Goal: Information Seeking & Learning: Learn about a topic

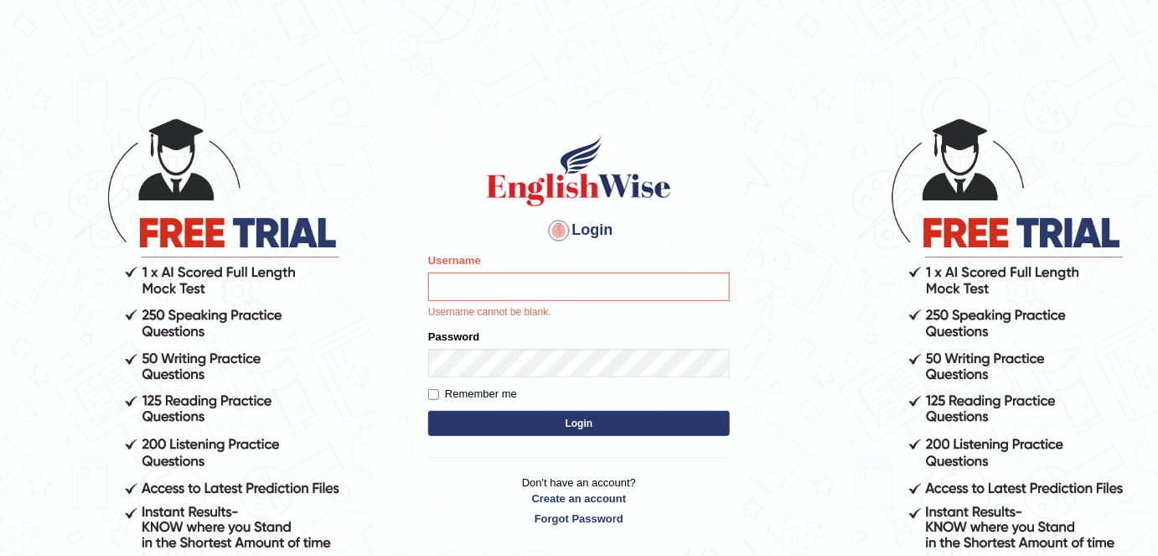
drag, startPoint x: 495, startPoint y: 280, endPoint x: 497, endPoint y: 291, distance: 11.2
click at [495, 280] on input "Username" at bounding box center [579, 286] width 302 height 28
type input "shail123"
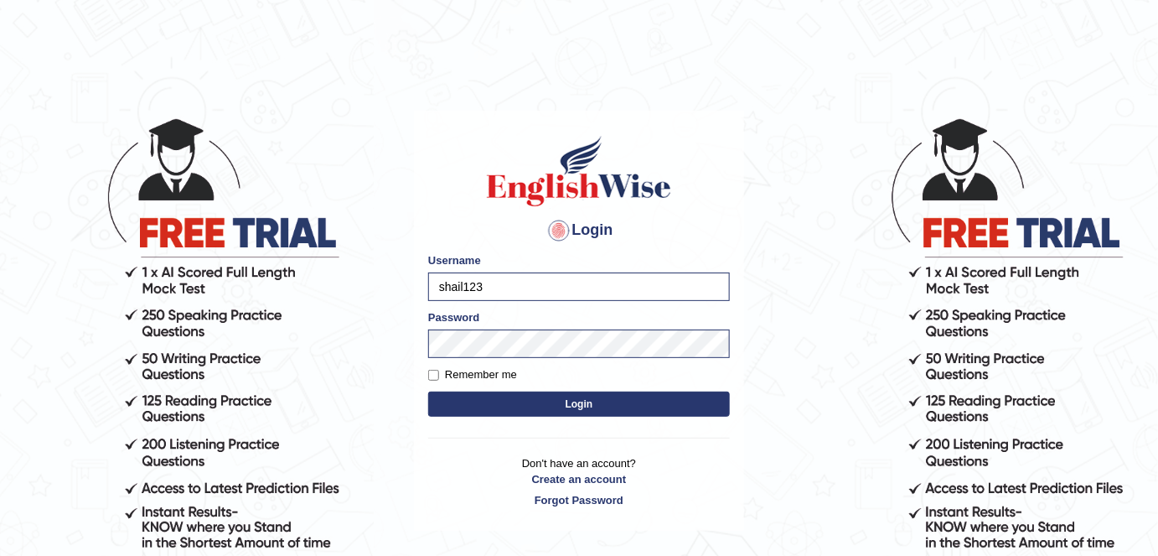
click at [510, 375] on label "Remember me" at bounding box center [472, 374] width 89 height 17
click at [439, 375] on input "Remember me" at bounding box center [433, 375] width 11 height 11
checkbox input "true"
click at [521, 396] on button "Login" at bounding box center [579, 403] width 302 height 25
click at [523, 402] on button "Login" at bounding box center [579, 403] width 302 height 25
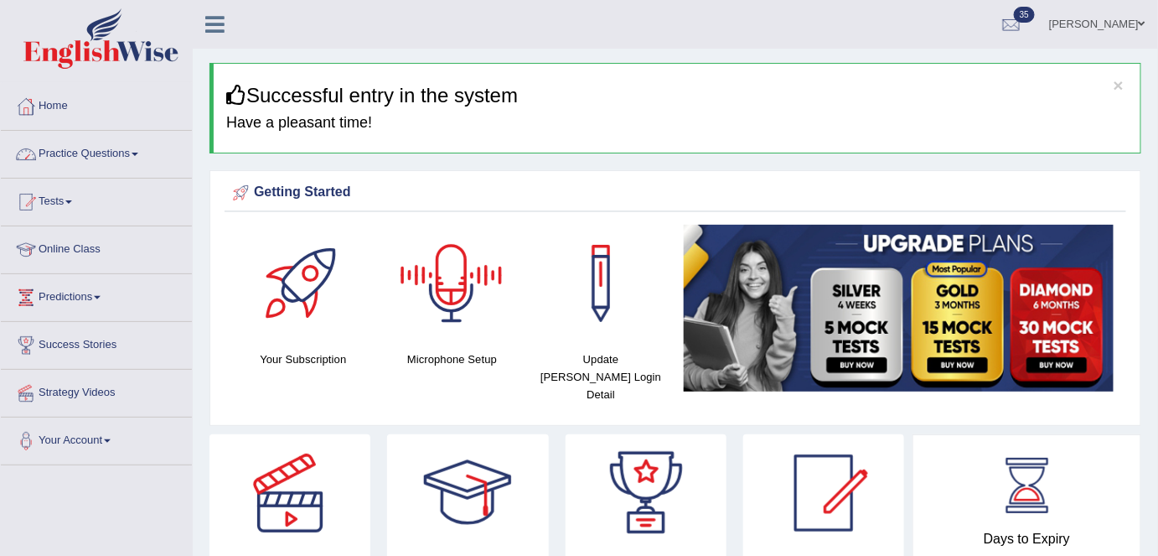
drag, startPoint x: 156, startPoint y: 152, endPoint x: 148, endPoint y: 187, distance: 36.2
click at [156, 152] on link "Practice Questions" at bounding box center [96, 152] width 191 height 42
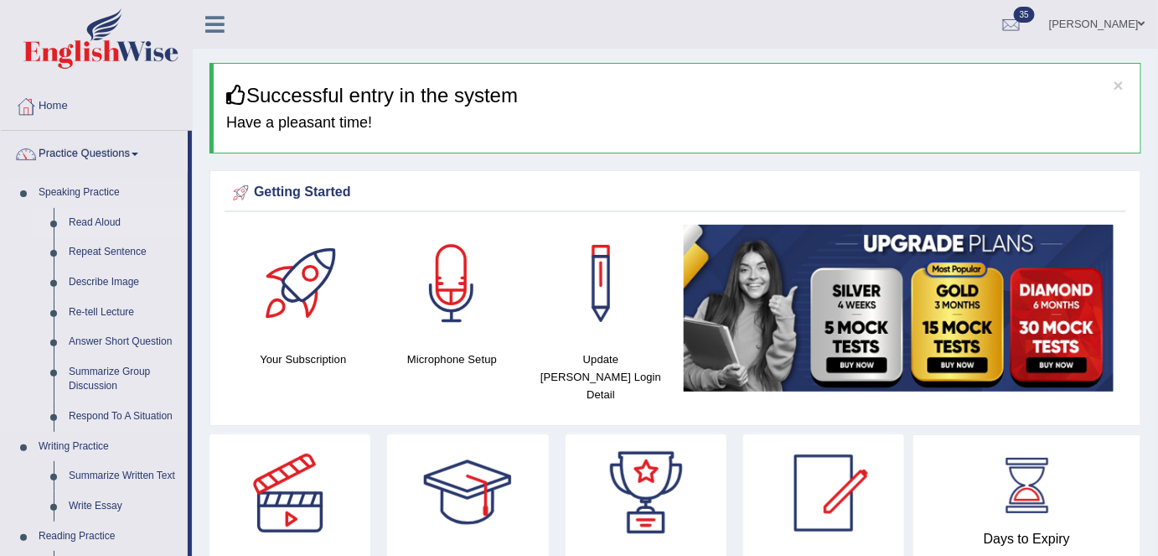
click at [74, 228] on link "Read Aloud" at bounding box center [124, 223] width 127 height 30
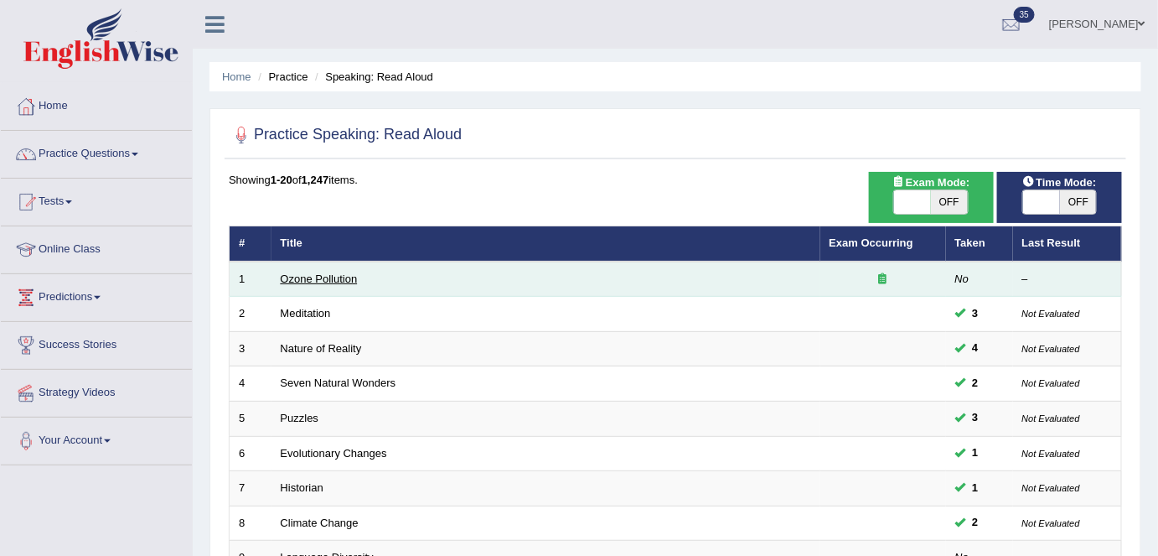
click at [330, 274] on link "Ozone Pollution" at bounding box center [319, 278] width 77 height 13
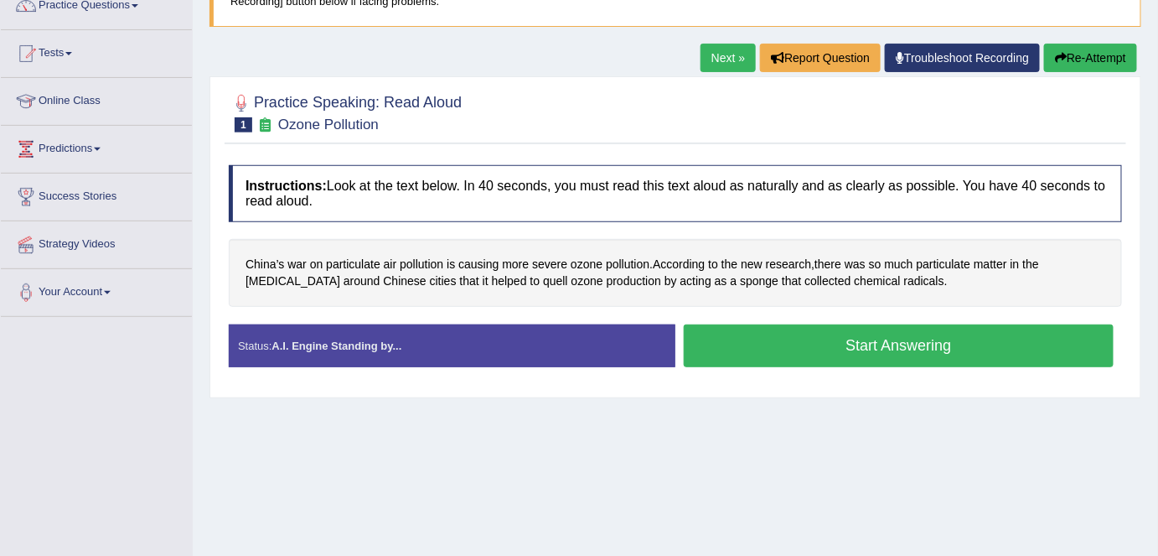
click at [713, 52] on link "Next »" at bounding box center [728, 58] width 55 height 28
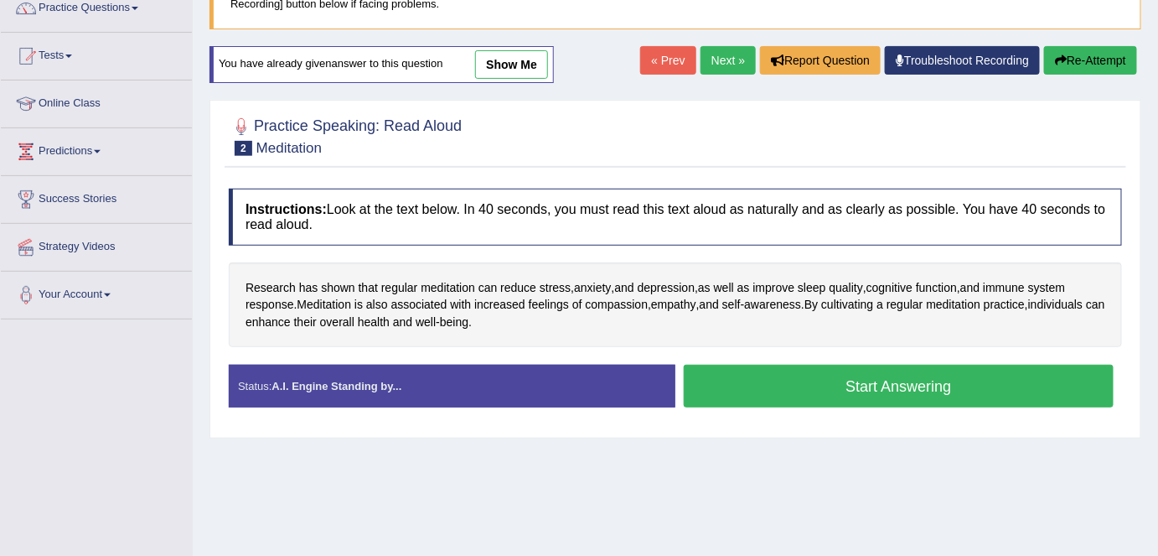
click at [708, 62] on link "Next »" at bounding box center [728, 60] width 55 height 28
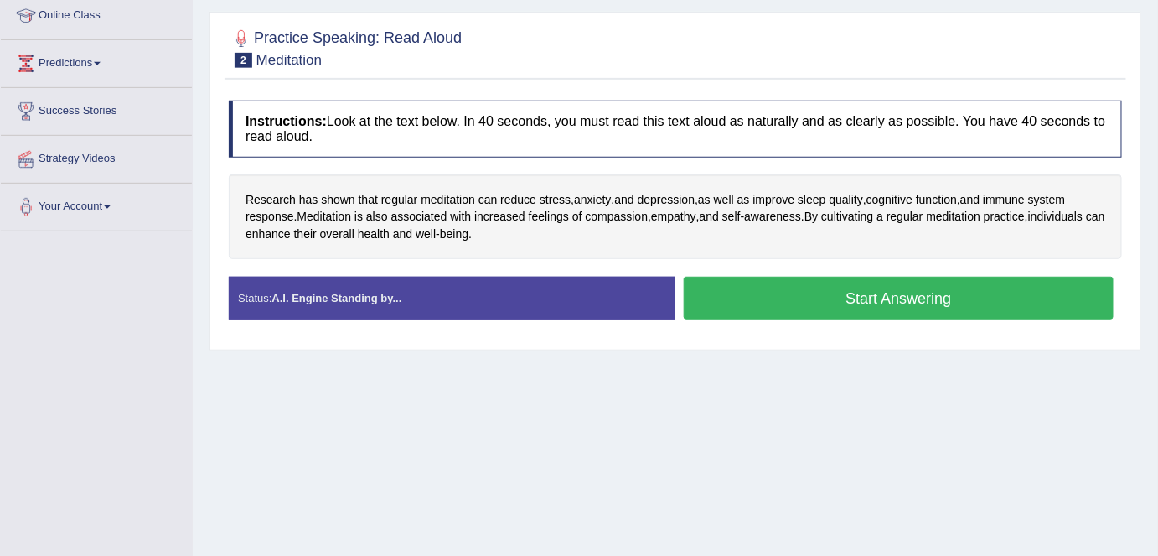
scroll to position [256, 0]
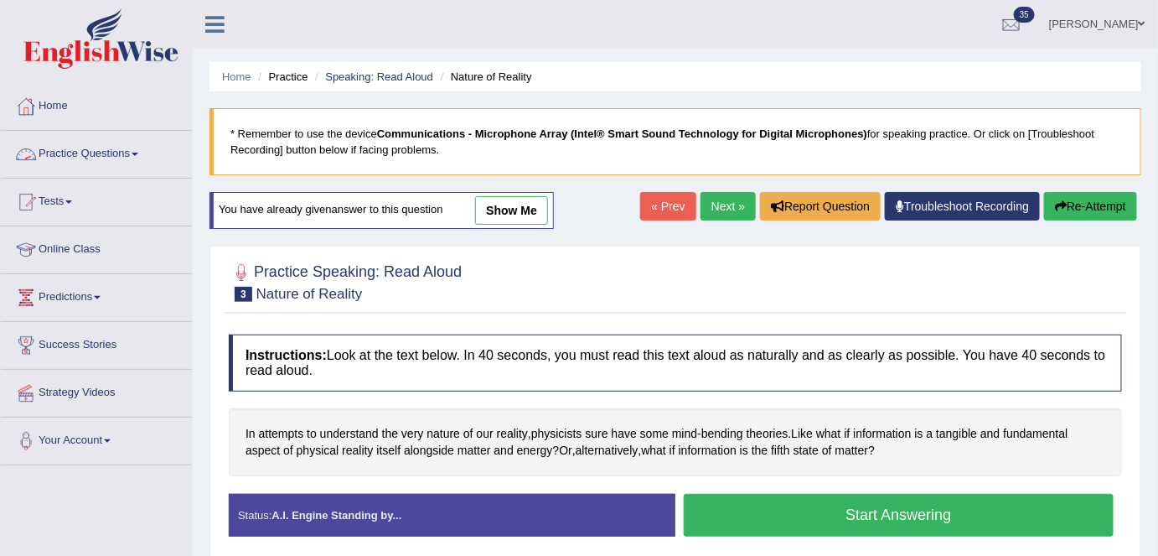
click at [108, 160] on link "Practice Questions" at bounding box center [96, 152] width 191 height 42
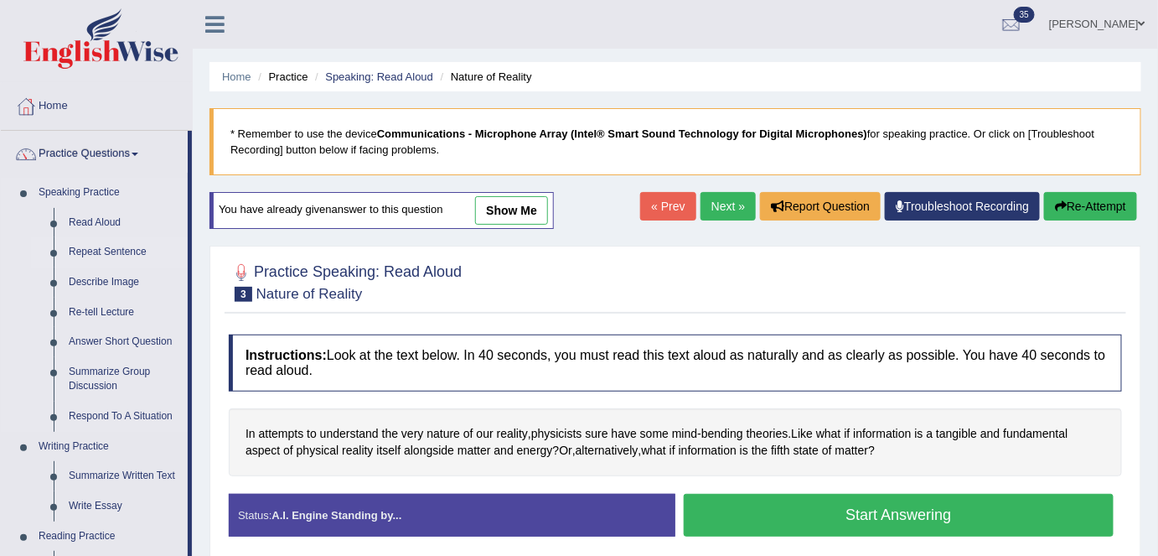
click at [125, 256] on link "Repeat Sentence" at bounding box center [124, 252] width 127 height 30
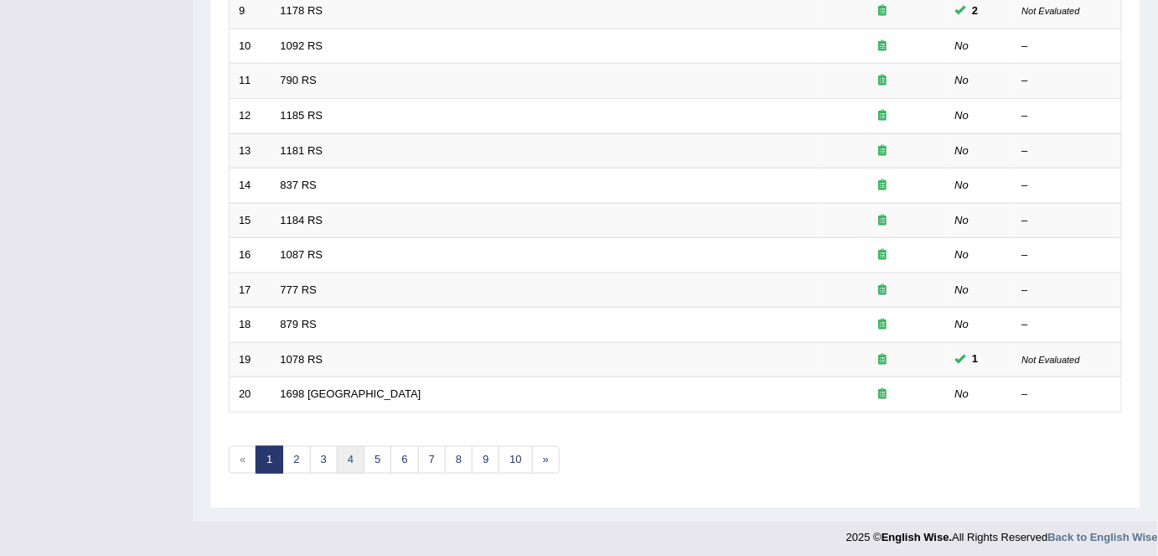
click at [353, 450] on link "4" at bounding box center [351, 460] width 28 height 28
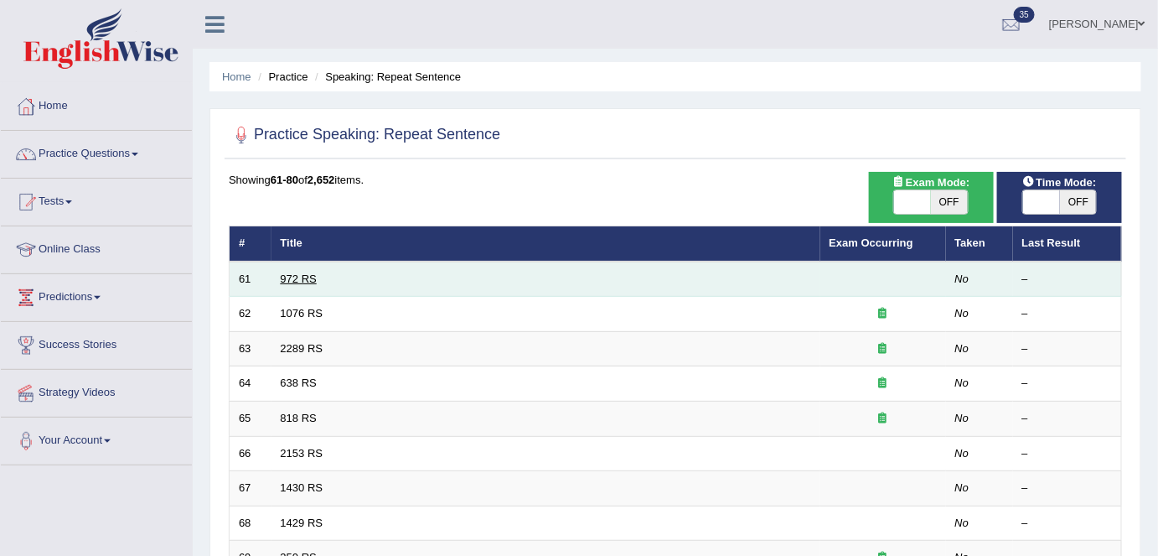
click at [306, 272] on link "972 RS" at bounding box center [299, 278] width 36 height 13
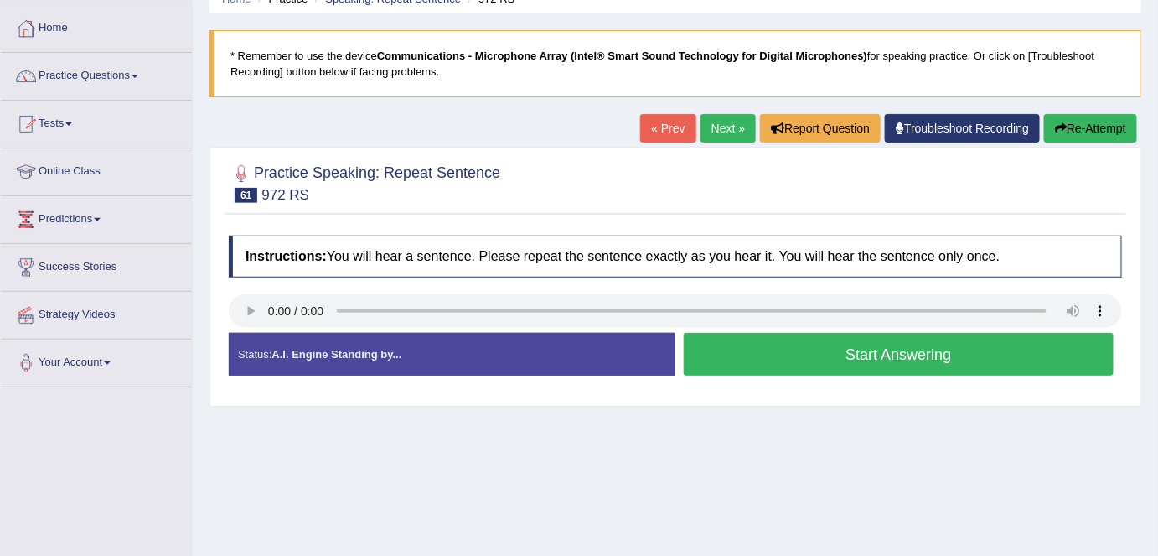
scroll to position [79, 0]
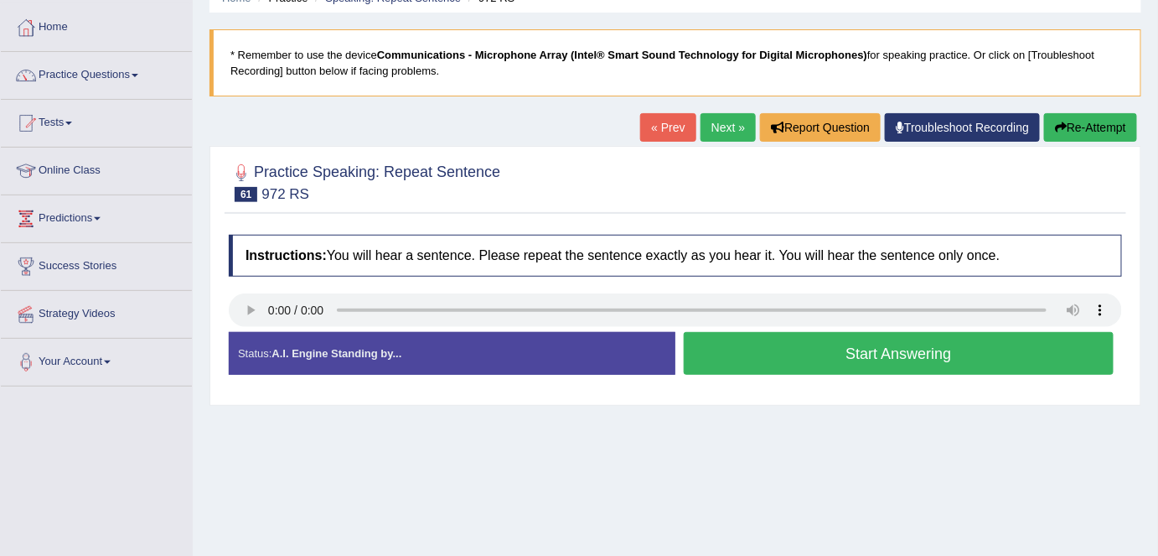
click at [357, 469] on div "Home Practice Speaking: Repeat Sentence 972 RS * Remember to use the device Com…" at bounding box center [676, 340] width 966 height 838
click at [714, 117] on link "Next »" at bounding box center [728, 127] width 55 height 28
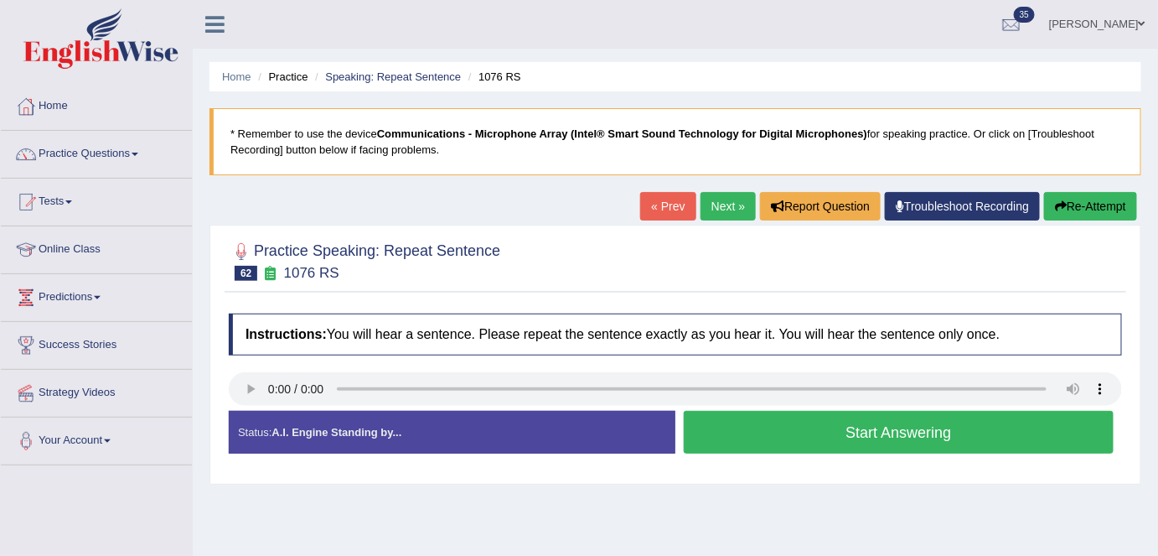
click at [749, 207] on div "« Prev Next » Report Question Troubleshoot Recording Re-Attempt" at bounding box center [890, 208] width 501 height 33
click at [744, 207] on link "Next »" at bounding box center [728, 206] width 55 height 28
click at [725, 206] on link "Next »" at bounding box center [728, 206] width 55 height 28
click at [726, 225] on div "Practice Speaking: Repeat Sentence 64 638 RS Instructions: You will hear a sent…" at bounding box center [676, 355] width 932 height 260
click at [726, 213] on link "Next »" at bounding box center [728, 206] width 55 height 28
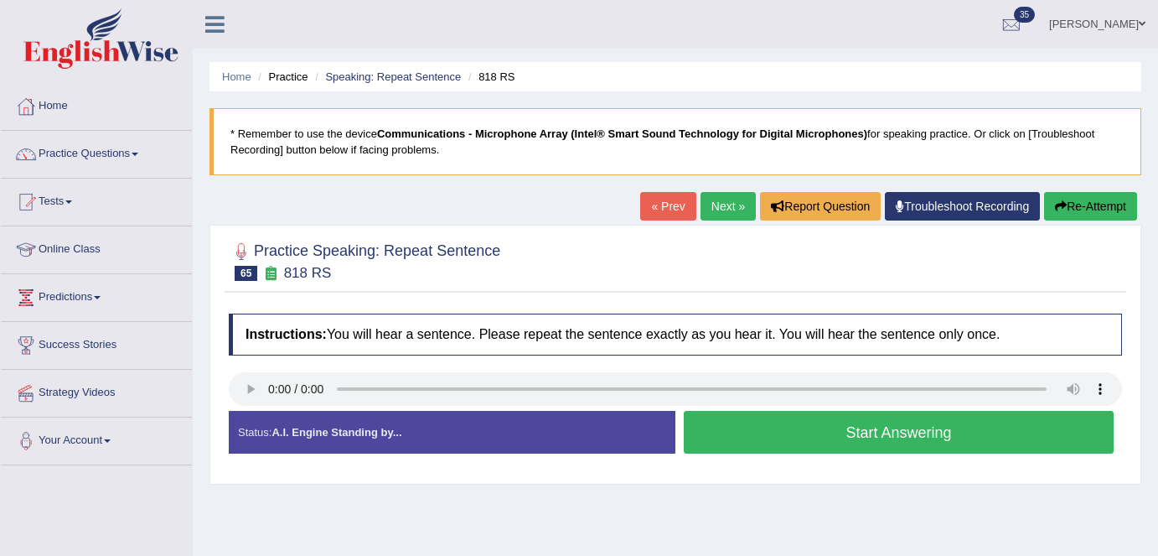
drag, startPoint x: 0, startPoint y: 0, endPoint x: 726, endPoint y: 213, distance: 756.5
click at [726, 213] on link "Next »" at bounding box center [728, 206] width 55 height 28
drag, startPoint x: 0, startPoint y: 0, endPoint x: 726, endPoint y: 213, distance: 756.5
click at [726, 213] on link "Next »" at bounding box center [728, 206] width 55 height 28
click at [714, 203] on link "Next »" at bounding box center [728, 206] width 55 height 28
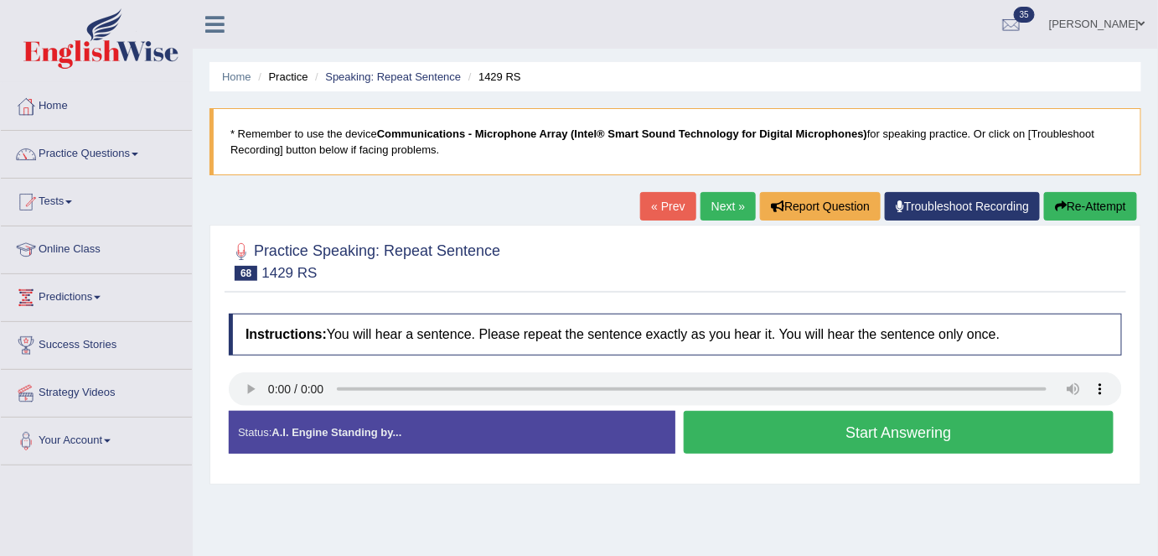
click at [724, 215] on link "Next »" at bounding box center [728, 206] width 55 height 28
click at [153, 163] on link "Practice Questions" at bounding box center [96, 152] width 191 height 42
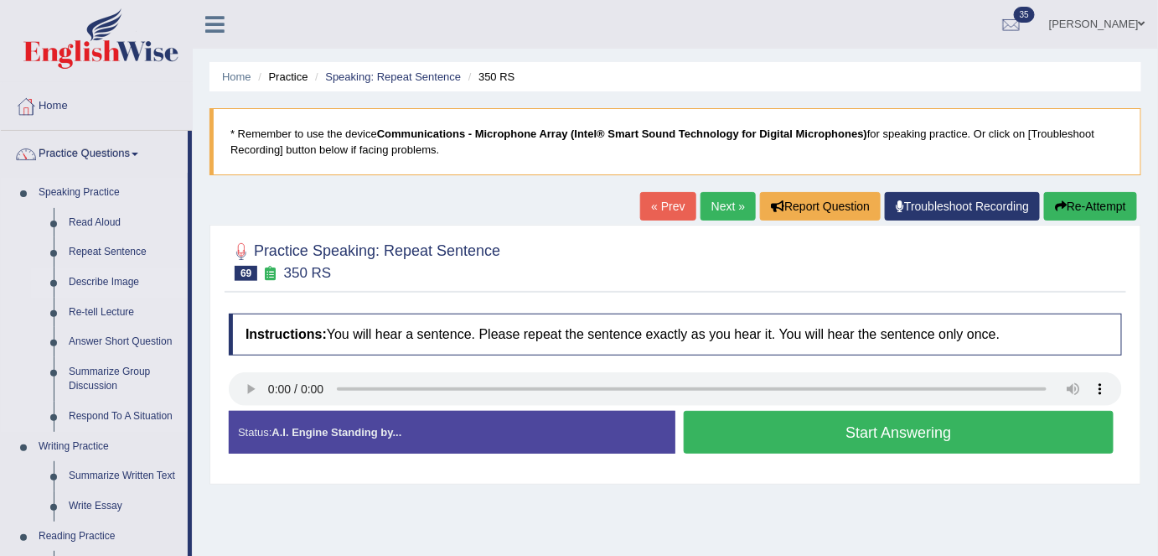
drag, startPoint x: 94, startPoint y: 288, endPoint x: 112, endPoint y: 282, distance: 19.6
click at [94, 288] on link "Describe Image" at bounding box center [124, 282] width 127 height 30
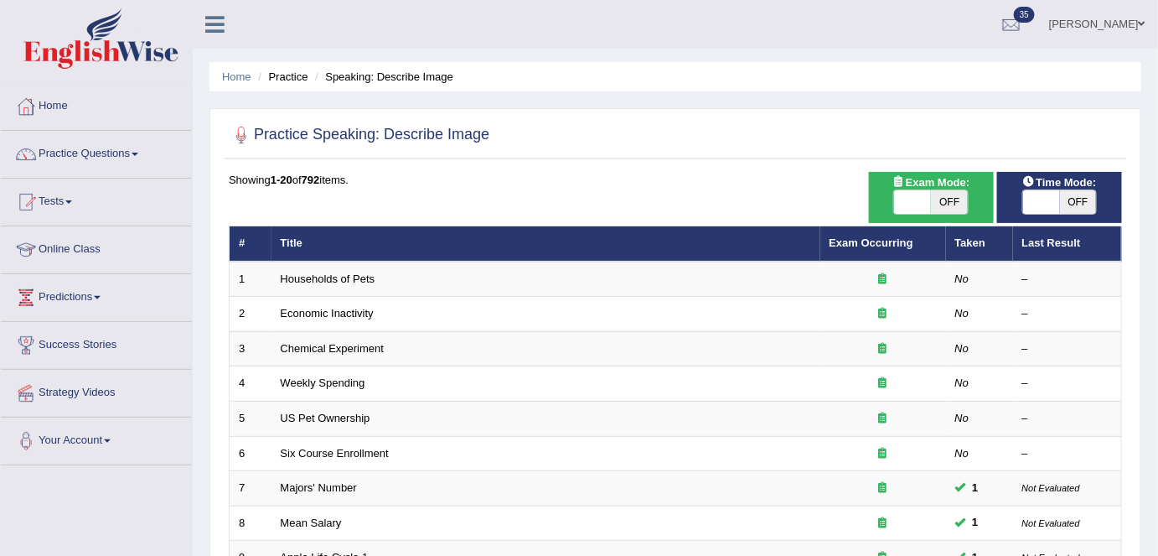
click at [942, 208] on span "OFF" at bounding box center [949, 201] width 37 height 23
checkbox input "true"
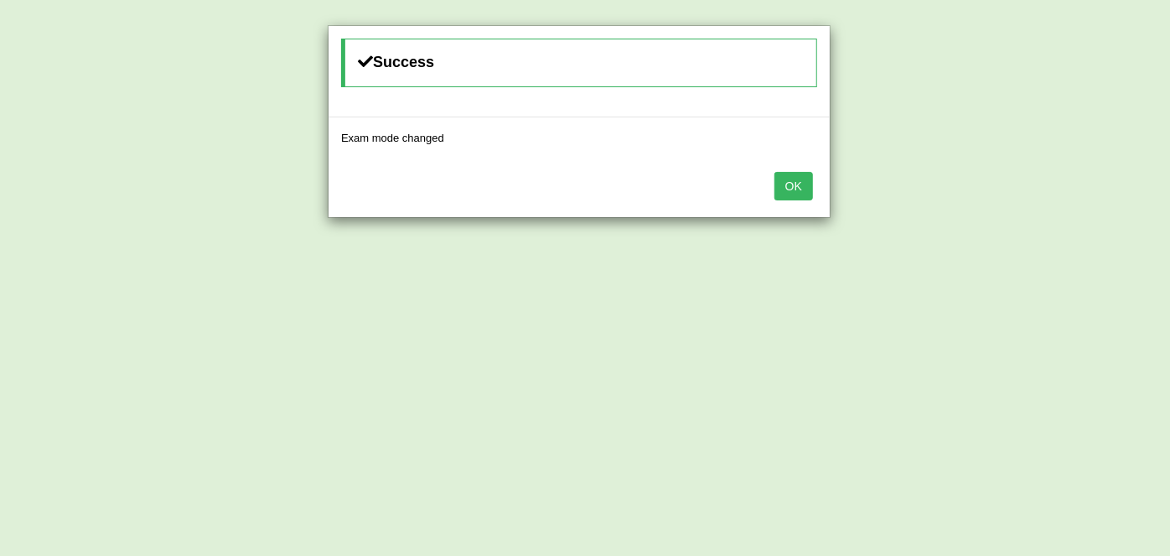
click at [789, 180] on button "OK" at bounding box center [793, 186] width 39 height 28
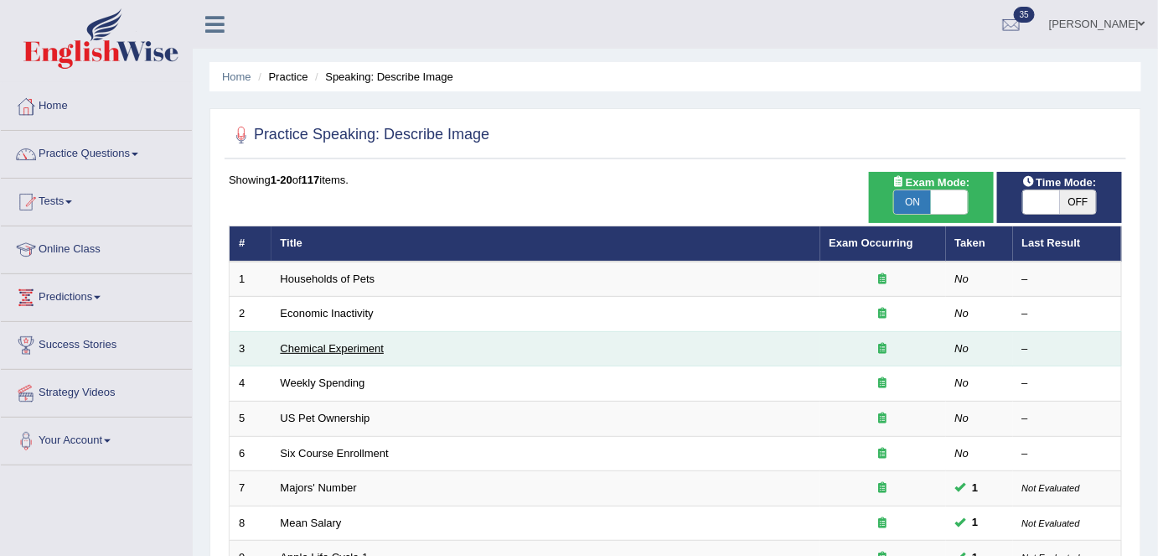
click at [339, 350] on link "Chemical Experiment" at bounding box center [333, 348] width 104 height 13
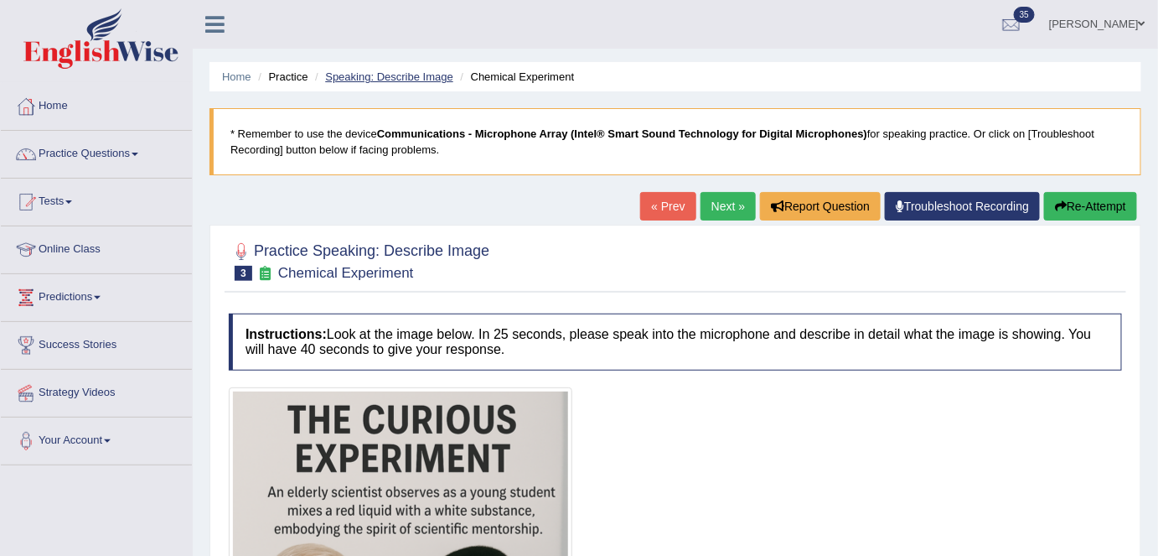
click at [369, 79] on link "Speaking: Describe Image" at bounding box center [388, 76] width 127 height 13
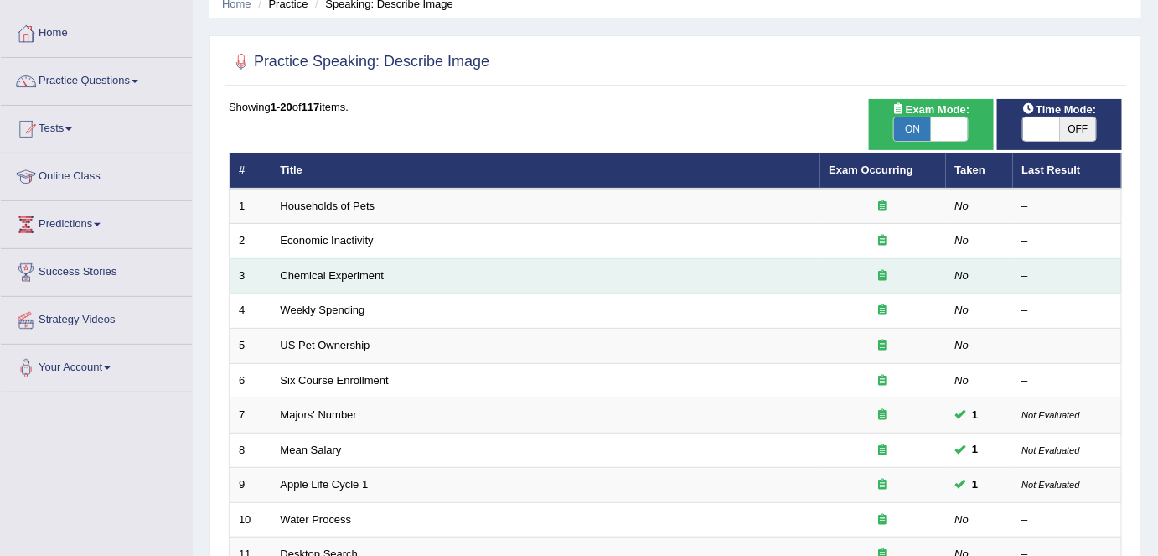
scroll to position [75, 0]
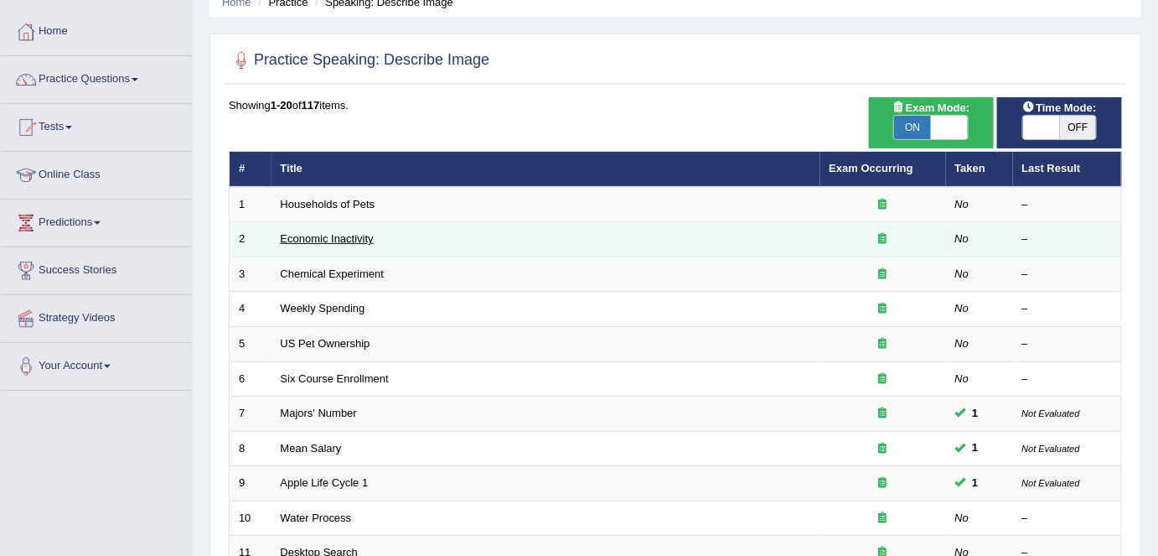
click at [337, 237] on link "Economic Inactivity" at bounding box center [327, 238] width 93 height 13
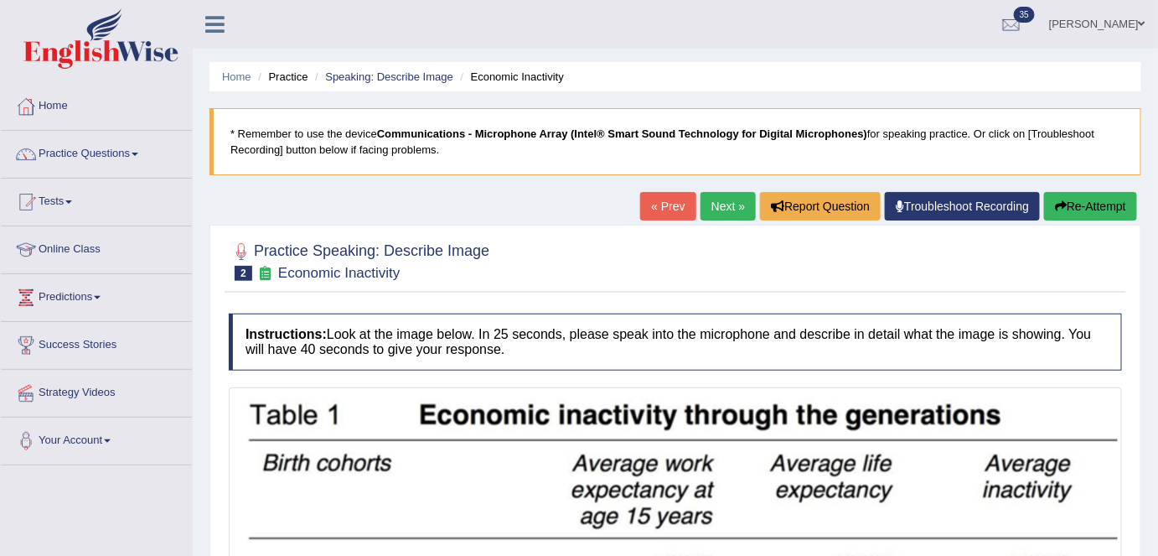
click at [711, 209] on link "Next »" at bounding box center [728, 206] width 55 height 28
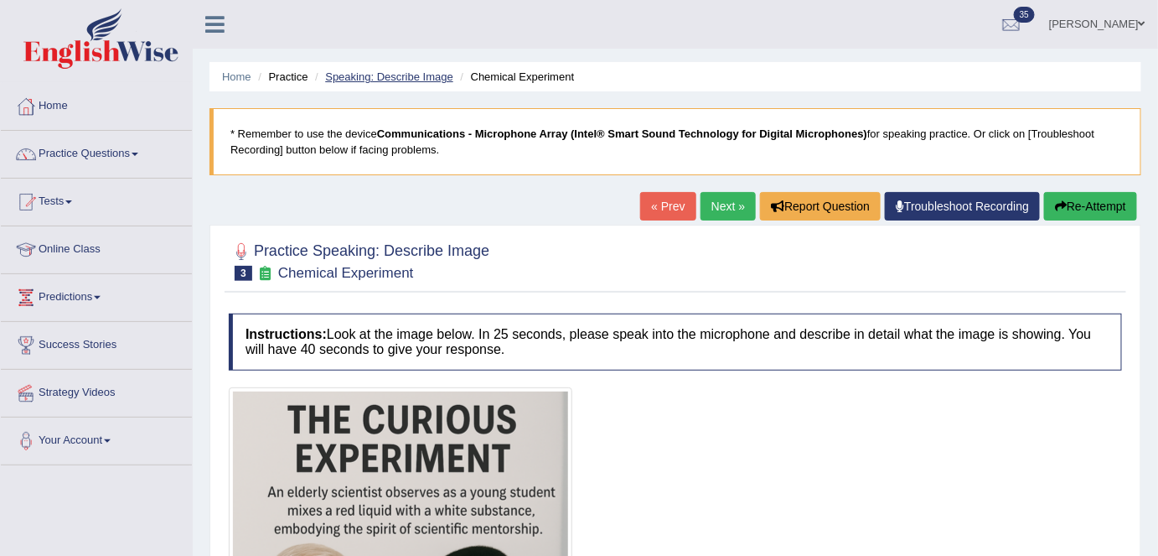
click at [402, 75] on link "Speaking: Describe Image" at bounding box center [388, 76] width 127 height 13
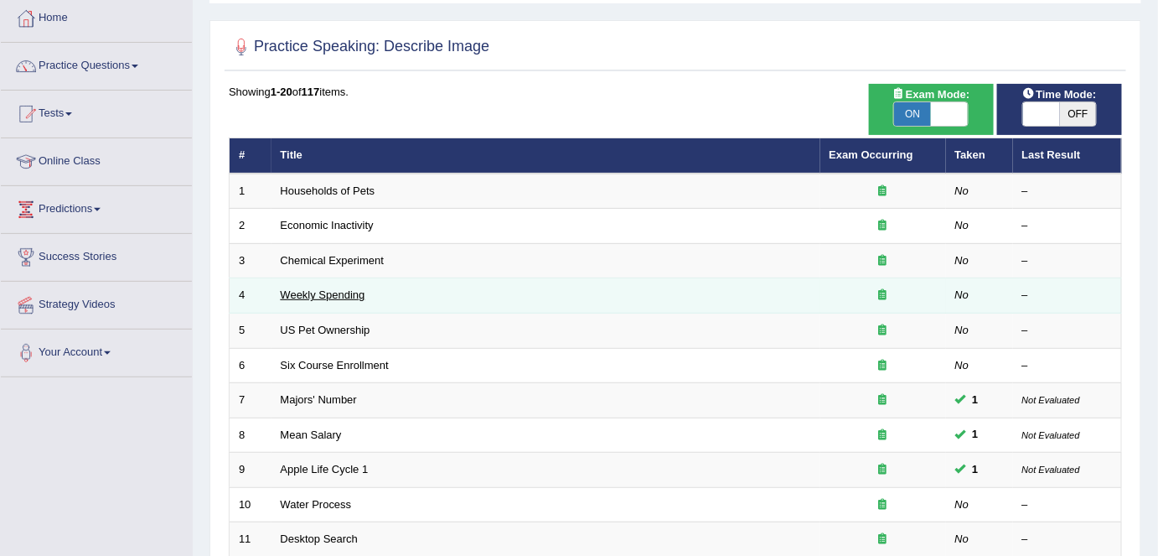
click at [320, 291] on link "Weekly Spending" at bounding box center [323, 294] width 85 height 13
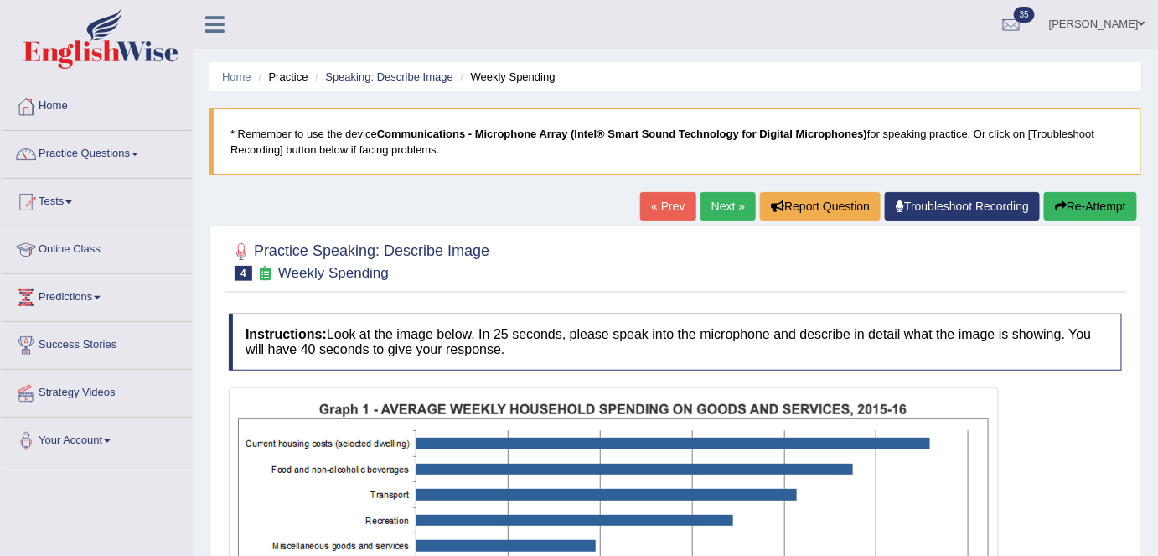
click at [712, 199] on link "Next »" at bounding box center [728, 206] width 55 height 28
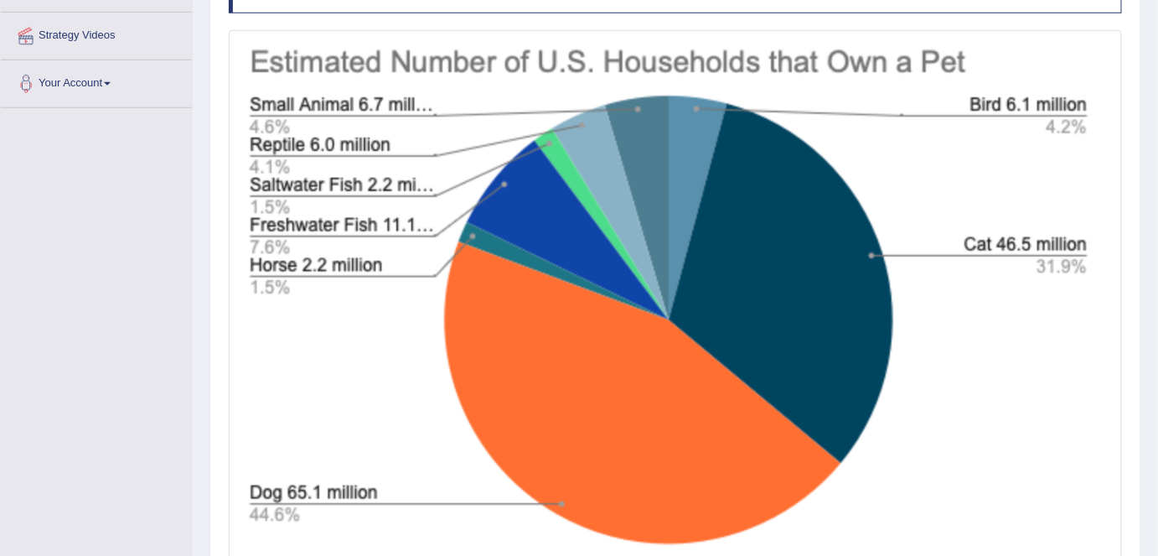
scroll to position [359, 0]
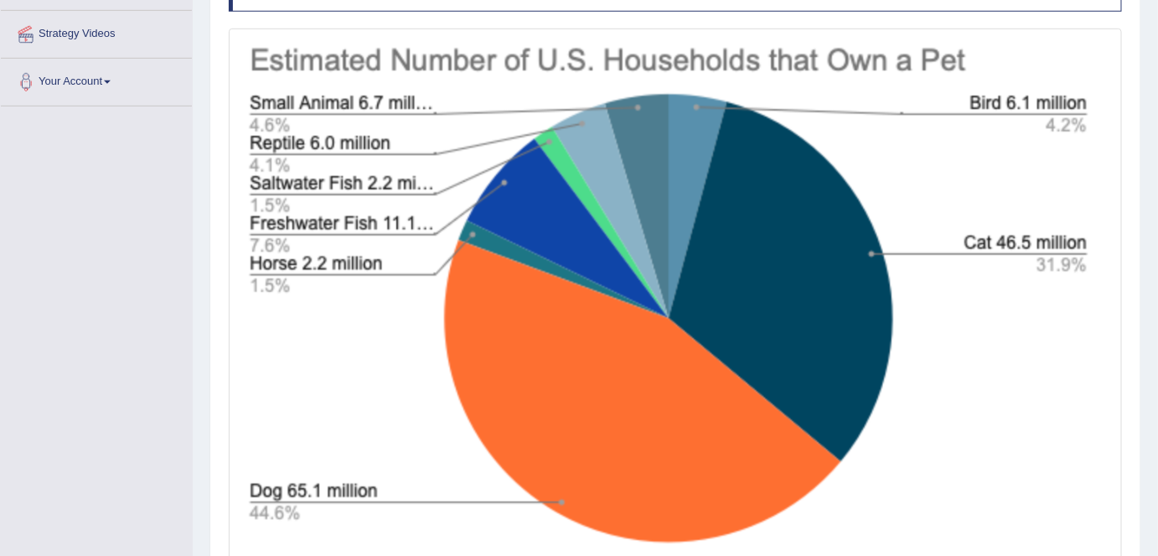
drag, startPoint x: 1039, startPoint y: 4, endPoint x: 1040, endPoint y: 101, distance: 97.2
click at [1040, 101] on div "Instructions: Look at the image below. In 25 seconds, please speak into the mic…" at bounding box center [676, 285] width 902 height 679
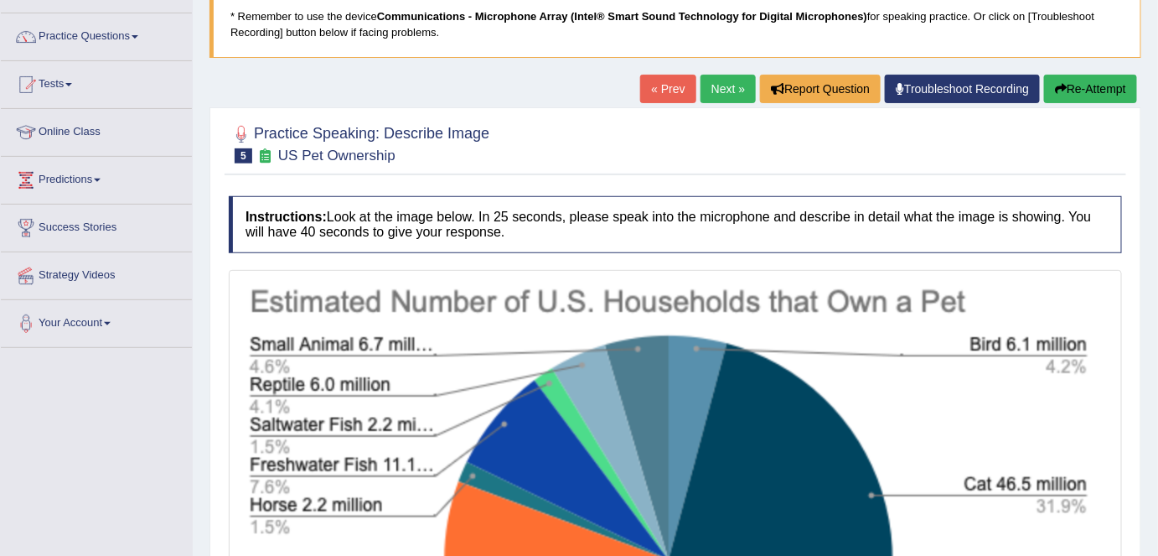
scroll to position [75, 0]
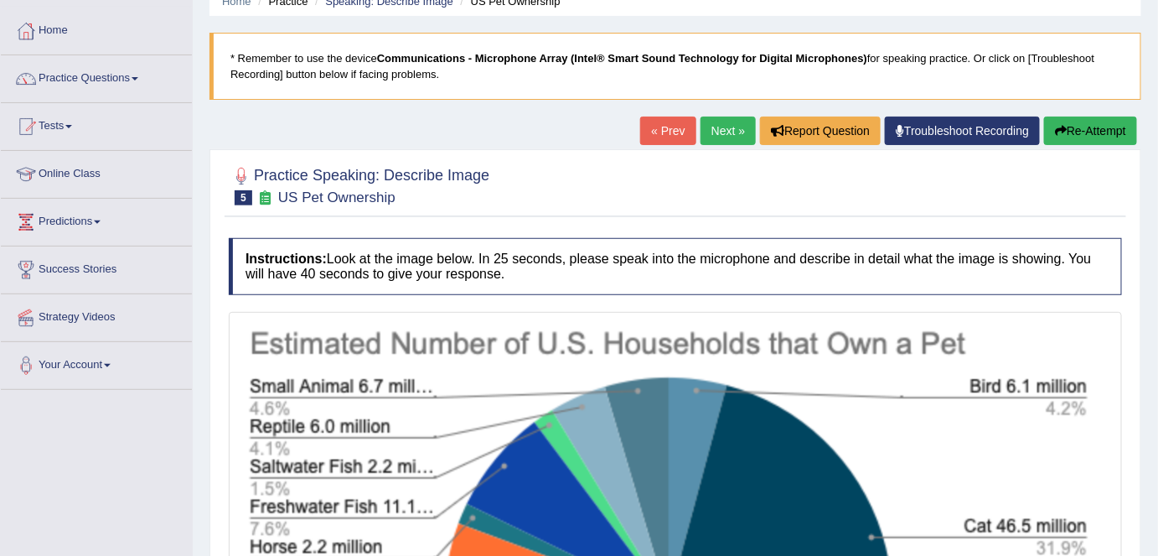
click at [734, 134] on link "Next »" at bounding box center [728, 131] width 55 height 28
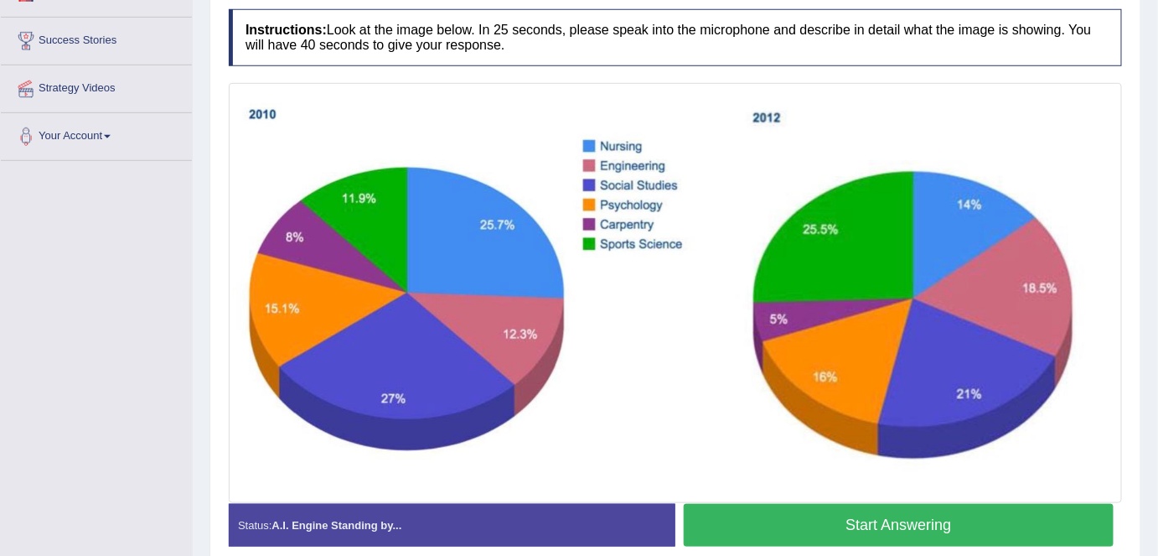
scroll to position [132, 0]
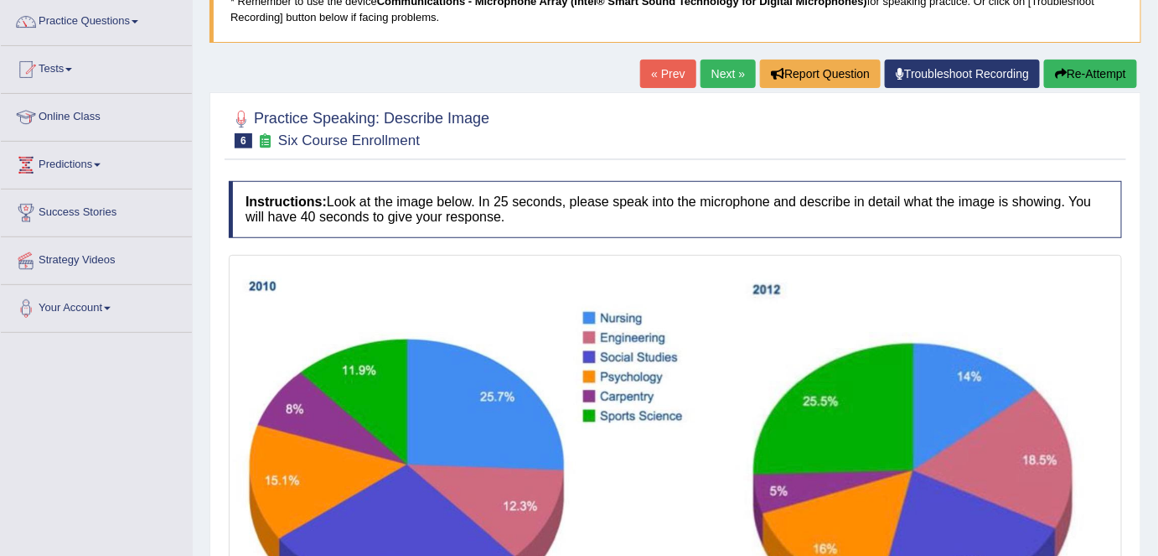
click at [719, 78] on link "Next »" at bounding box center [728, 74] width 55 height 28
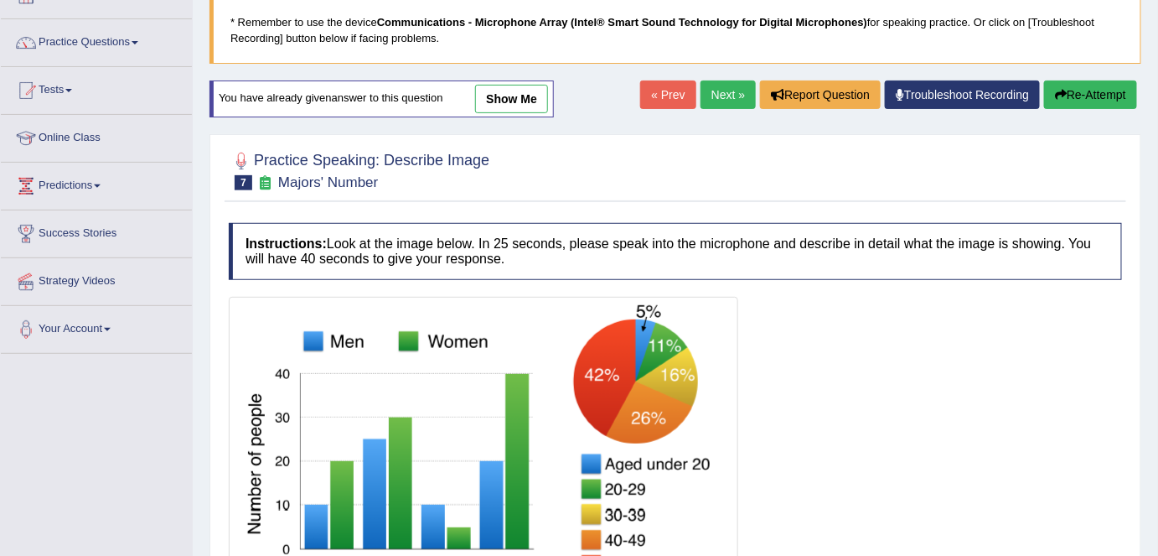
scroll to position [112, 0]
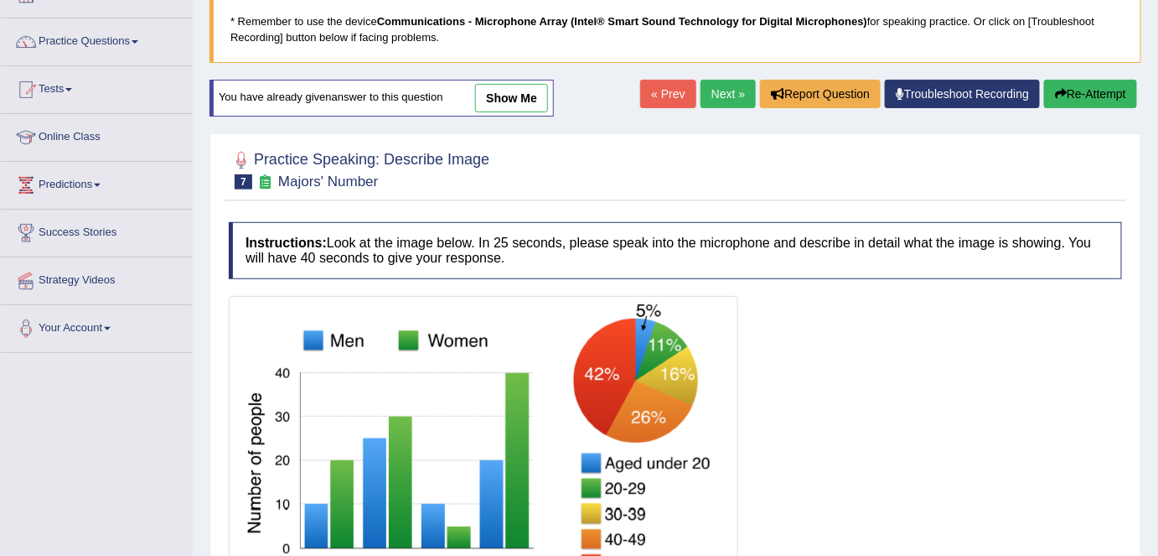
click at [723, 96] on link "Next »" at bounding box center [728, 94] width 55 height 28
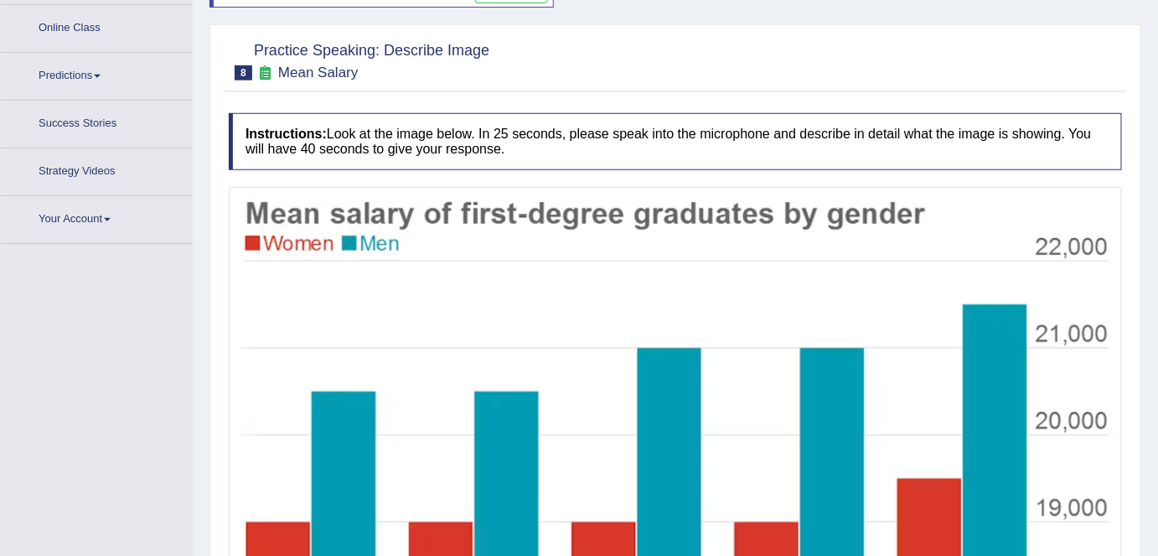
scroll to position [252, 0]
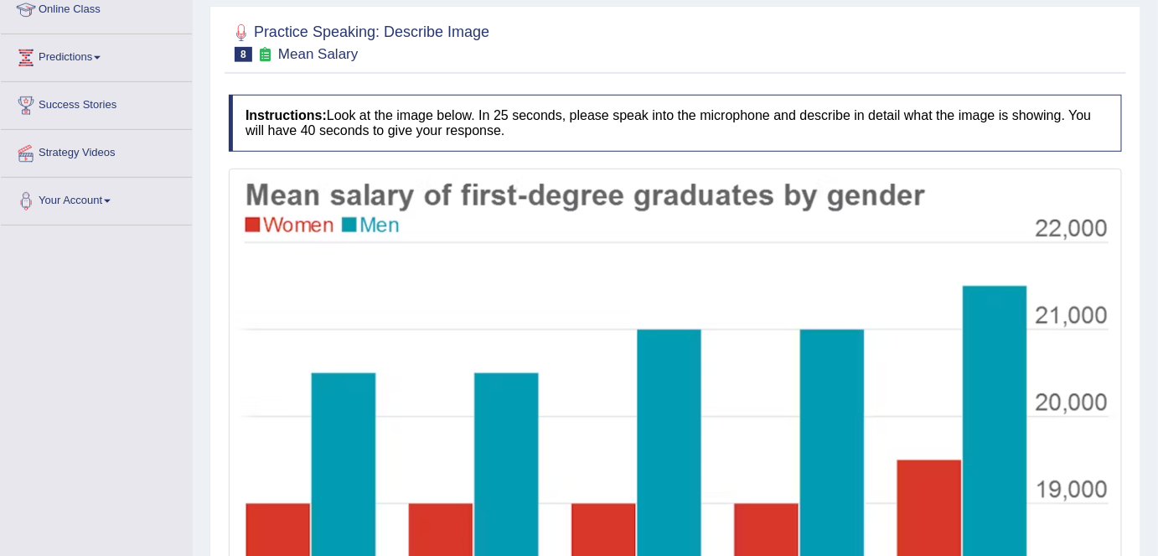
scroll to position [22, 0]
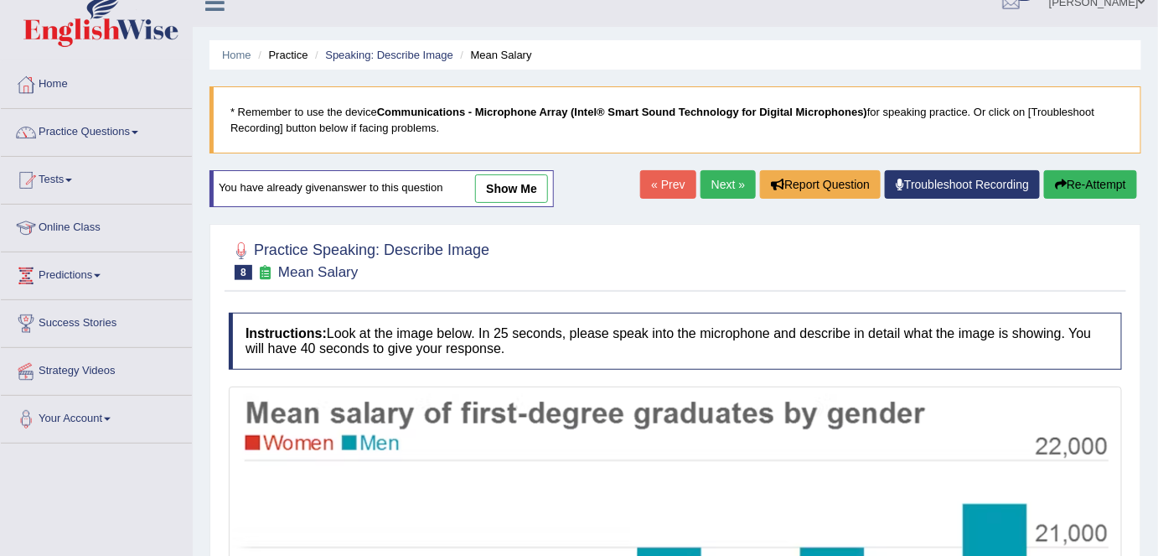
click at [723, 189] on link "Next »" at bounding box center [728, 184] width 55 height 28
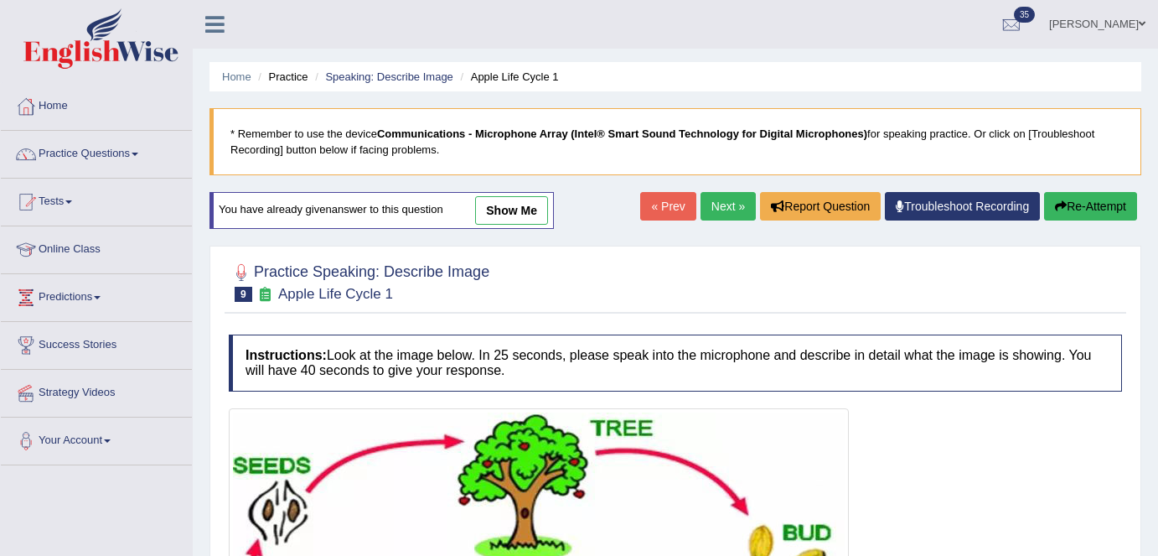
click at [723, 189] on div "Home Practice Speaking: Describe Image Apple Life Cycle 1 * Remember to use the…" at bounding box center [676, 440] width 966 height 881
click at [722, 205] on link "Next »" at bounding box center [728, 206] width 55 height 28
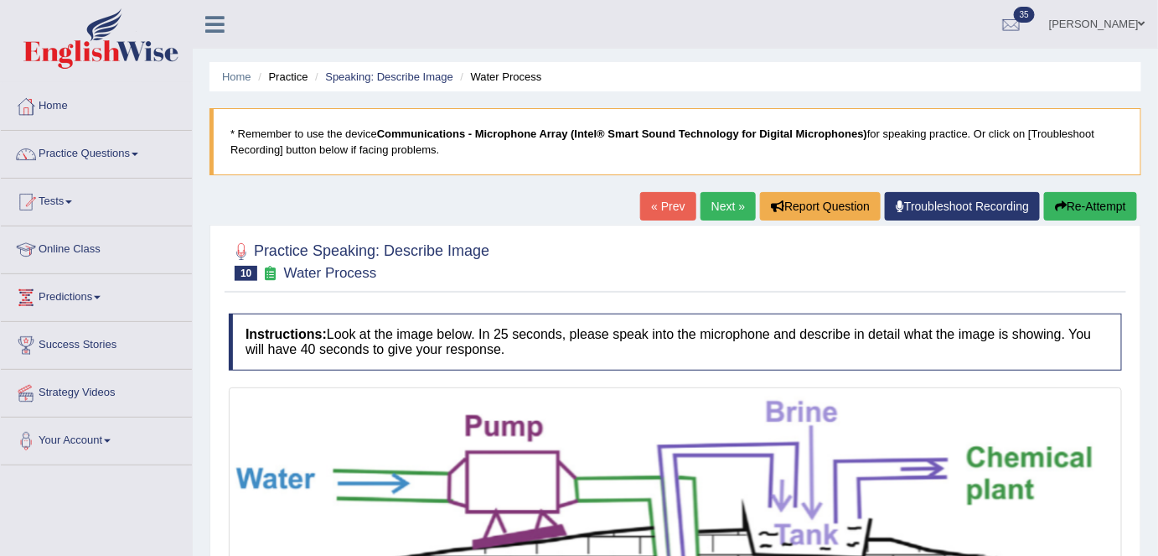
drag, startPoint x: 0, startPoint y: 0, endPoint x: 722, endPoint y: 205, distance: 750.1
click at [722, 205] on link "Next »" at bounding box center [728, 206] width 55 height 28
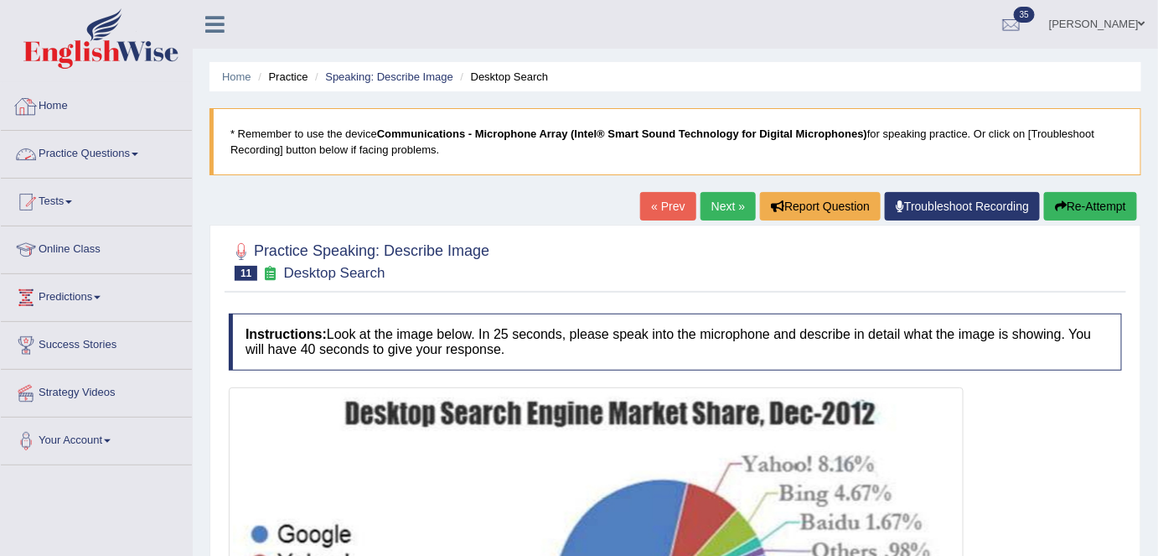
click at [124, 153] on link "Practice Questions" at bounding box center [96, 152] width 191 height 42
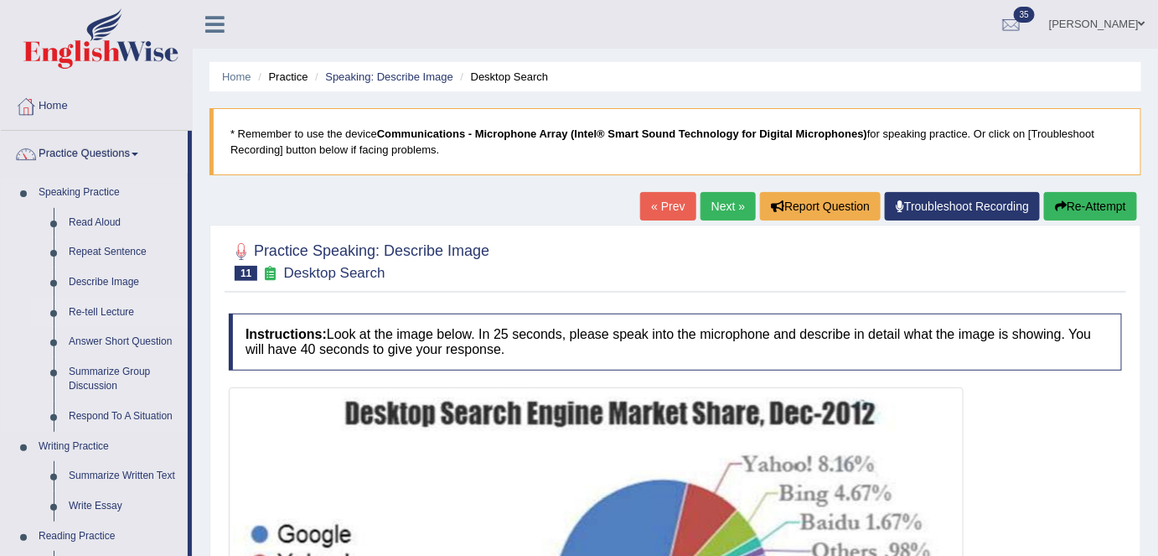
click at [117, 307] on link "Re-tell Lecture" at bounding box center [124, 313] width 127 height 30
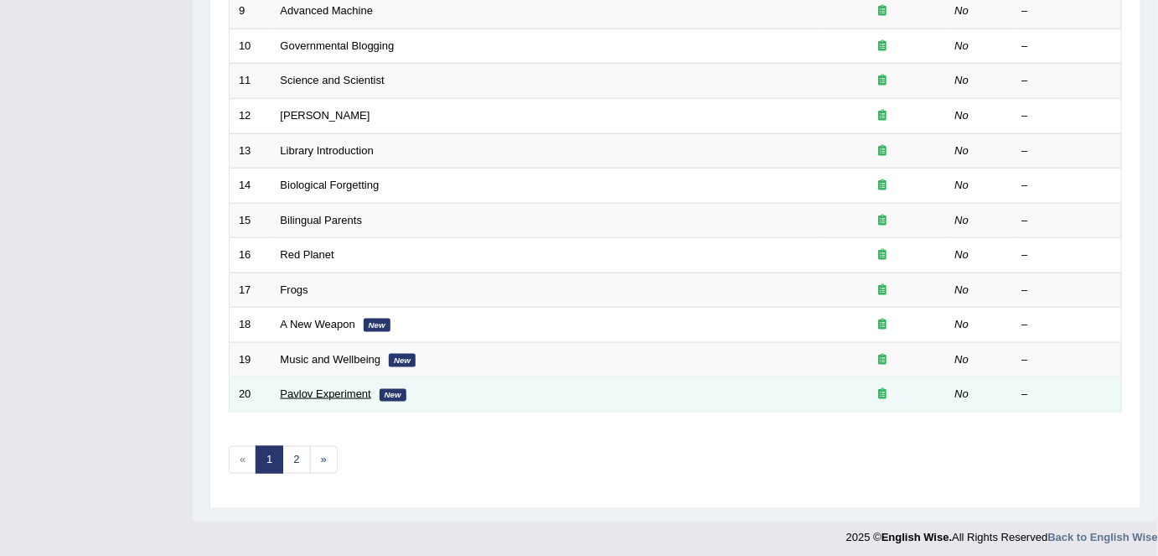
click at [339, 389] on link "Pavlov Experiment" at bounding box center [326, 393] width 91 height 13
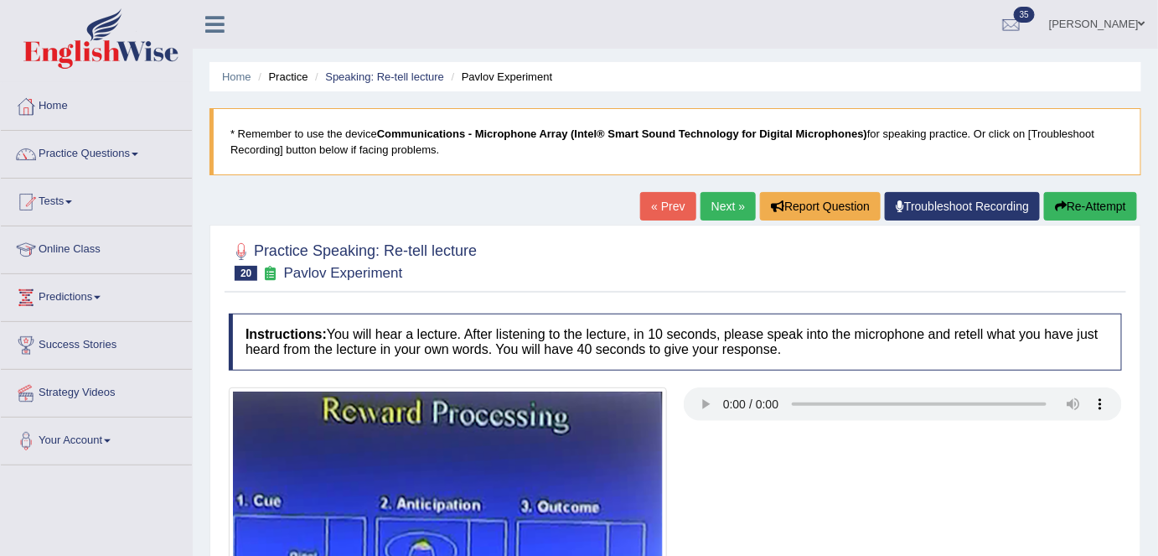
click at [717, 208] on link "Next »" at bounding box center [728, 206] width 55 height 28
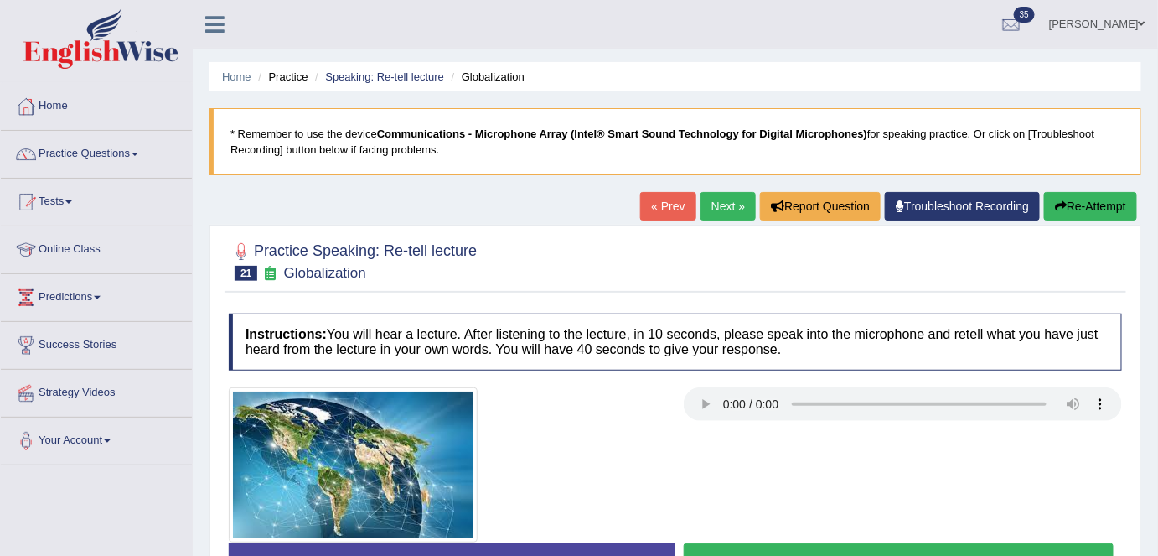
click at [717, 208] on link "Next »" at bounding box center [728, 206] width 55 height 28
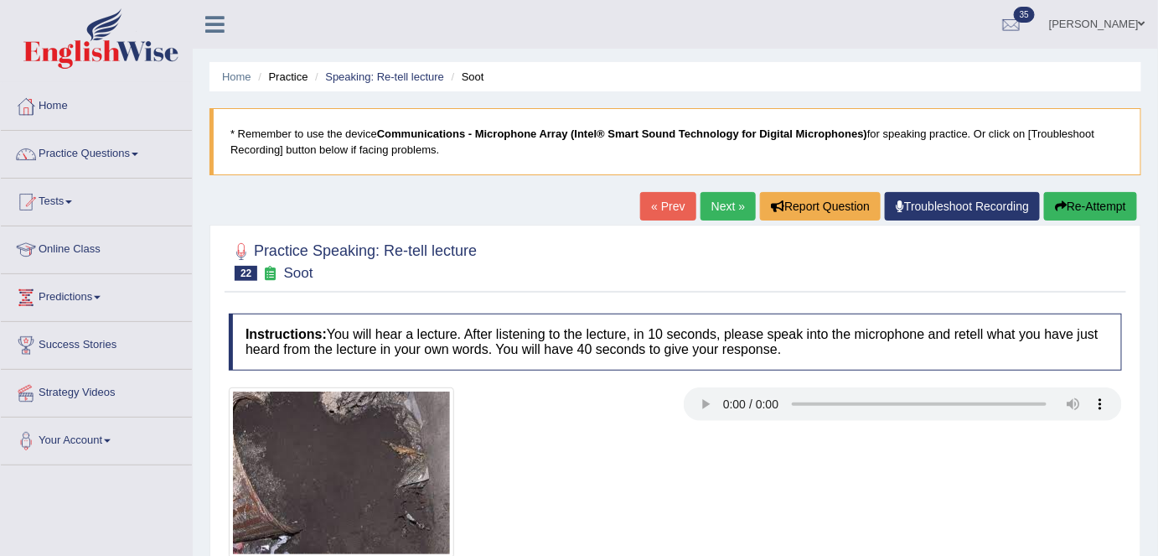
click at [715, 210] on link "Next »" at bounding box center [728, 206] width 55 height 28
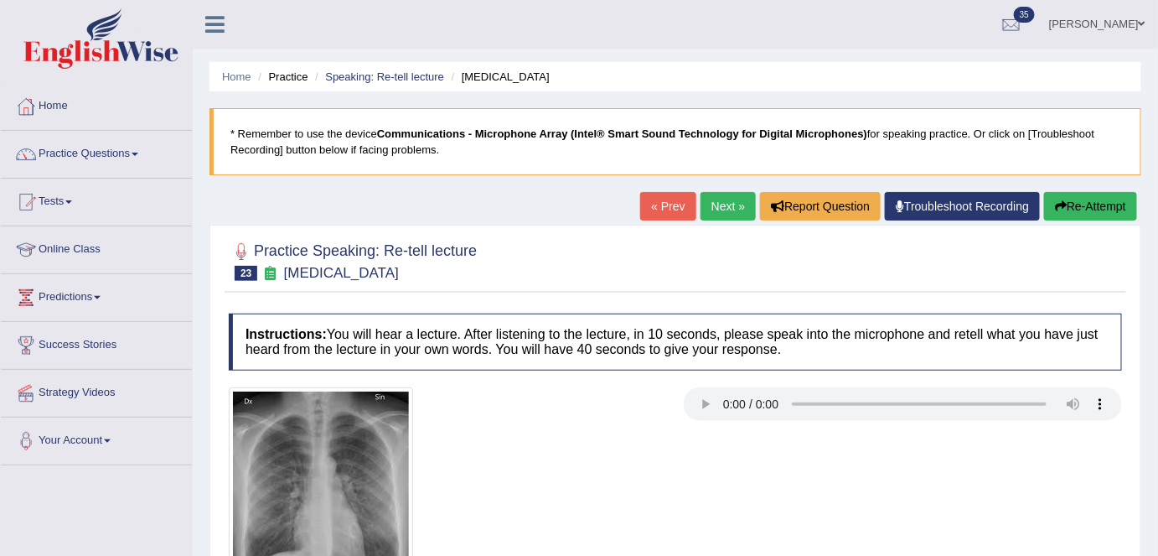
drag, startPoint x: 0, startPoint y: 0, endPoint x: 715, endPoint y: 210, distance: 745.3
click at [715, 210] on link "Next »" at bounding box center [728, 206] width 55 height 28
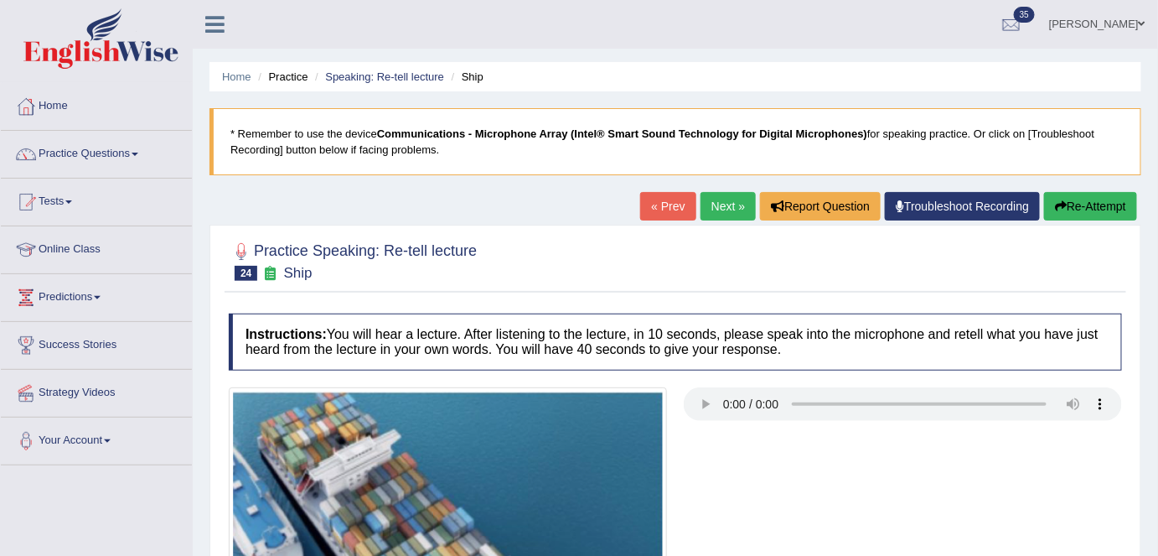
drag, startPoint x: 0, startPoint y: 0, endPoint x: 715, endPoint y: 210, distance: 745.3
click at [715, 210] on link "Next »" at bounding box center [728, 206] width 55 height 28
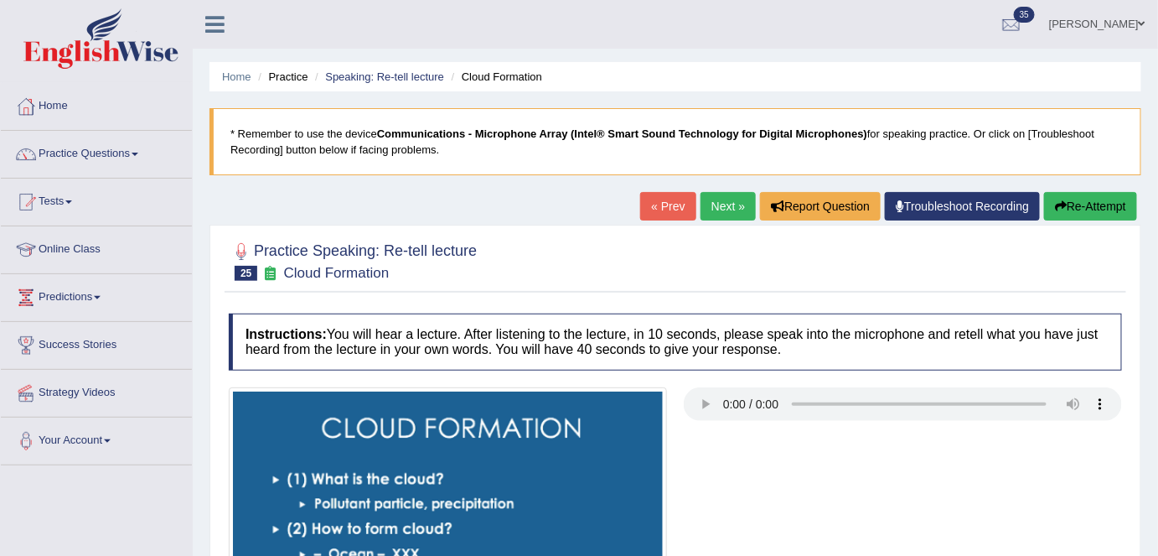
click at [710, 204] on link "Next »" at bounding box center [728, 206] width 55 height 28
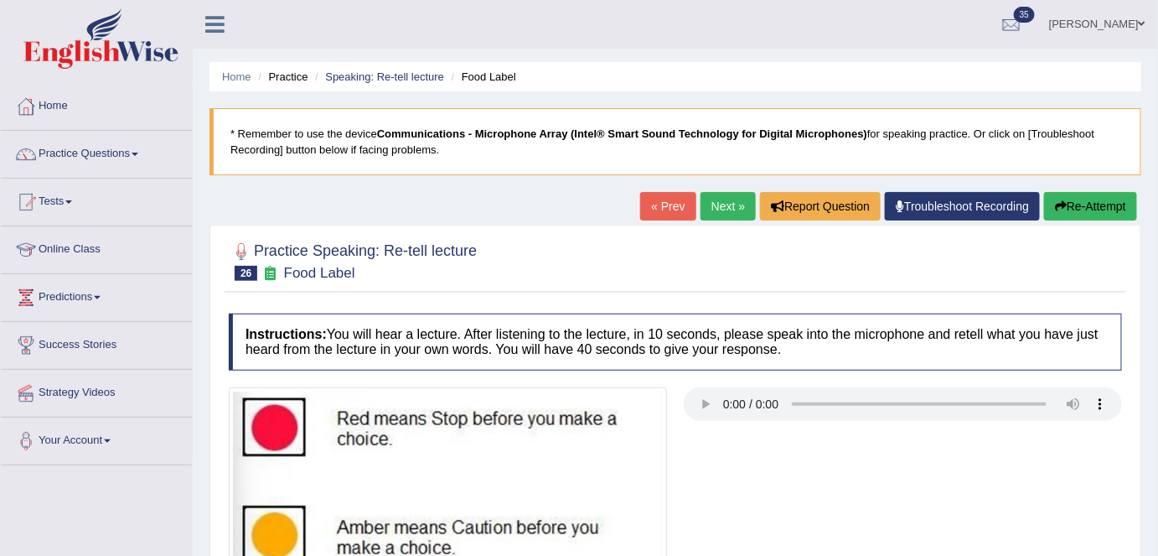
click at [712, 197] on link "Next »" at bounding box center [728, 206] width 55 height 28
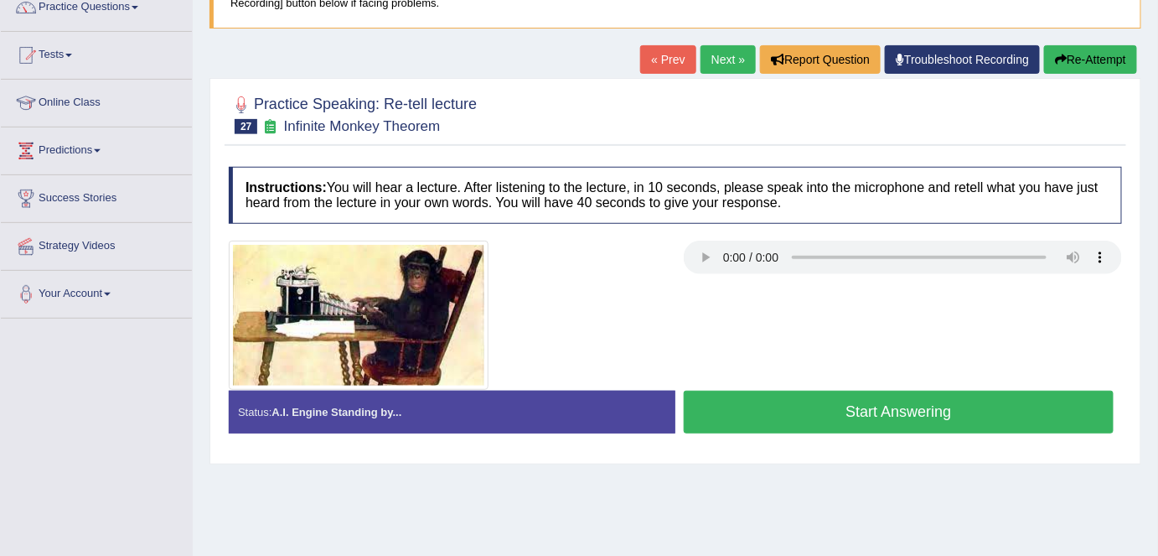
scroll to position [161, 0]
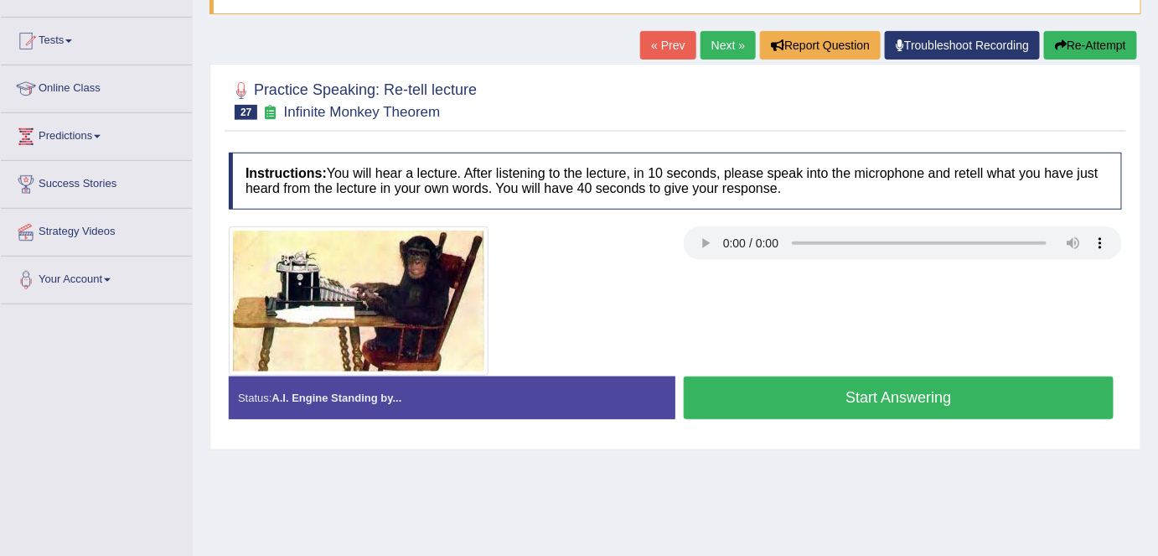
click at [601, 214] on div "Instructions: You will hear a lecture. After listening to the lecture, in 10 se…" at bounding box center [676, 292] width 902 height 296
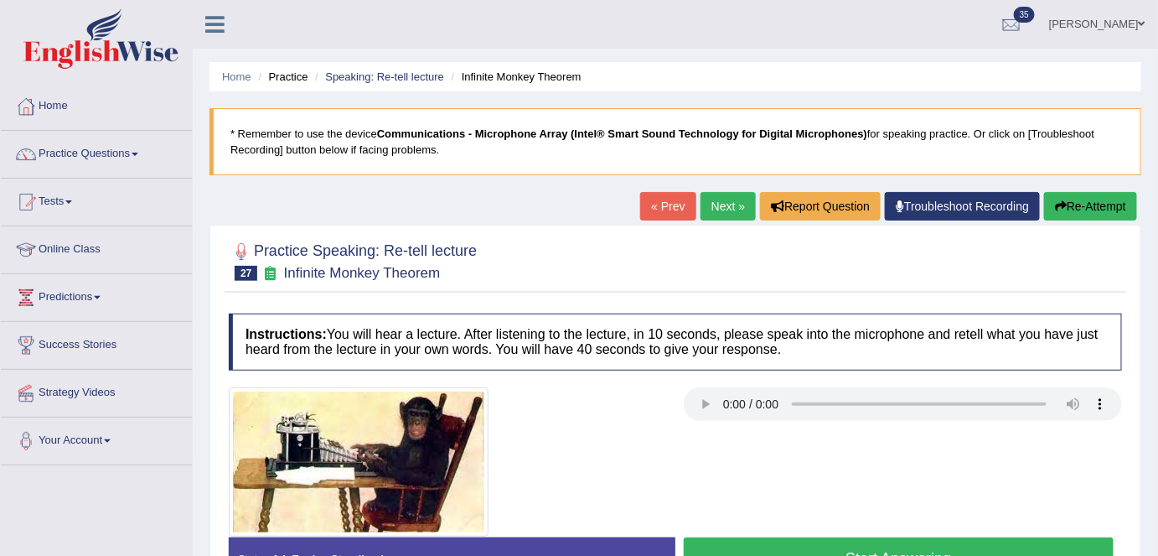
scroll to position [0, 0]
click at [87, 163] on link "Practice Questions" at bounding box center [96, 152] width 191 height 42
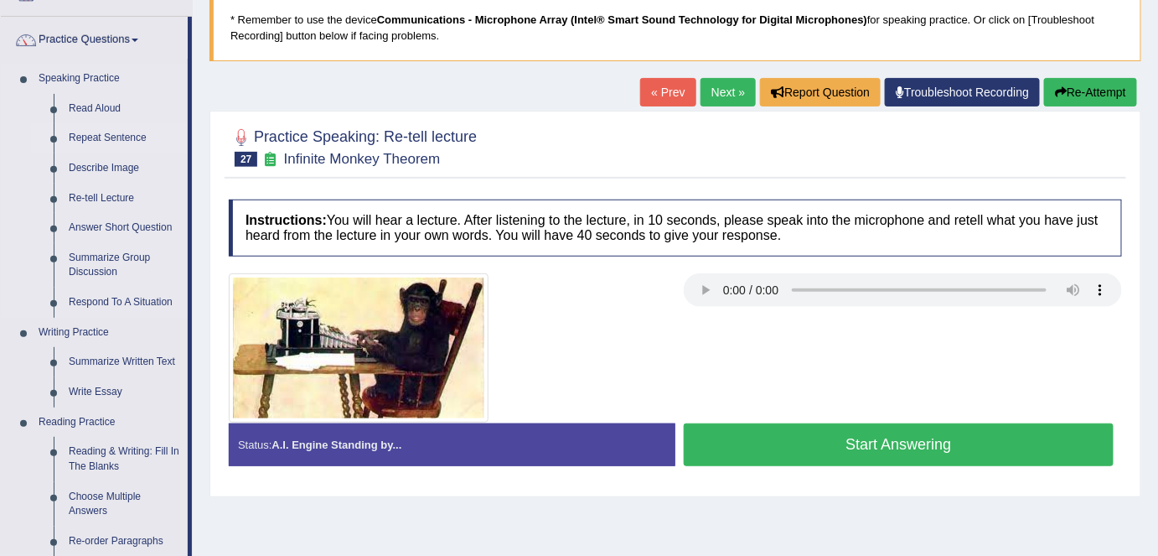
scroll to position [115, 0]
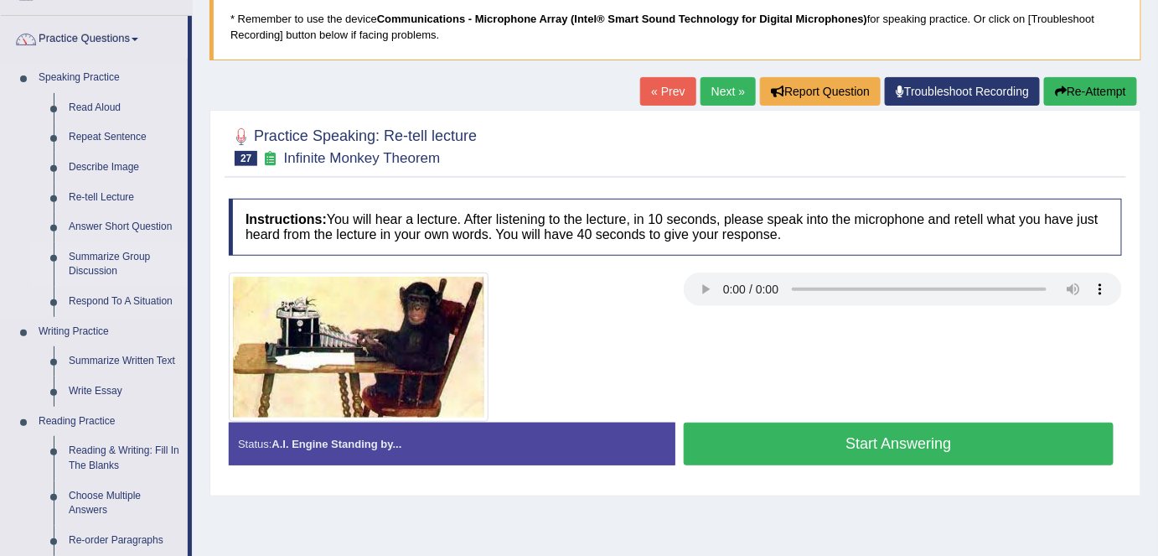
click at [84, 267] on link "Summarize Group Discussion" at bounding box center [124, 264] width 127 height 44
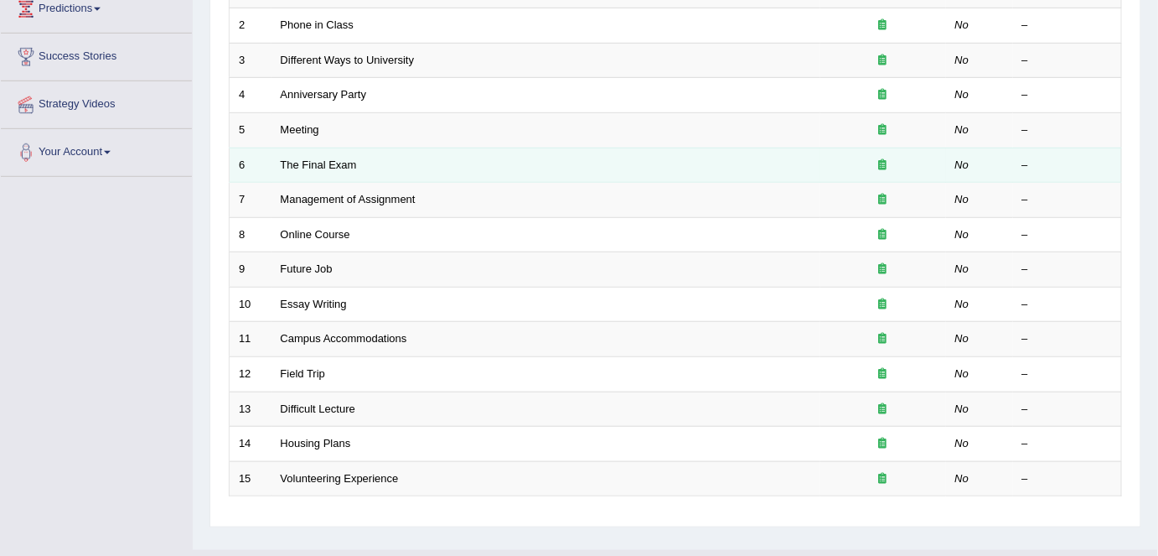
scroll to position [290, 0]
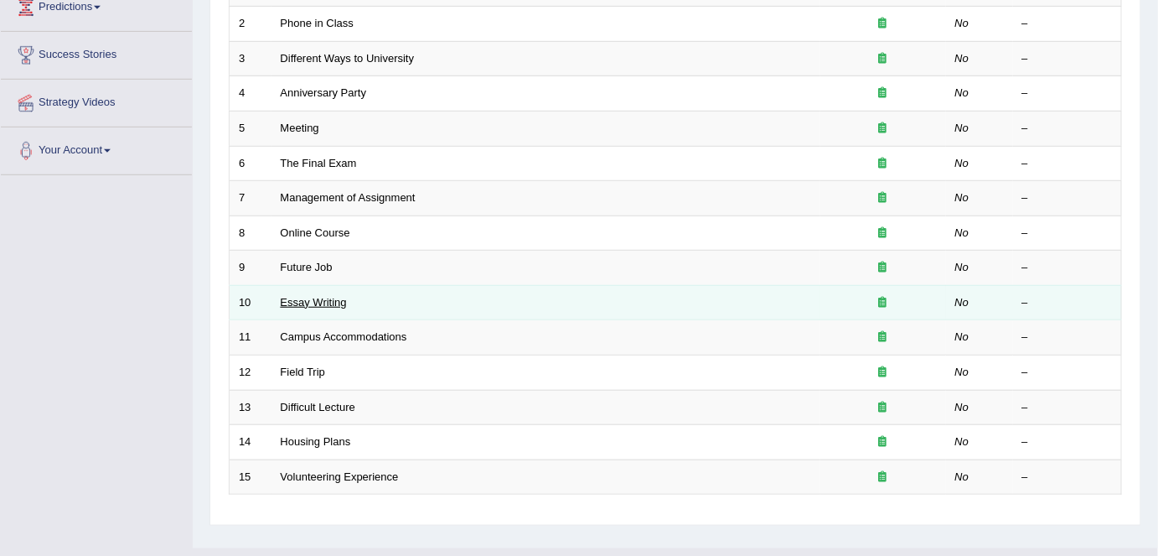
click at [321, 296] on link "Essay Writing" at bounding box center [314, 302] width 66 height 13
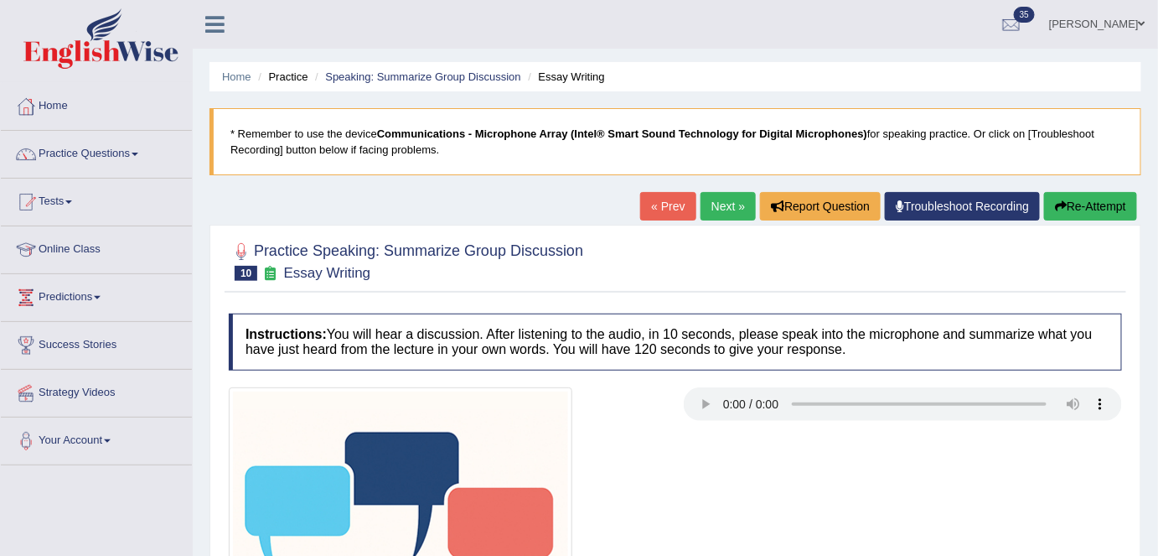
click at [728, 205] on link "Next »" at bounding box center [728, 206] width 55 height 28
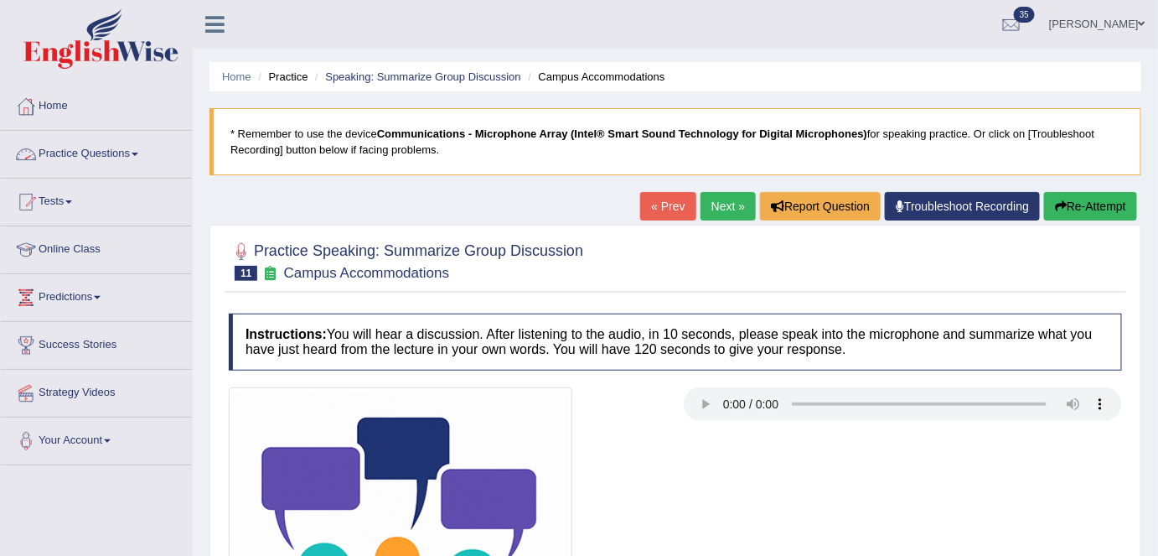
click at [165, 153] on link "Practice Questions" at bounding box center [96, 152] width 191 height 42
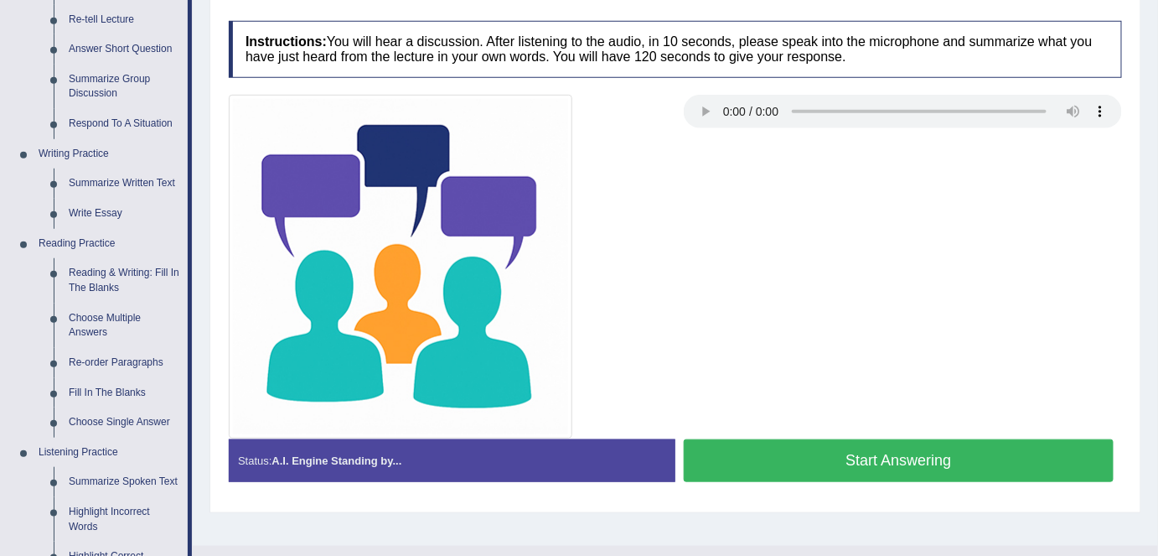
scroll to position [294, 0]
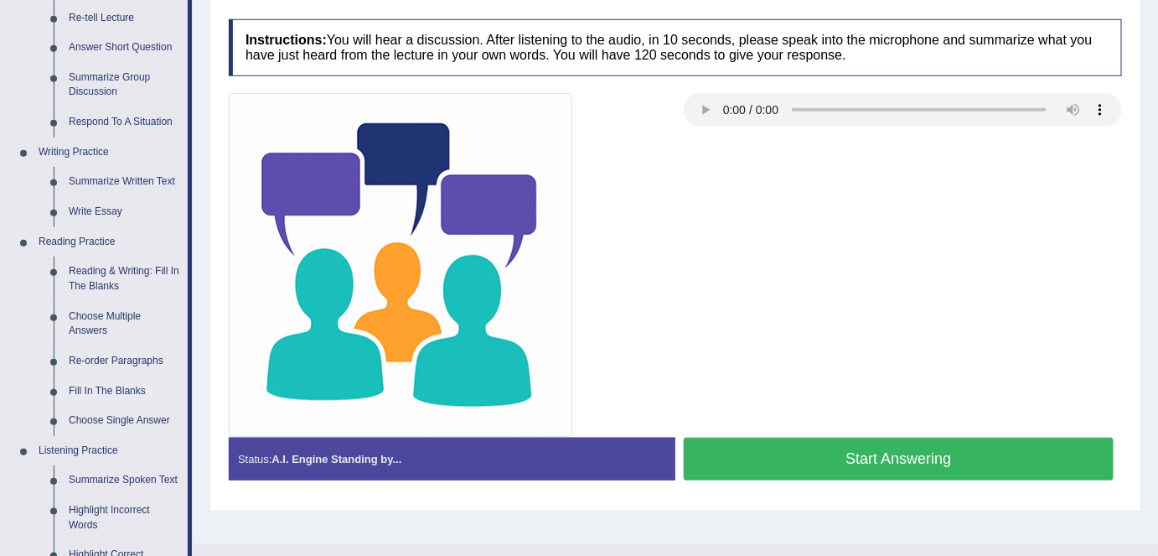
click at [85, 395] on link "Fill In The Blanks" at bounding box center [124, 391] width 127 height 30
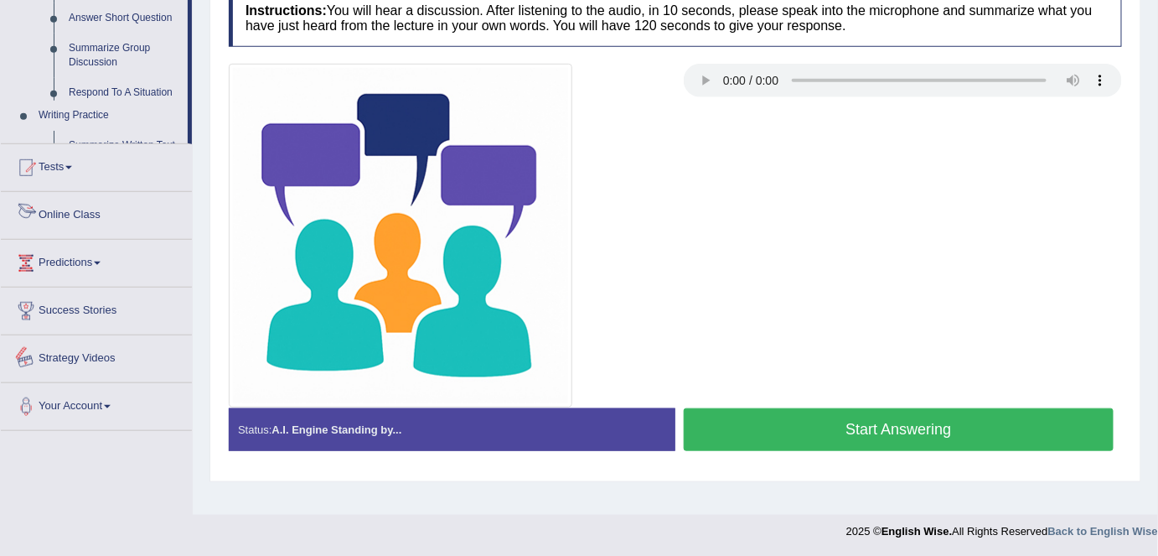
scroll to position [803, 0]
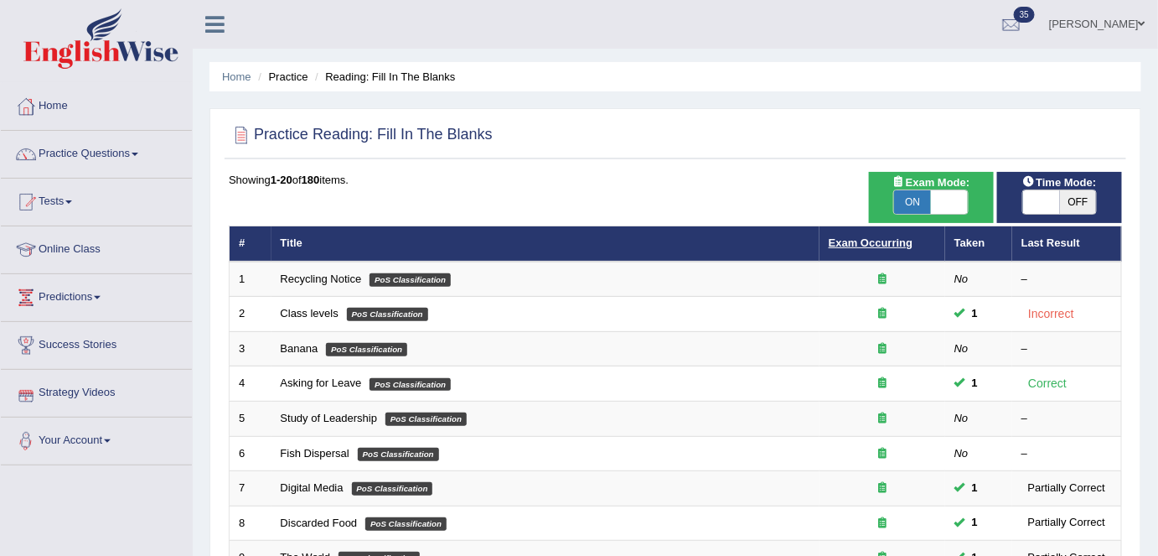
click at [875, 241] on link "Exam Occurring" at bounding box center [871, 242] width 84 height 13
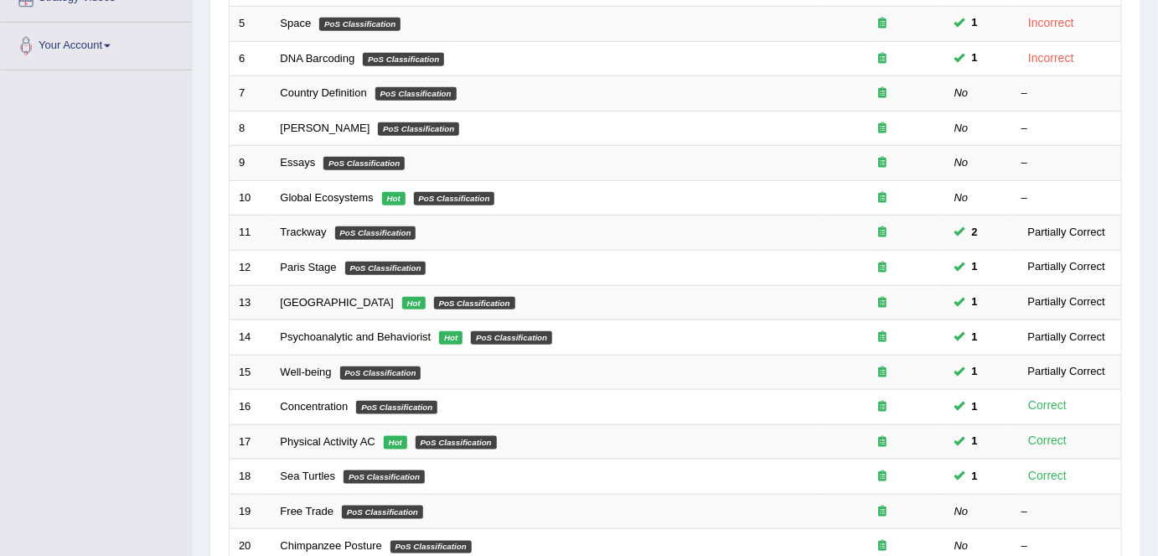
scroll to position [547, 0]
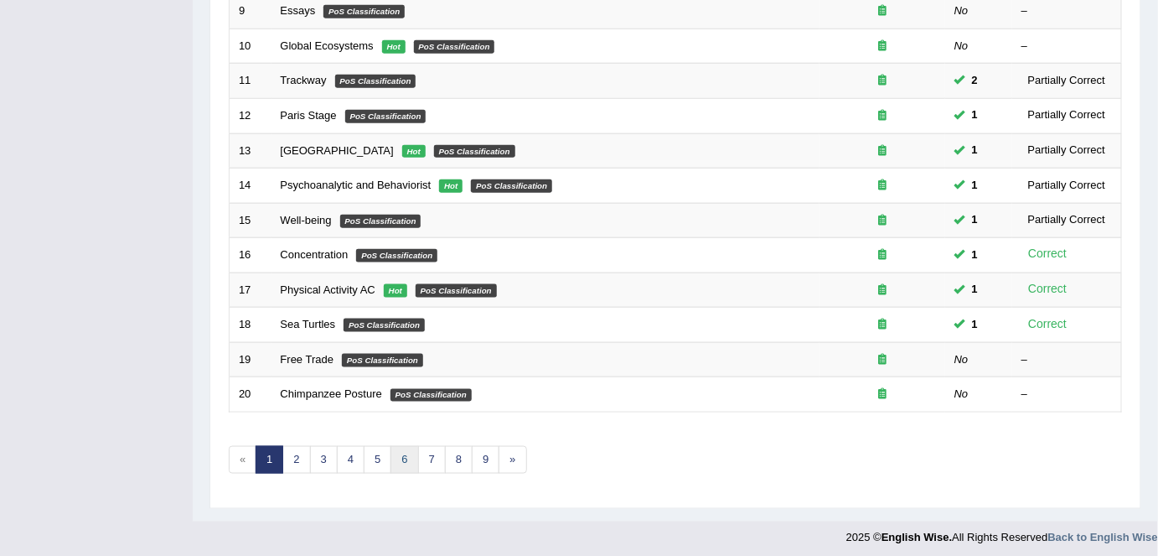
click at [409, 462] on link "6" at bounding box center [405, 460] width 28 height 28
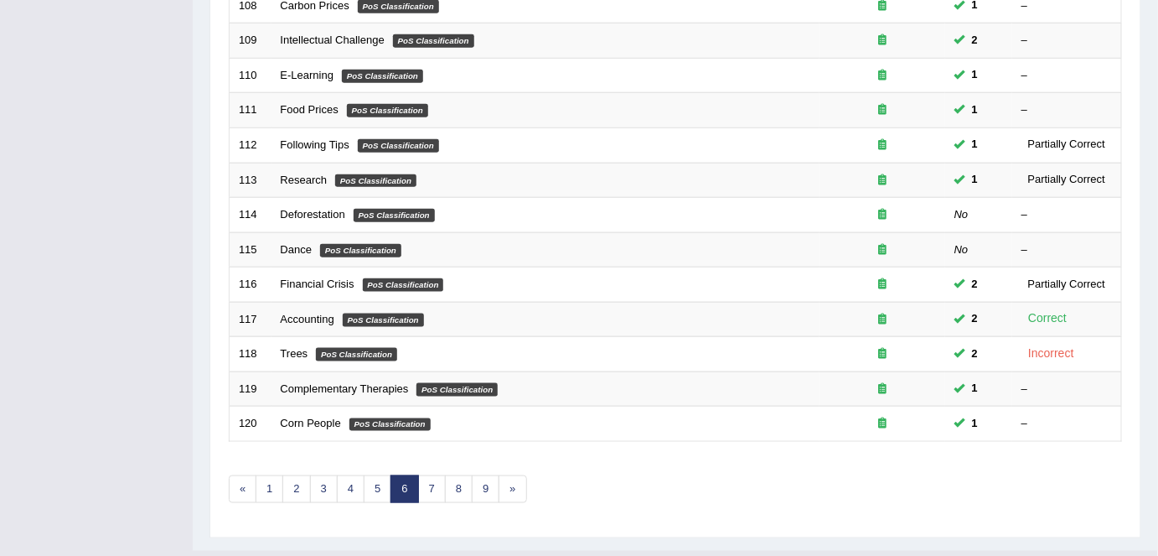
scroll to position [547, 0]
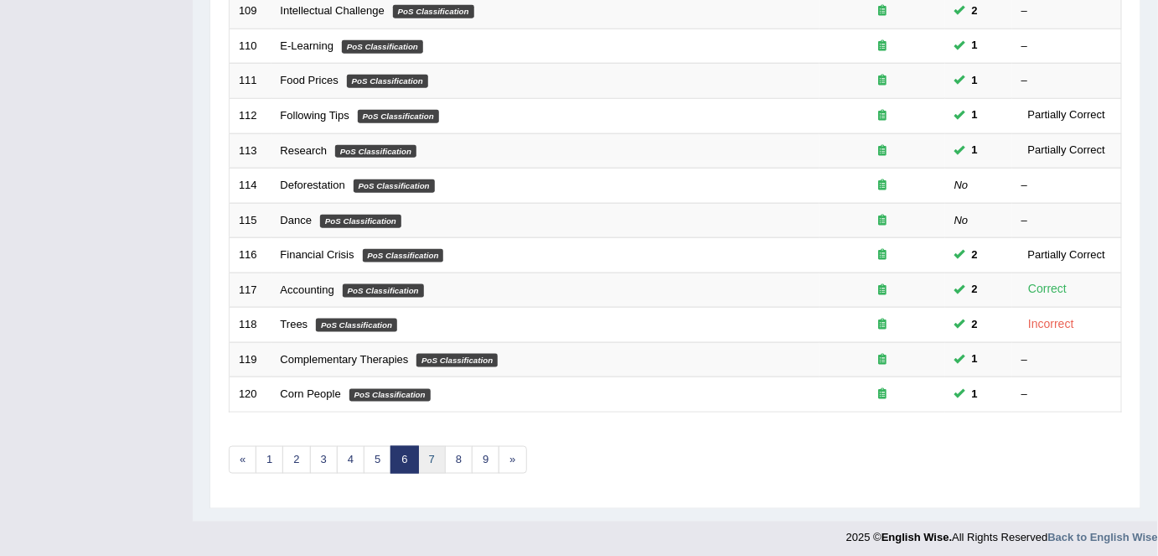
click at [418, 448] on link "7" at bounding box center [432, 460] width 28 height 28
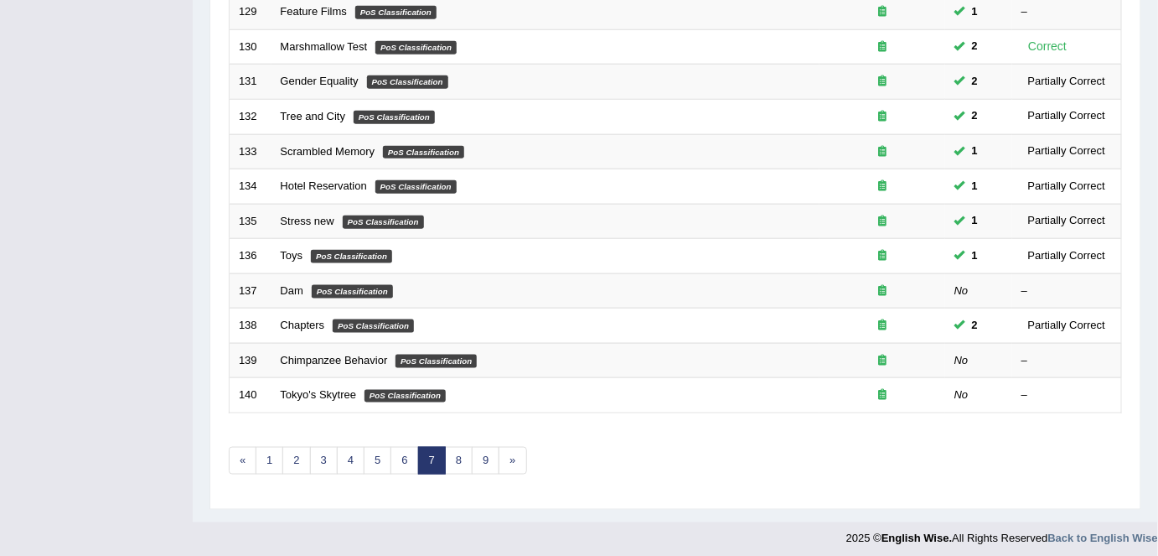
scroll to position [547, 0]
click at [448, 455] on link "8" at bounding box center [459, 460] width 28 height 28
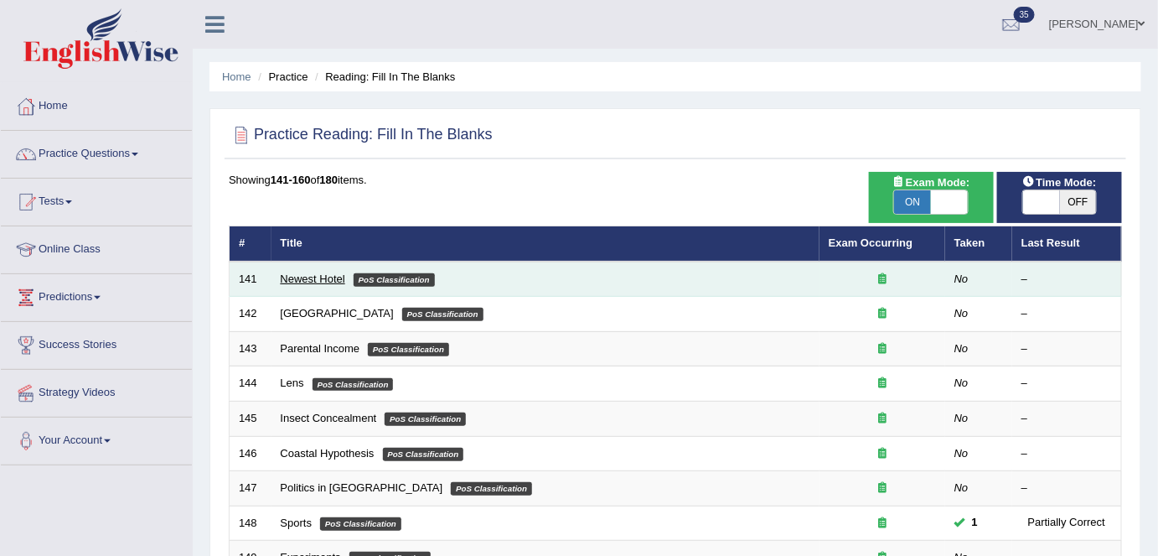
click at [326, 273] on link "Newest Hotel" at bounding box center [313, 278] width 65 height 13
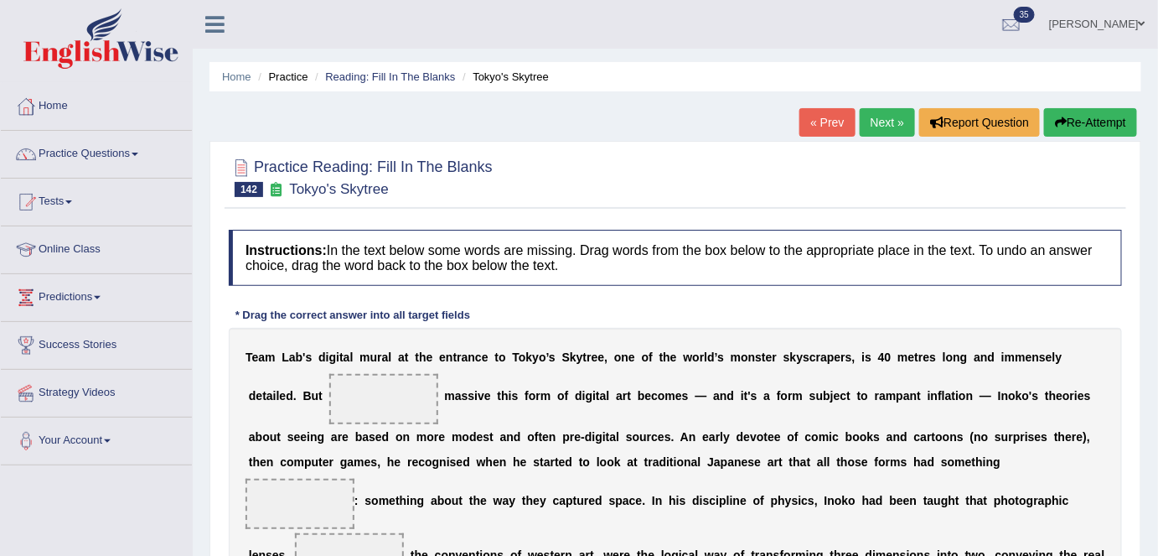
drag, startPoint x: 0, startPoint y: 0, endPoint x: 874, endPoint y: 122, distance: 882.8
click at [874, 122] on link "Next »" at bounding box center [887, 122] width 55 height 28
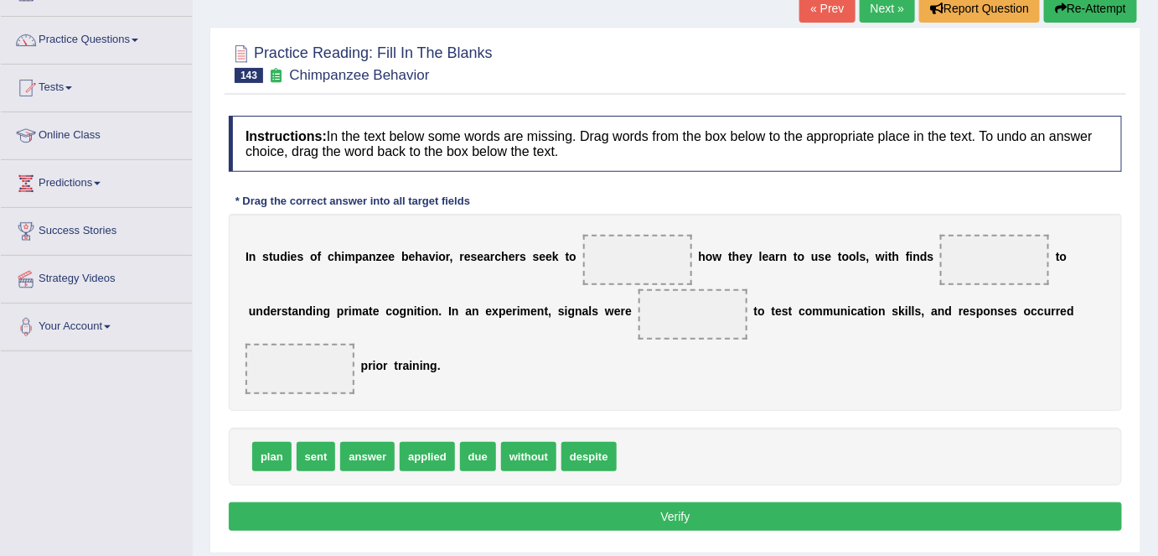
scroll to position [28, 0]
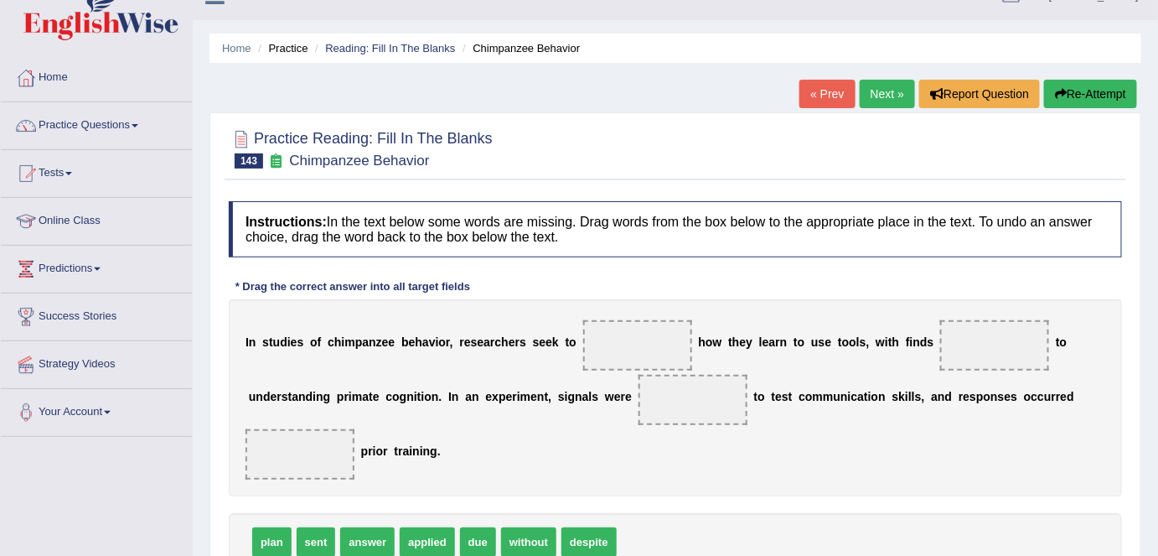
click at [876, 101] on link "Next »" at bounding box center [887, 94] width 55 height 28
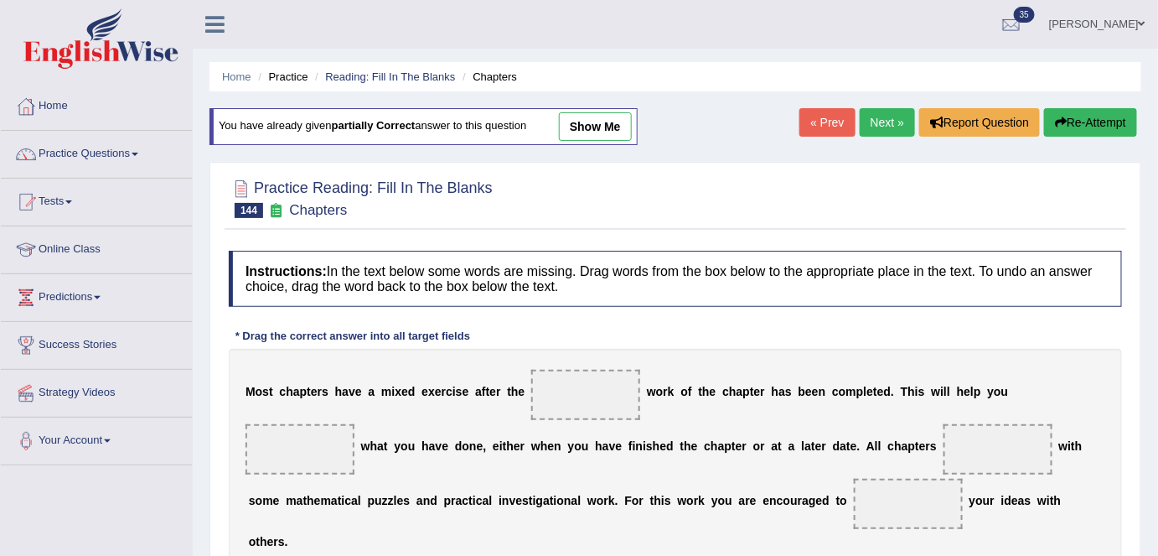
click at [873, 117] on link "Next »" at bounding box center [887, 122] width 55 height 28
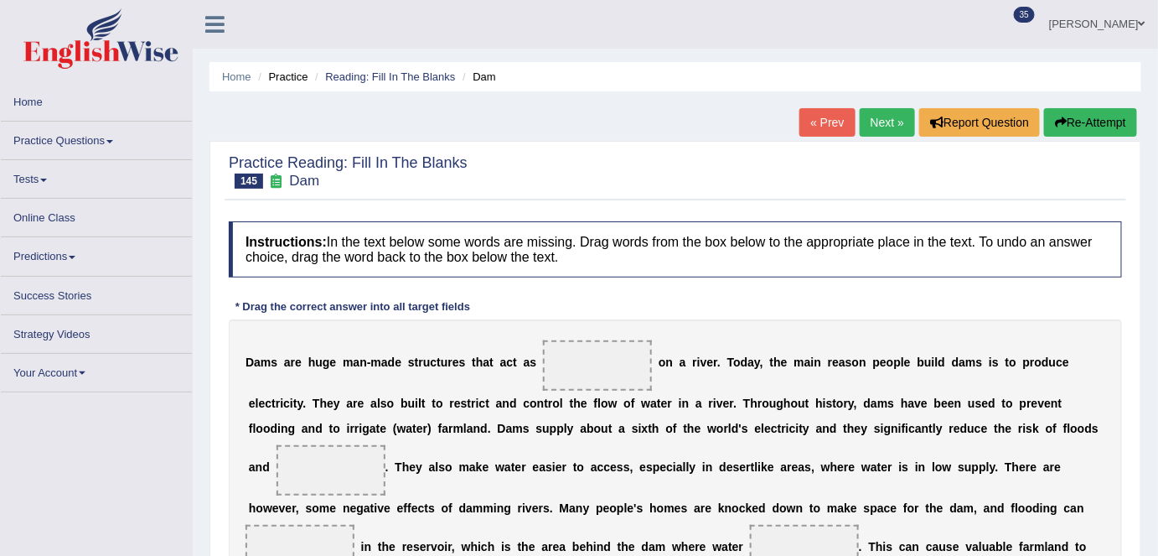
drag, startPoint x: 0, startPoint y: 0, endPoint x: 873, endPoint y: 117, distance: 881.1
click at [873, 117] on link "Next »" at bounding box center [887, 122] width 55 height 28
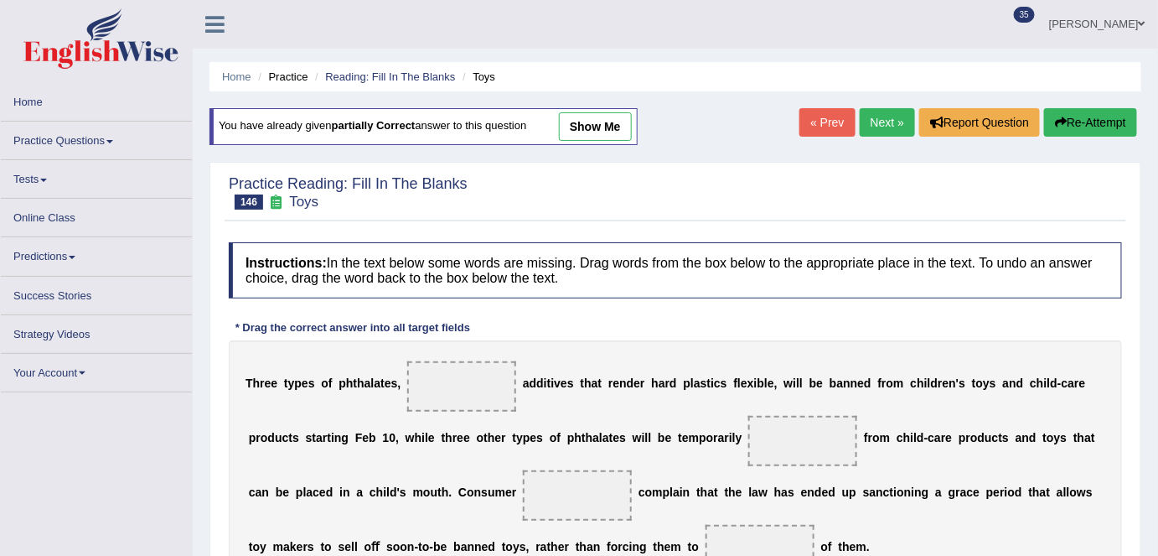
click at [873, 117] on link "Next »" at bounding box center [887, 122] width 55 height 28
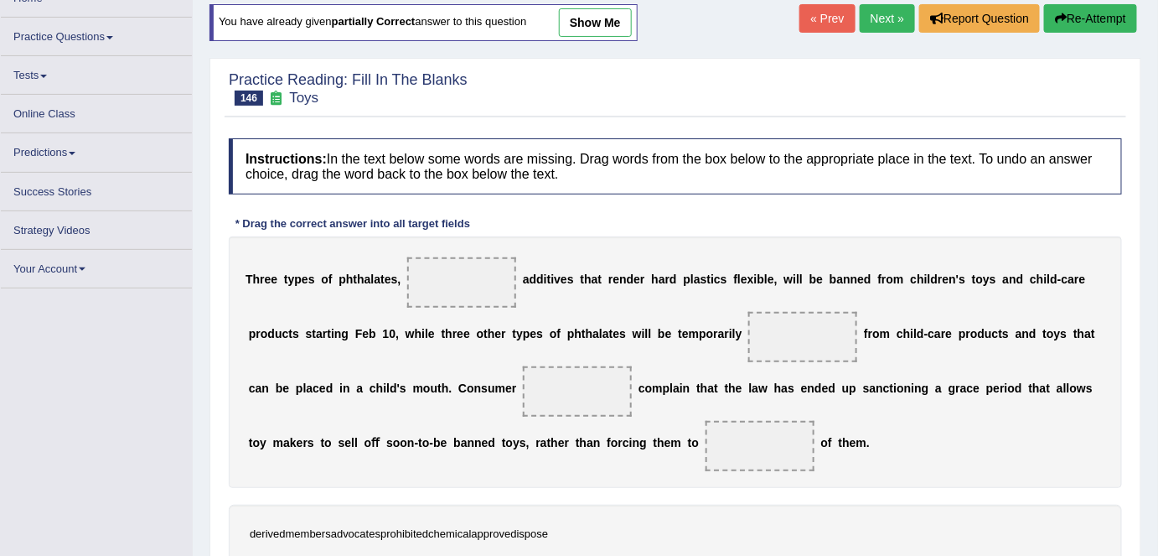
scroll to position [110, 0]
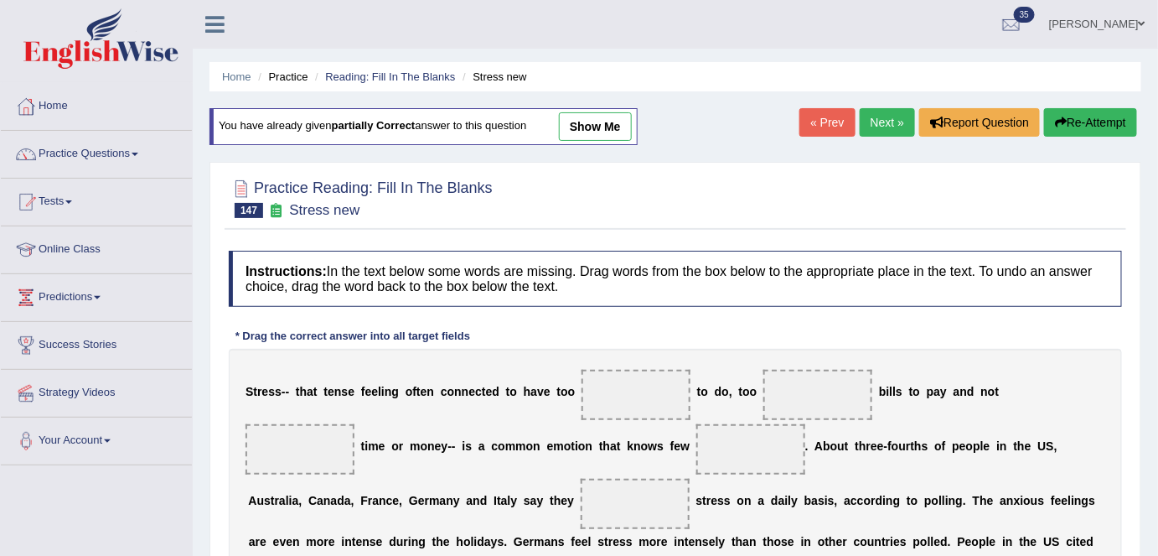
click at [822, 120] on link "« Prev" at bounding box center [827, 122] width 55 height 28
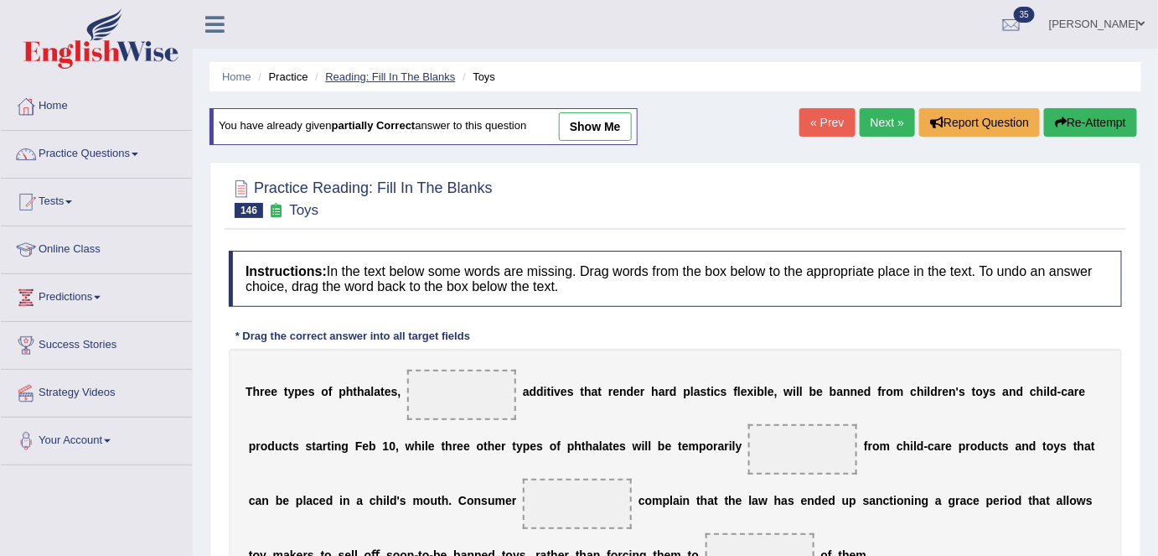
click at [384, 79] on link "Reading: Fill In The Blanks" at bounding box center [390, 76] width 130 height 13
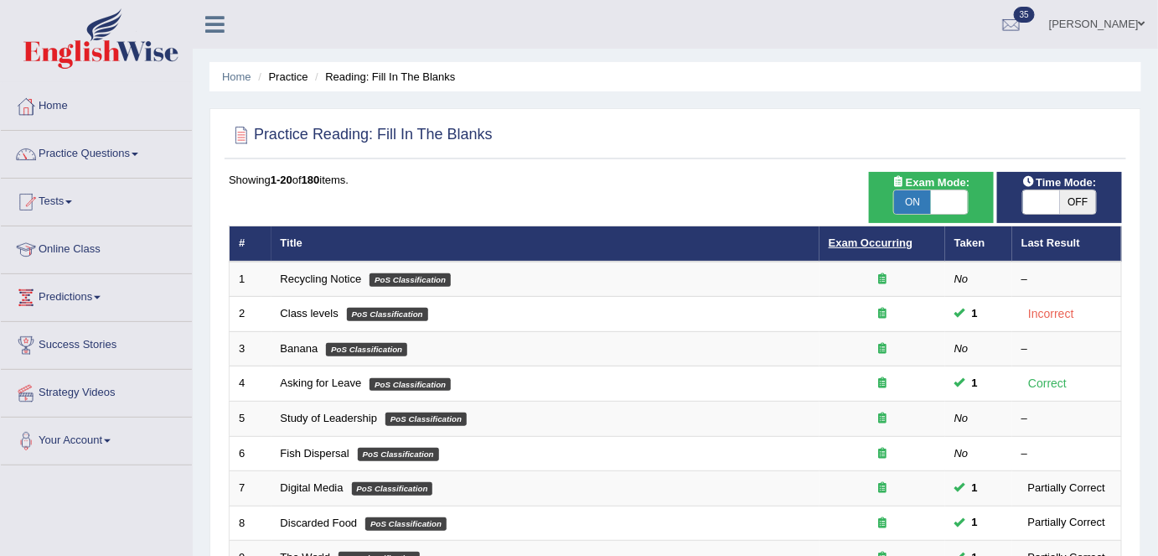
click at [880, 242] on link "Exam Occurring" at bounding box center [871, 242] width 84 height 13
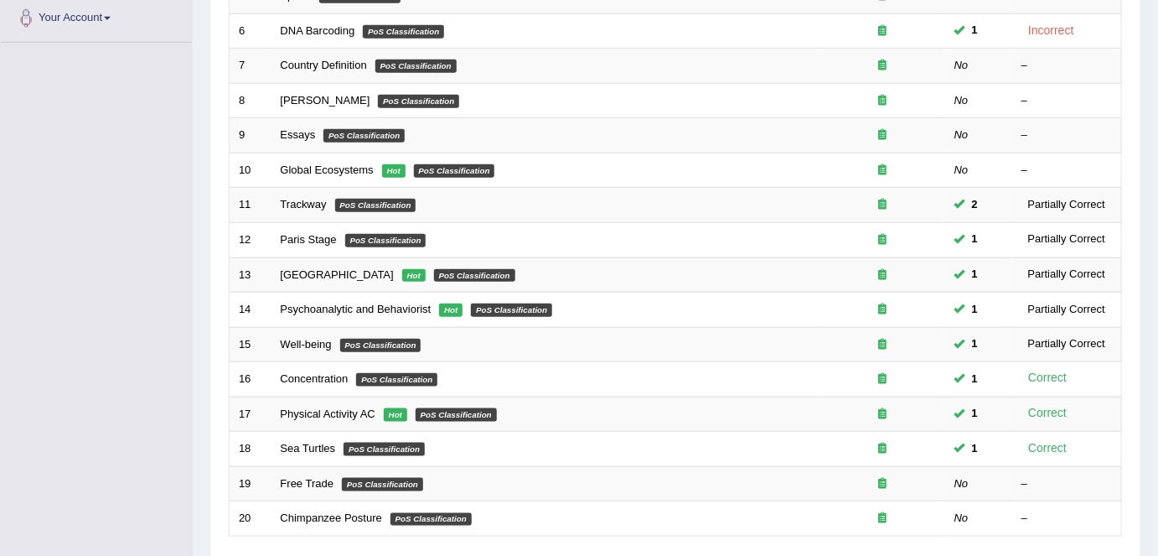
scroll to position [547, 0]
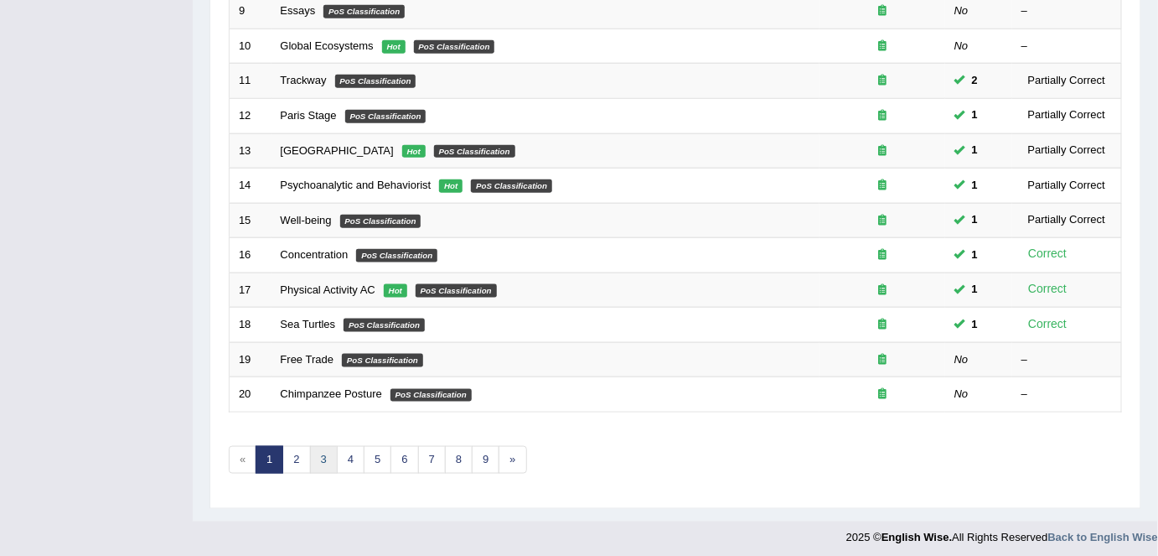
click at [323, 455] on link "3" at bounding box center [324, 460] width 28 height 28
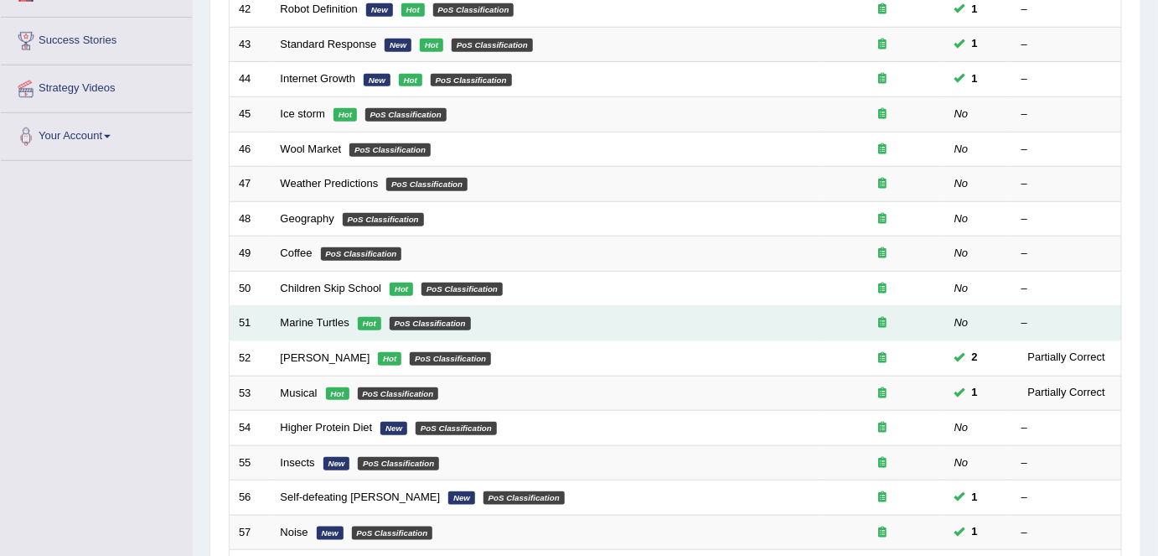
scroll to position [303, 0]
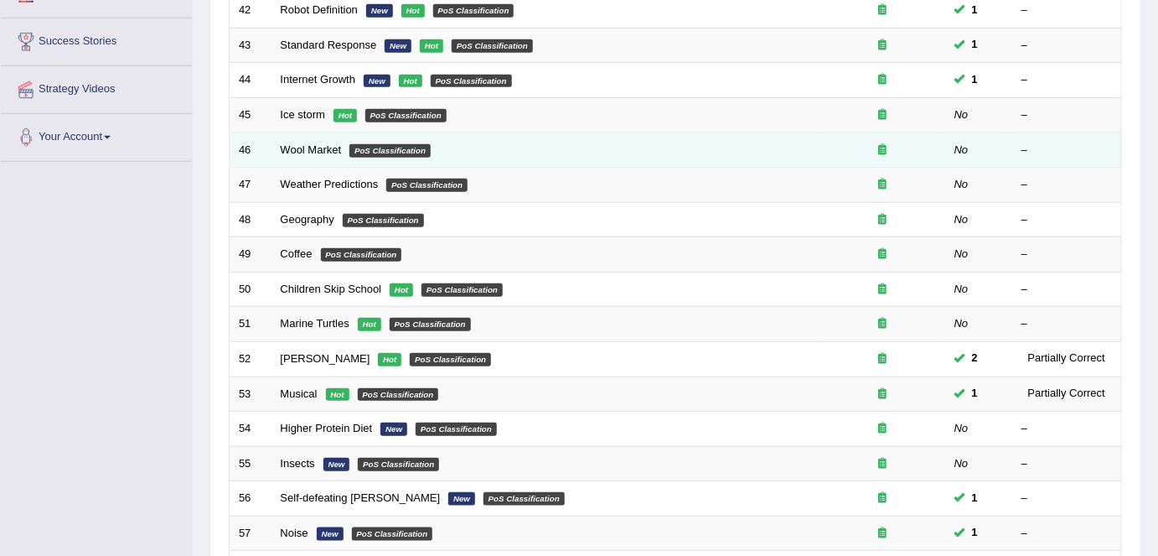
click at [288, 152] on td "Wool Market PoS Classification" at bounding box center [546, 149] width 548 height 35
click at [290, 150] on link "Wool Market" at bounding box center [311, 149] width 61 height 13
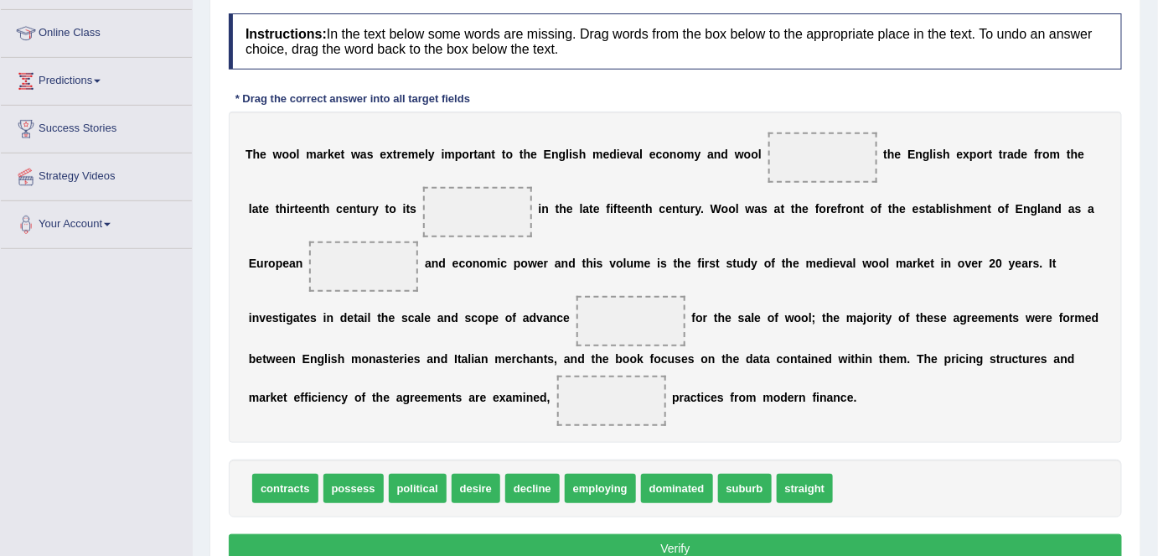
scroll to position [219, 0]
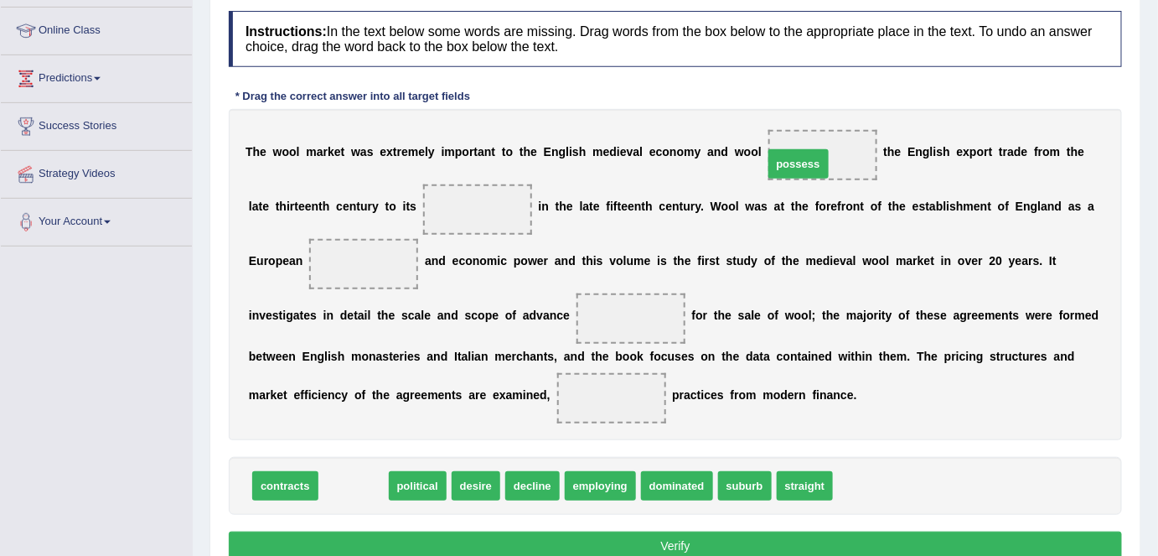
drag, startPoint x: 355, startPoint y: 484, endPoint x: 800, endPoint y: 161, distance: 549.8
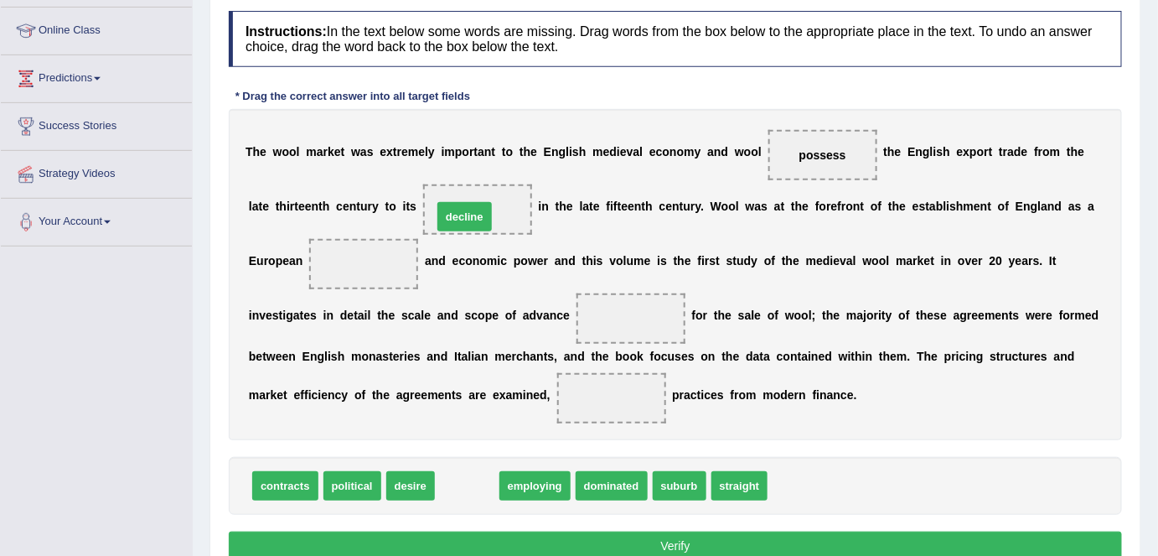
drag, startPoint x: 465, startPoint y: 488, endPoint x: 463, endPoint y: 219, distance: 269.1
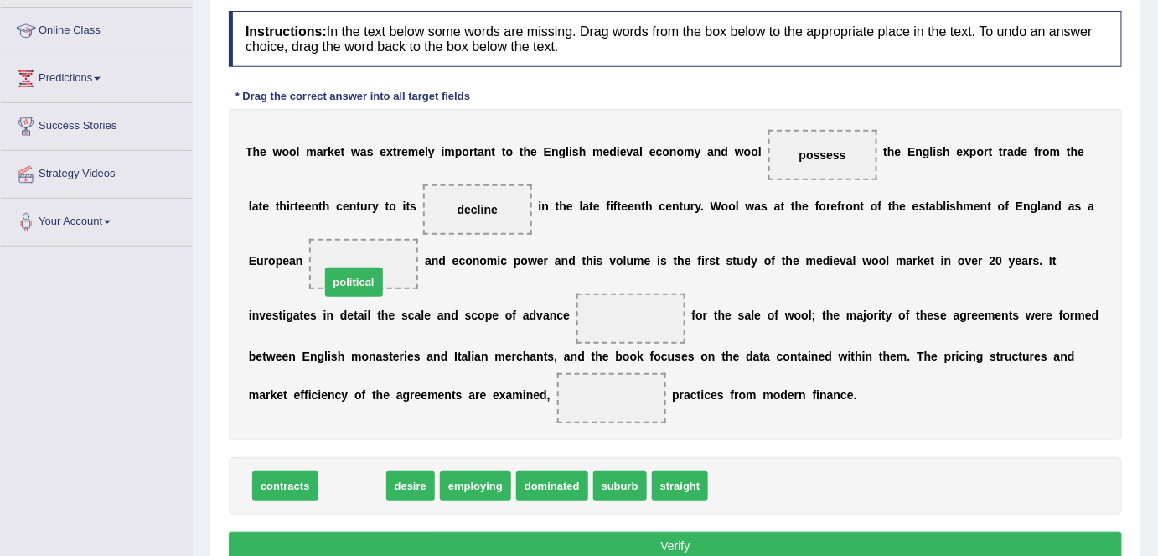
drag, startPoint x: 356, startPoint y: 488, endPoint x: 358, endPoint y: 282, distance: 206.2
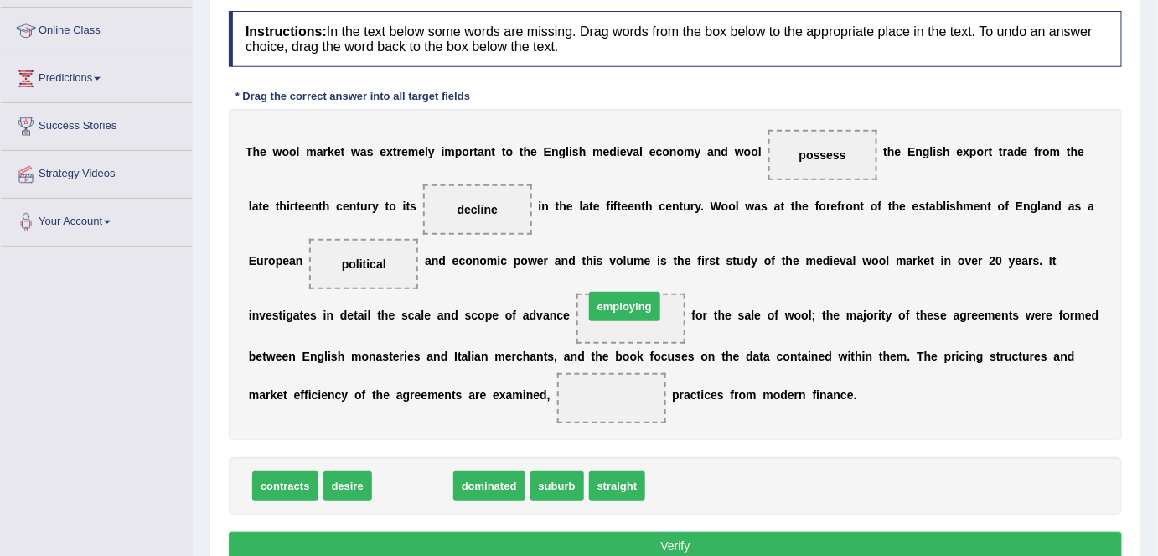
drag, startPoint x: 447, startPoint y: 436, endPoint x: 619, endPoint y: 304, distance: 217.1
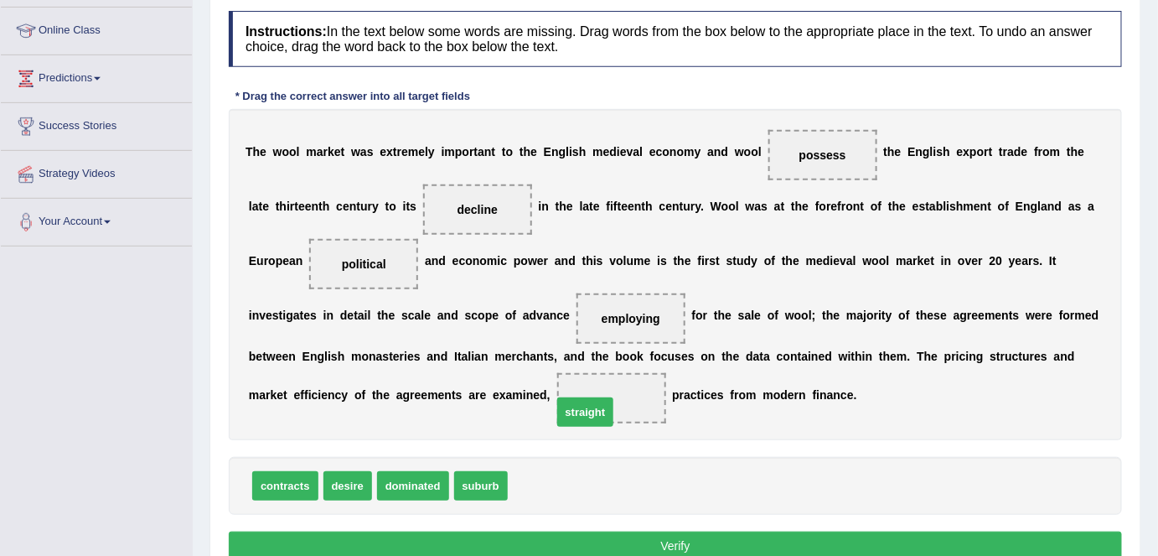
drag, startPoint x: 524, startPoint y: 481, endPoint x: 568, endPoint y: 407, distance: 86.1
click at [667, 546] on button "Verify" at bounding box center [676, 545] width 894 height 28
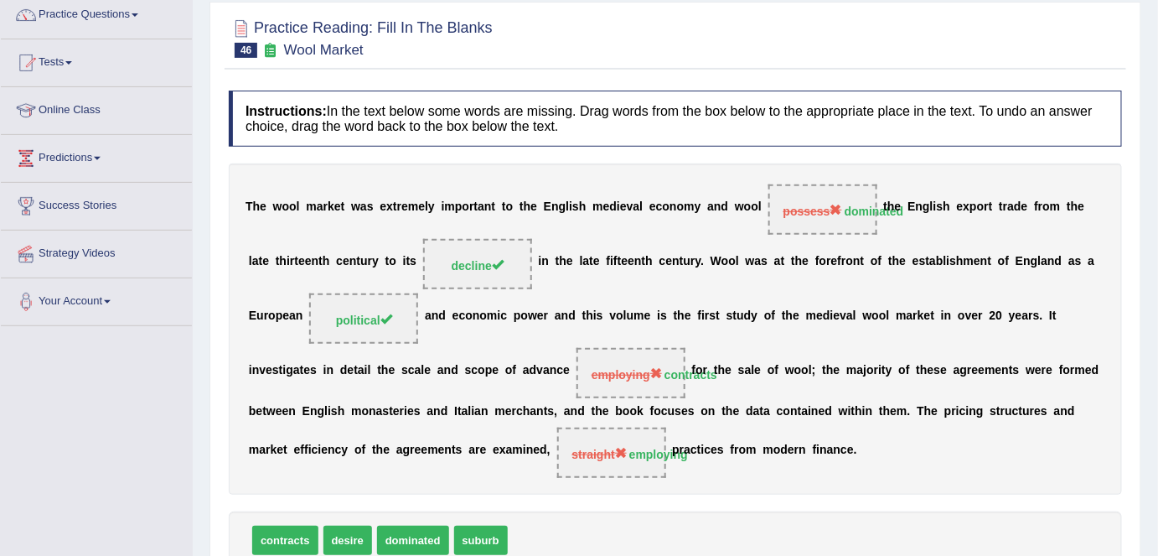
scroll to position [0, 0]
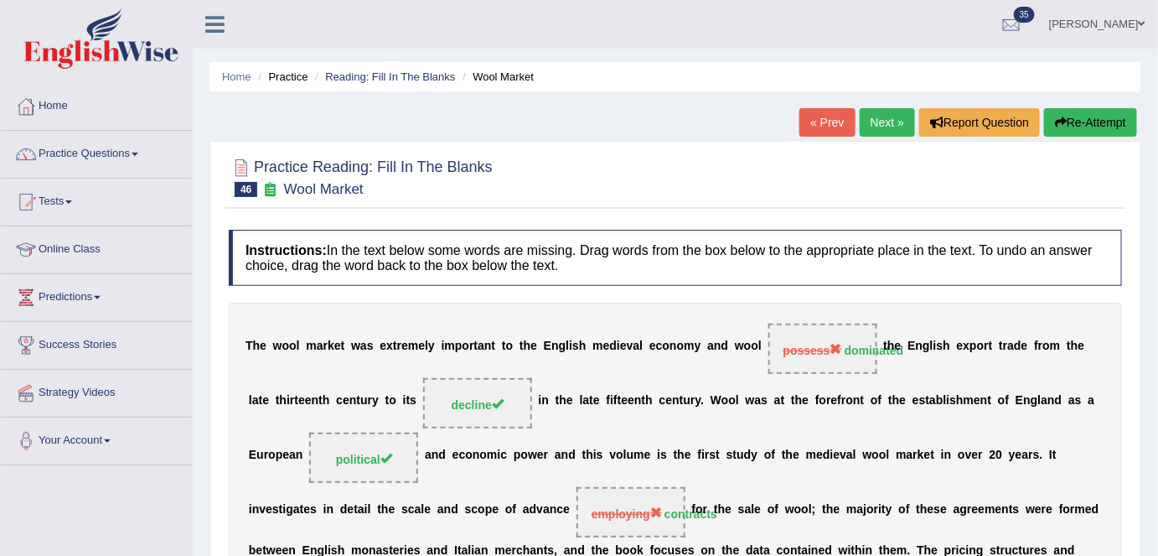
click at [886, 110] on link "Next »" at bounding box center [887, 122] width 55 height 28
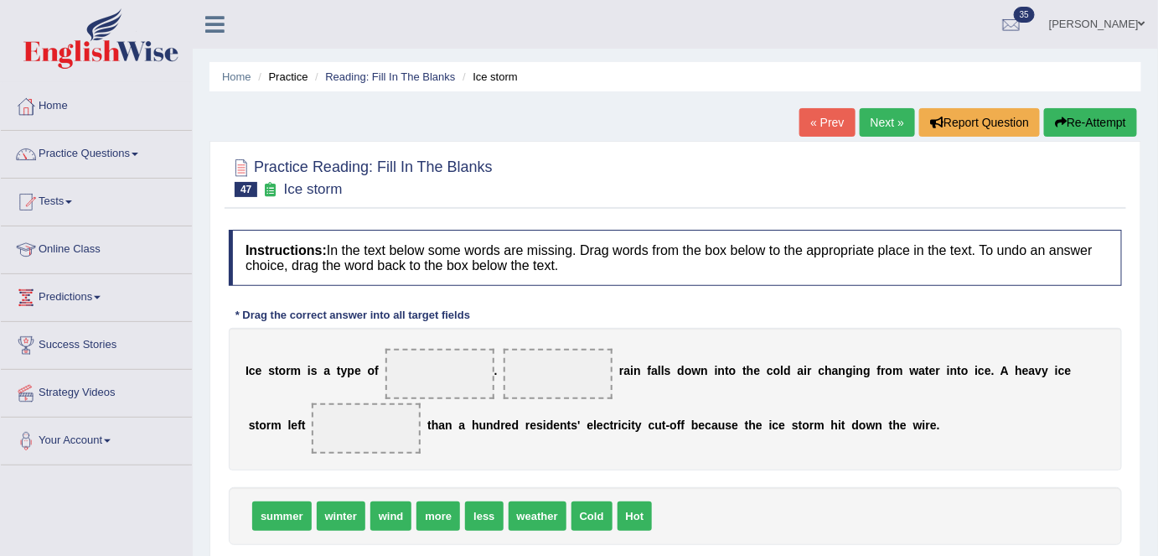
click at [866, 119] on link "Next »" at bounding box center [887, 122] width 55 height 28
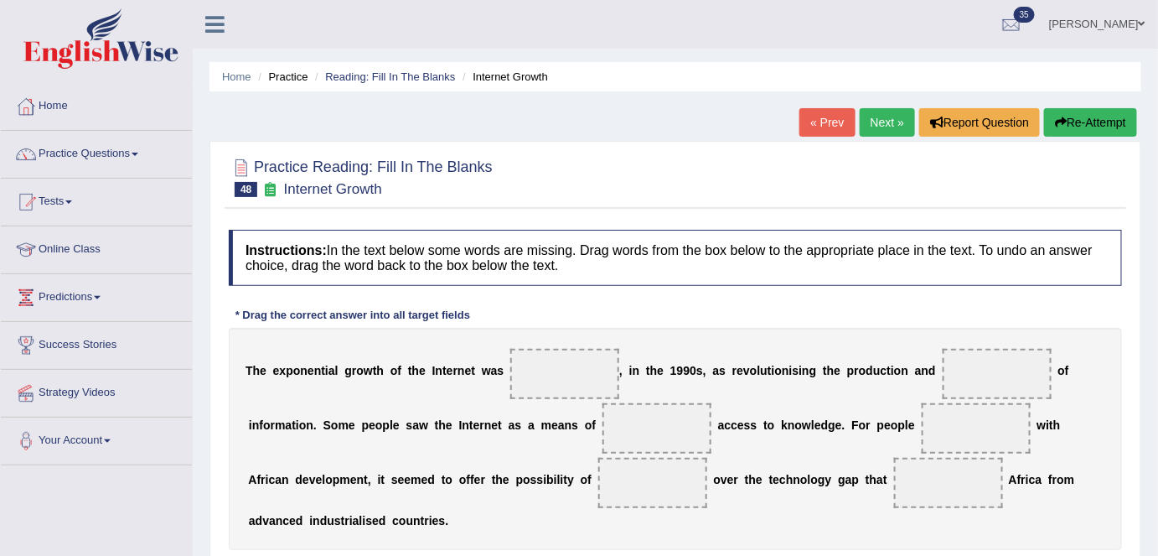
click at [880, 124] on link "Next »" at bounding box center [887, 122] width 55 height 28
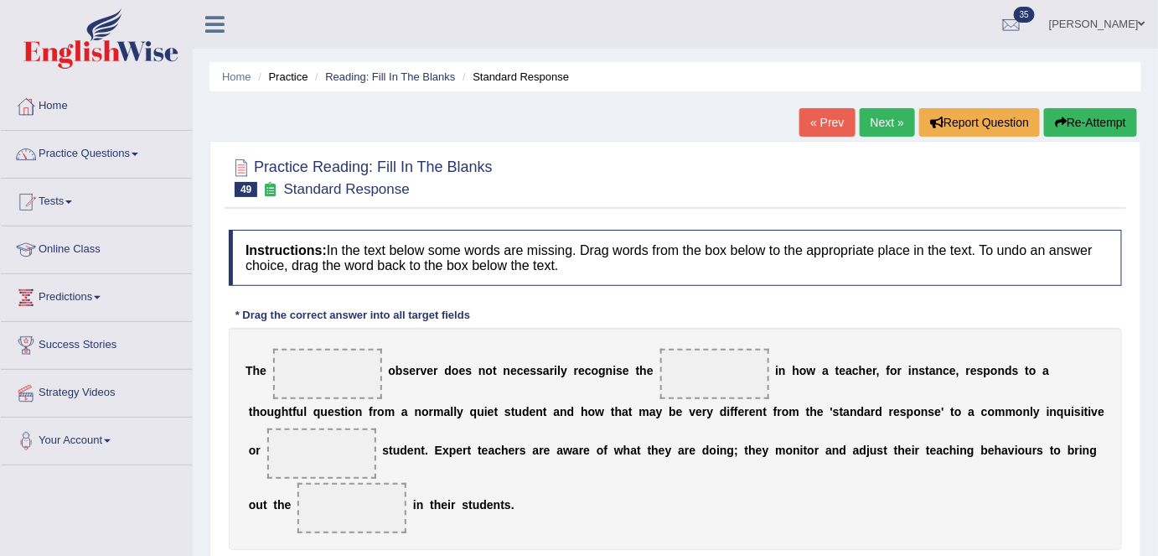
click at [883, 117] on link "Next »" at bounding box center [887, 122] width 55 height 28
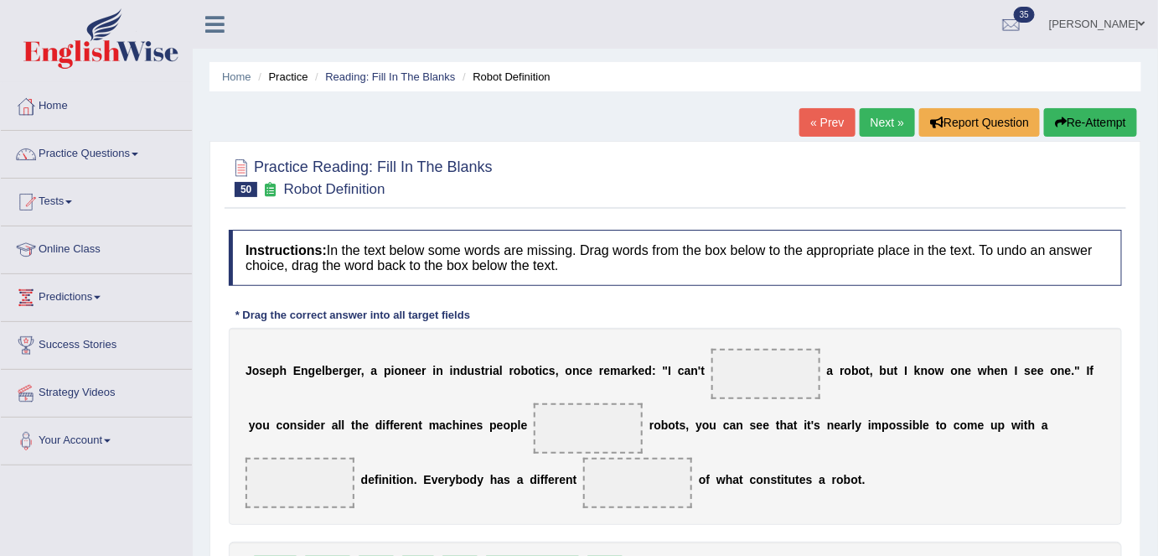
click at [892, 127] on link "Next »" at bounding box center [887, 122] width 55 height 28
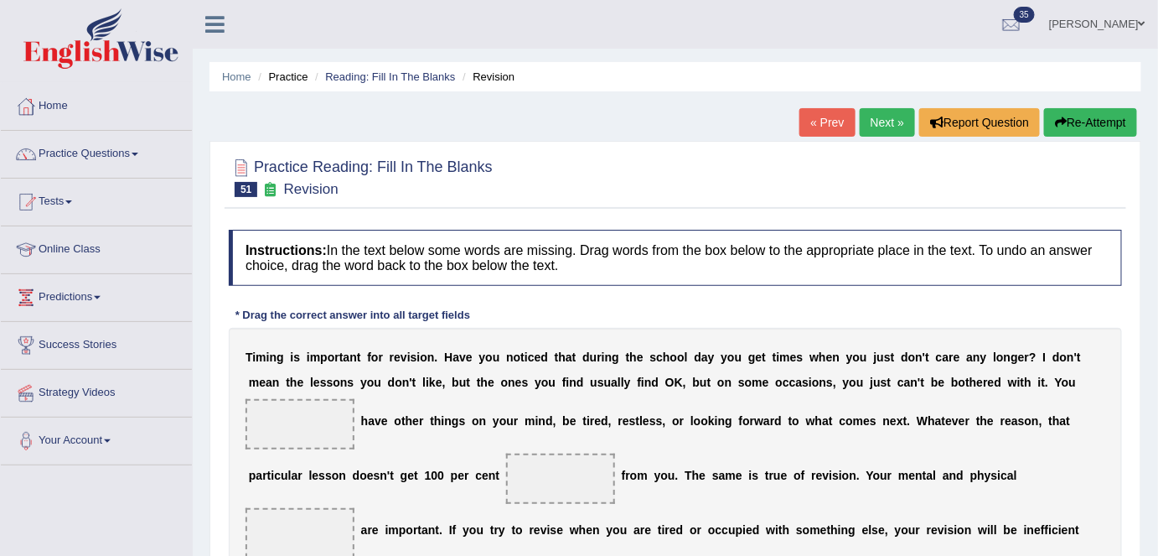
click at [872, 130] on link "Next »" at bounding box center [887, 122] width 55 height 28
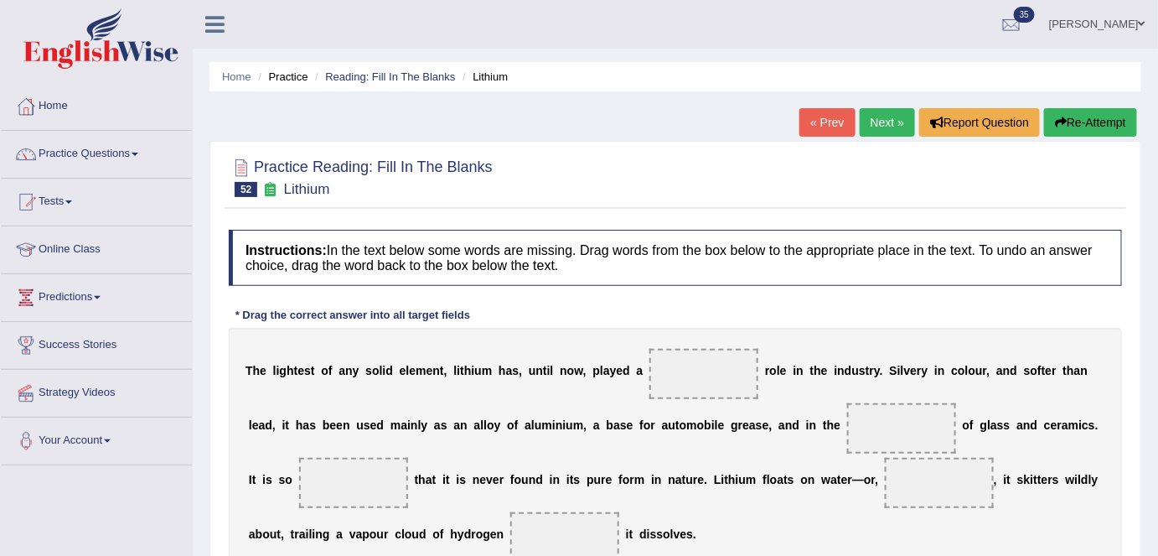
click at [875, 123] on link "Next »" at bounding box center [887, 122] width 55 height 28
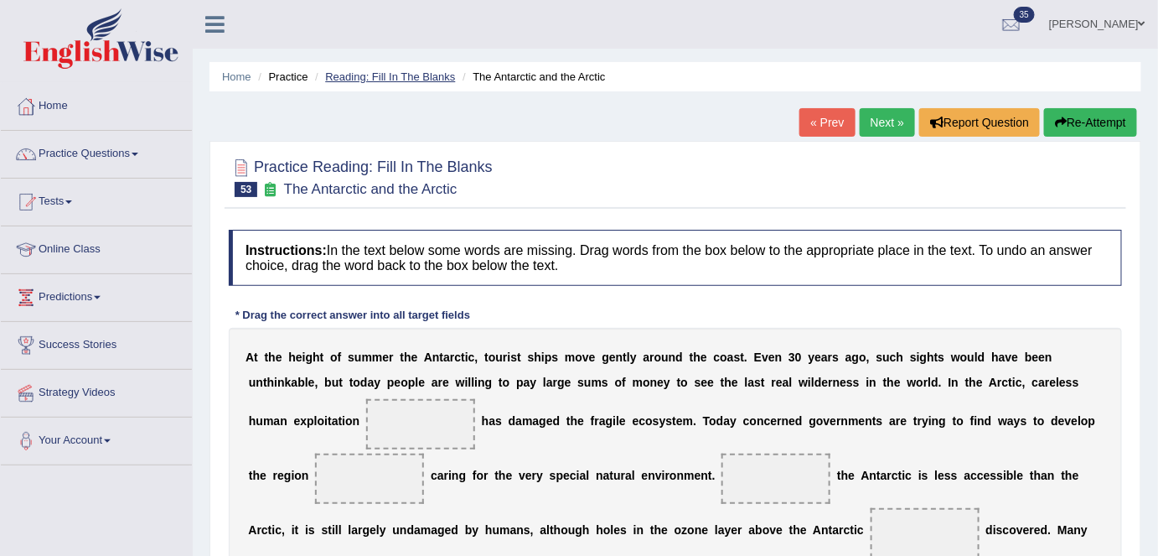
click at [416, 71] on link "Reading: Fill In The Blanks" at bounding box center [390, 76] width 130 height 13
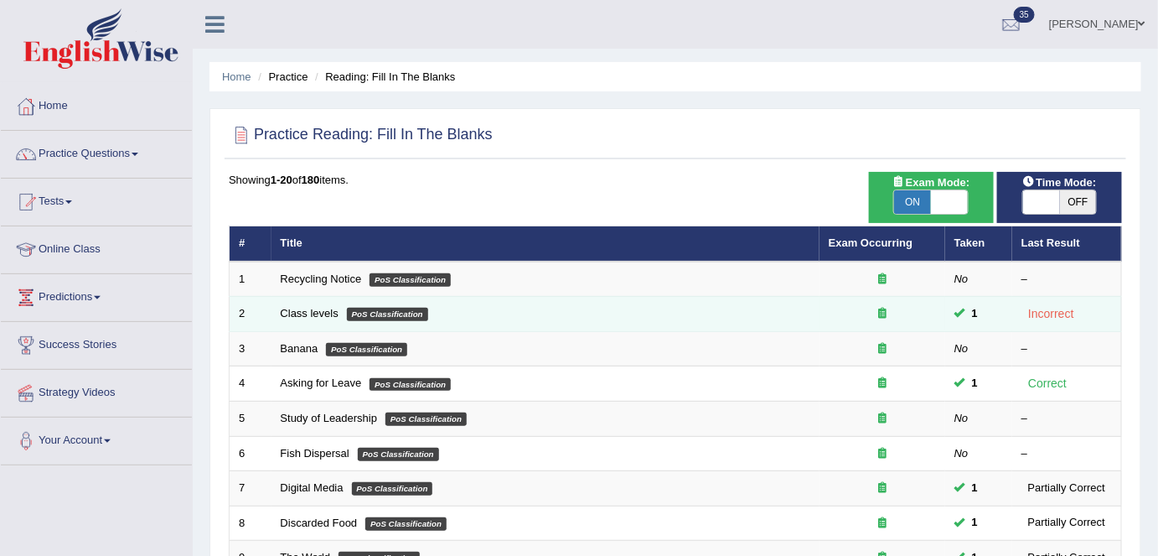
scroll to position [547, 0]
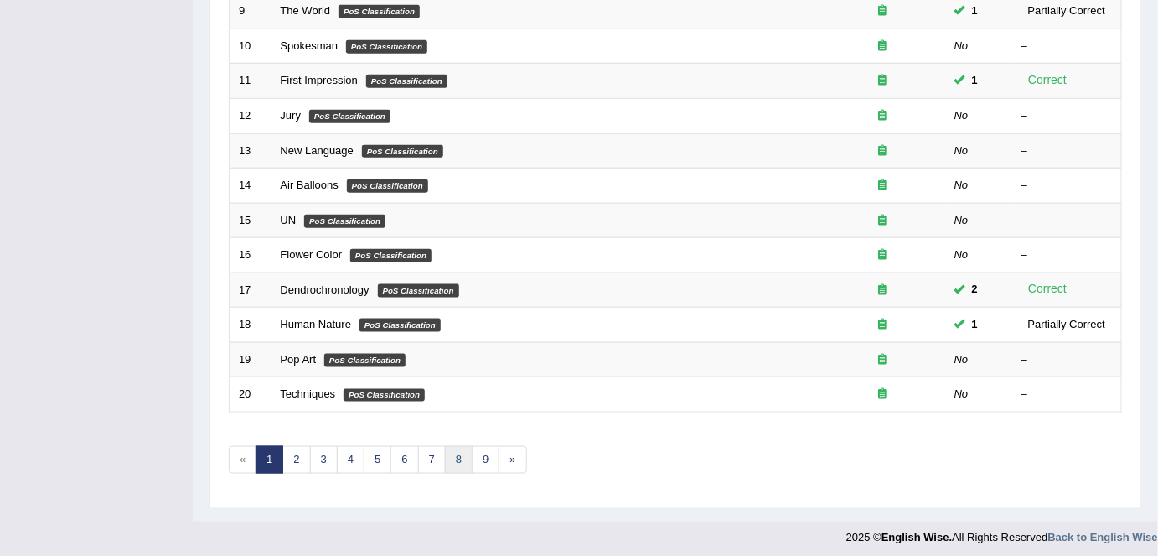
click at [451, 452] on link "8" at bounding box center [459, 460] width 28 height 28
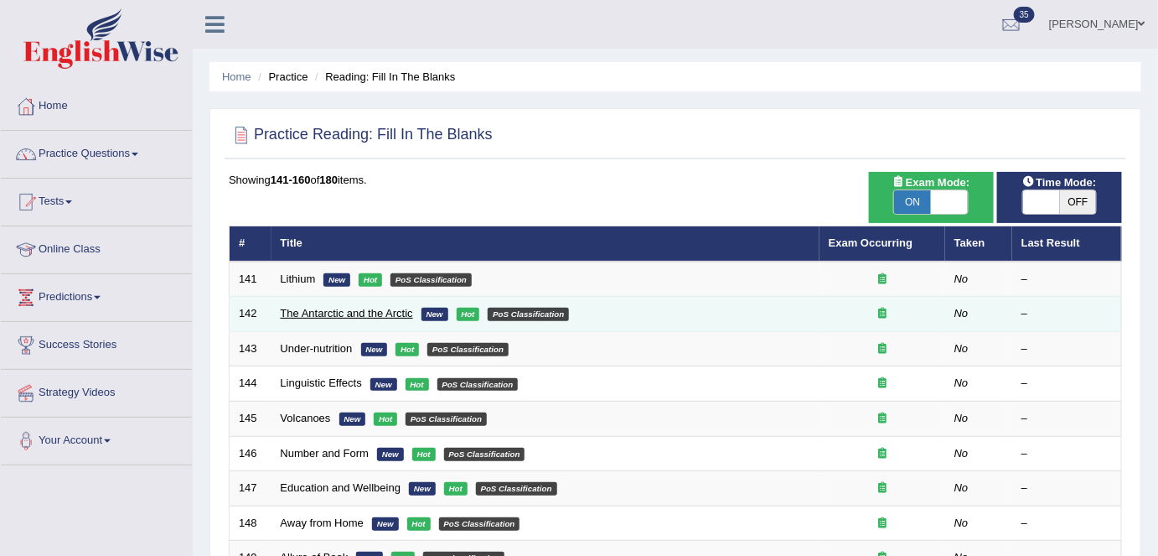
click at [327, 315] on link "The Antarctic and the Arctic" at bounding box center [347, 313] width 132 height 13
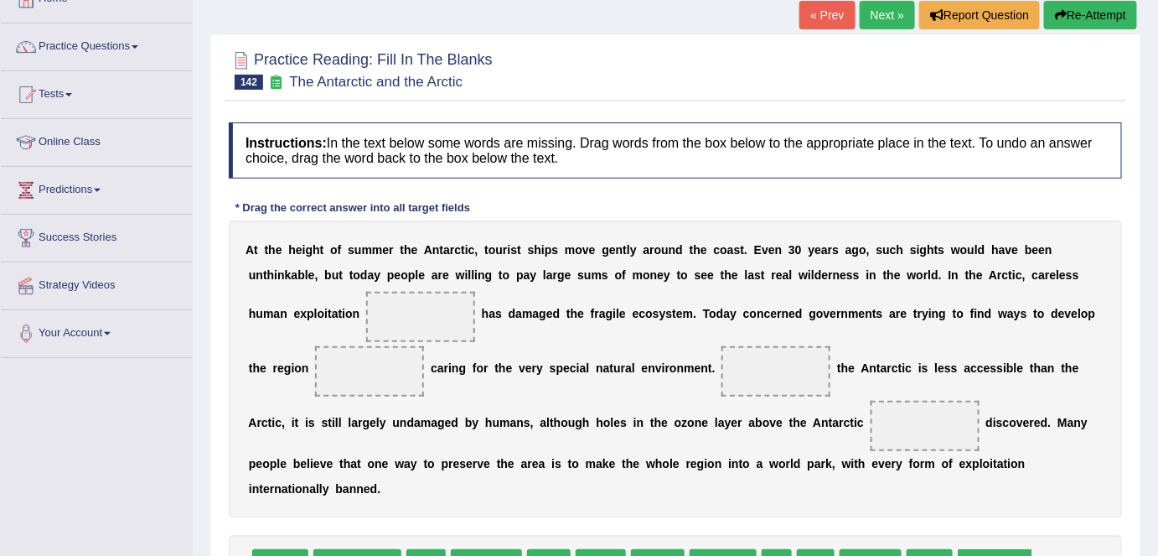
scroll to position [28, 0]
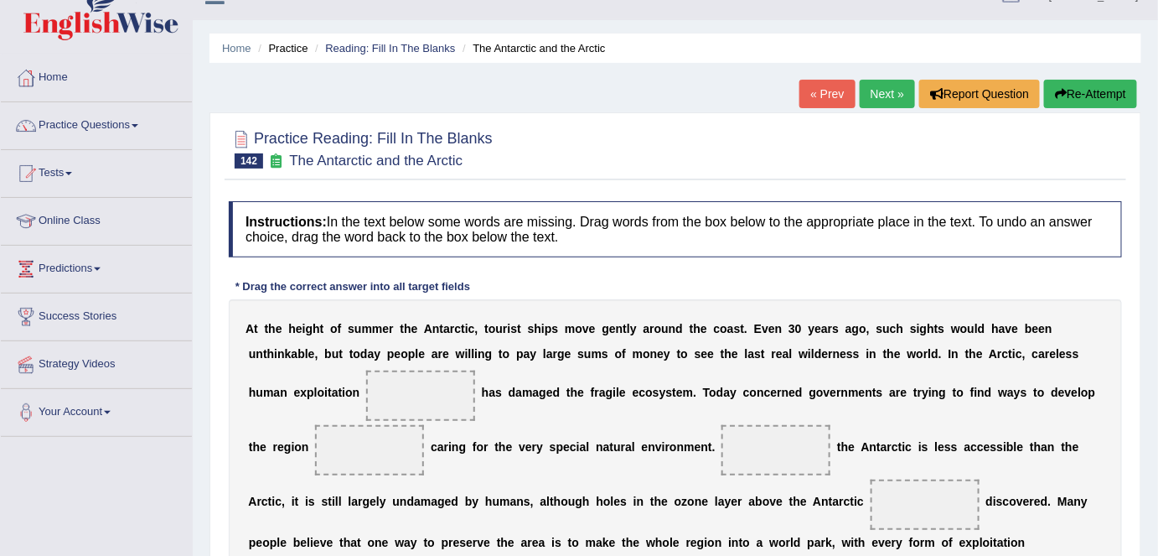
click at [891, 89] on link "Next »" at bounding box center [887, 94] width 55 height 28
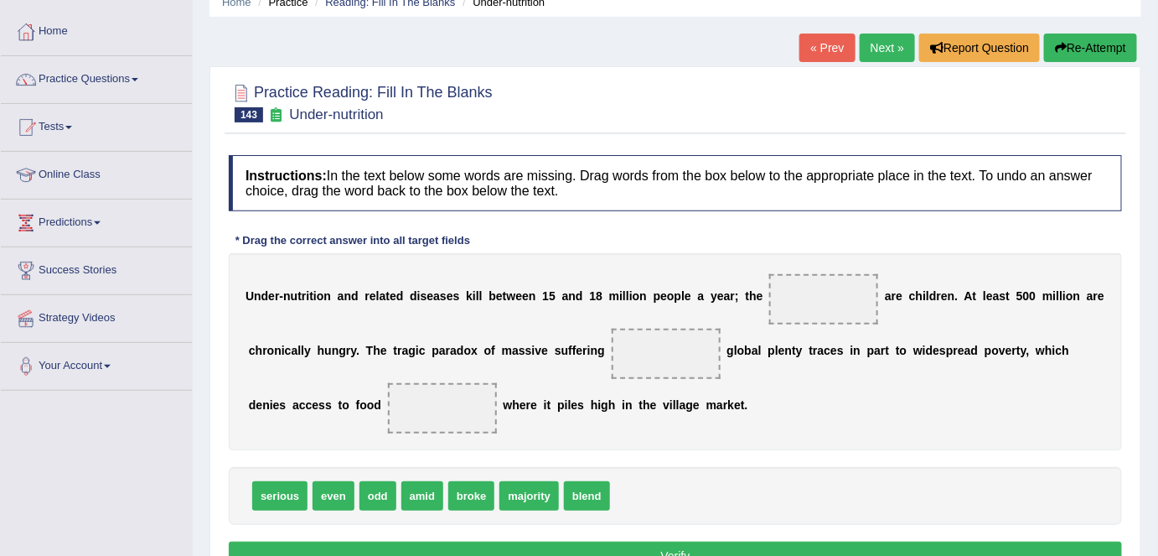
scroll to position [75, 0]
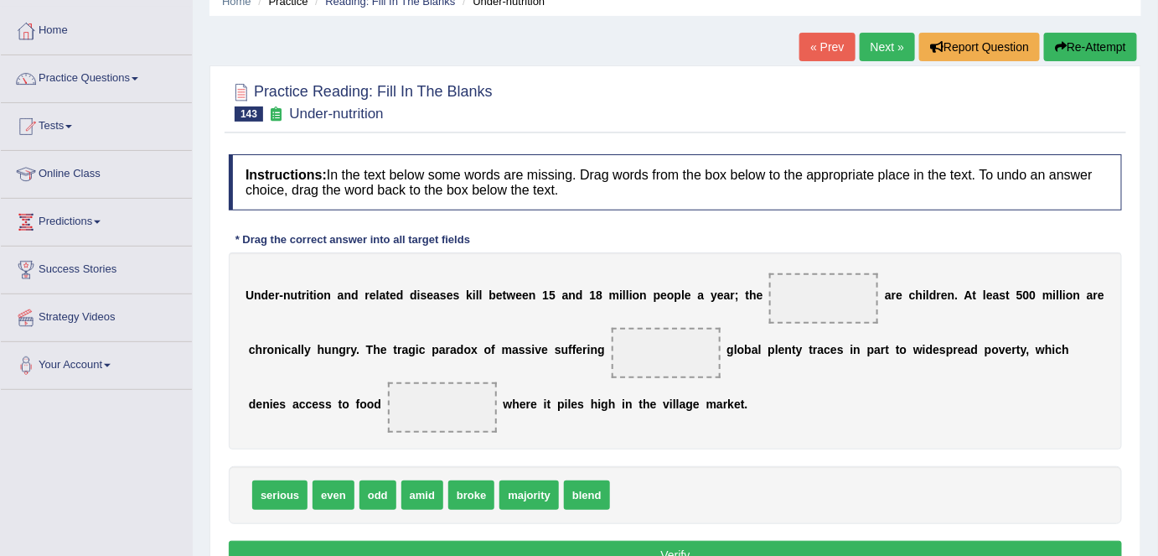
click at [877, 48] on link "Next »" at bounding box center [887, 47] width 55 height 28
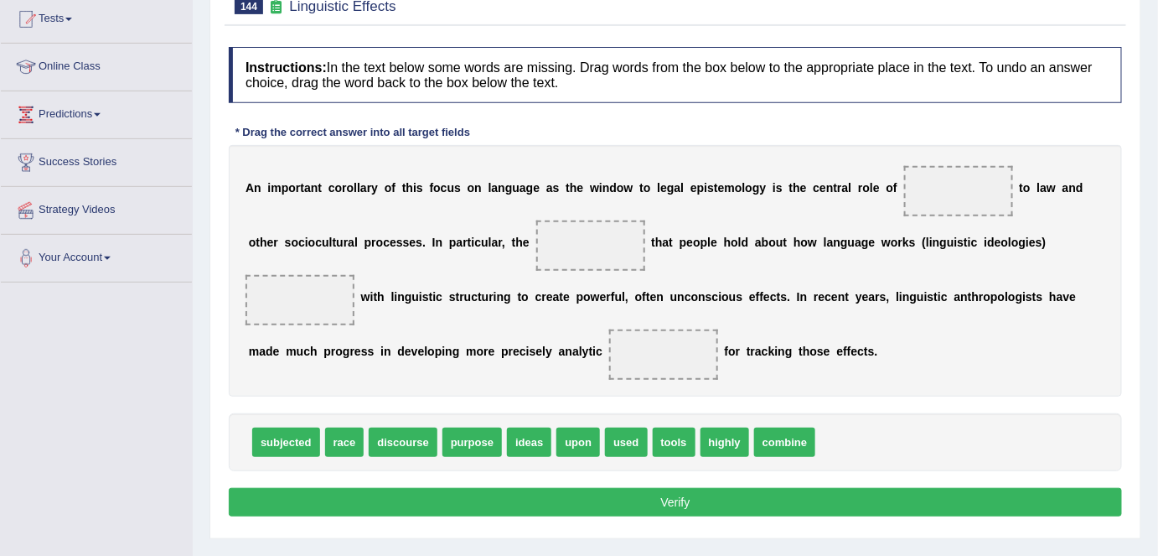
scroll to position [183, 0]
click at [1076, 193] on b "d" at bounding box center [1080, 187] width 8 height 13
drag, startPoint x: 785, startPoint y: 445, endPoint x: 930, endPoint y: 196, distance: 288.5
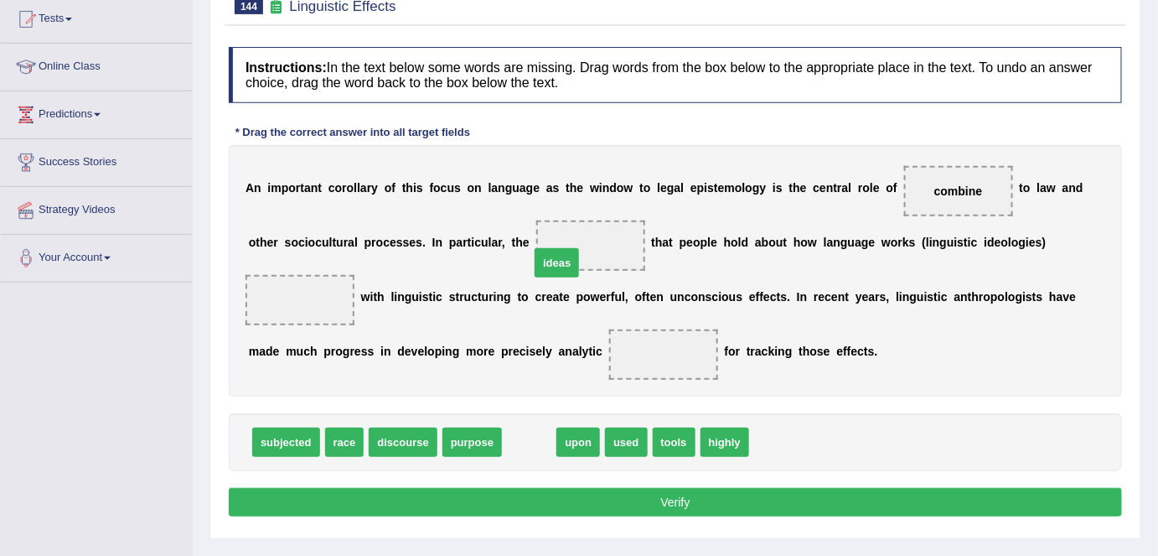
drag, startPoint x: 530, startPoint y: 444, endPoint x: 565, endPoint y: 256, distance: 191.9
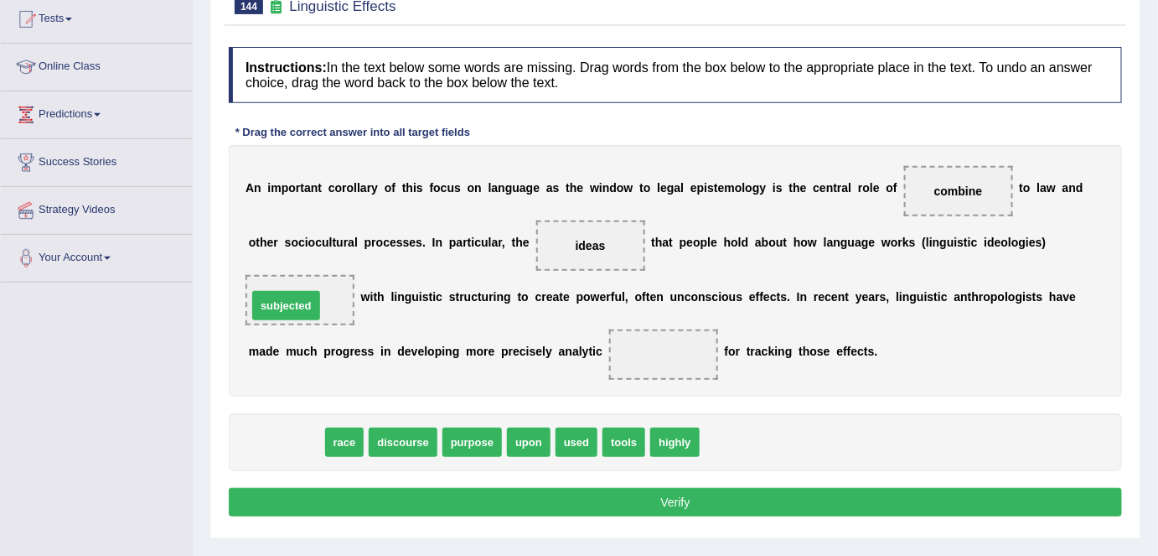
drag, startPoint x: 299, startPoint y: 443, endPoint x: 299, endPoint y: 307, distance: 135.8
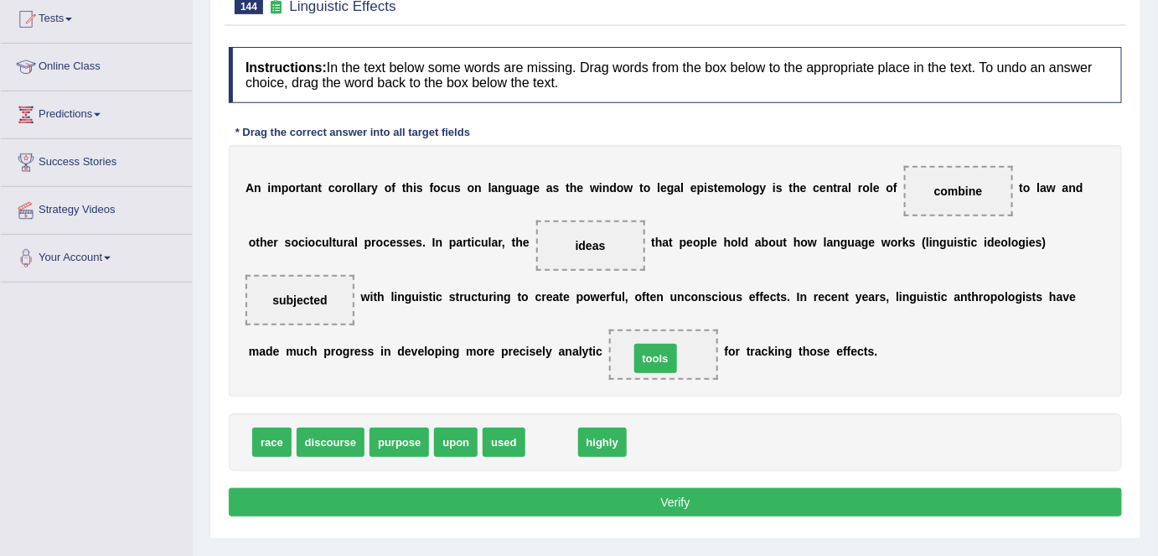
drag, startPoint x: 551, startPoint y: 439, endPoint x: 663, endPoint y: 351, distance: 142.7
click at [660, 511] on button "Verify" at bounding box center [676, 502] width 894 height 28
click at [660, 510] on div "Home Practice Reading: Fill In The Blanks Linguistic Effects « Prev Next » Repo…" at bounding box center [676, 236] width 966 height 838
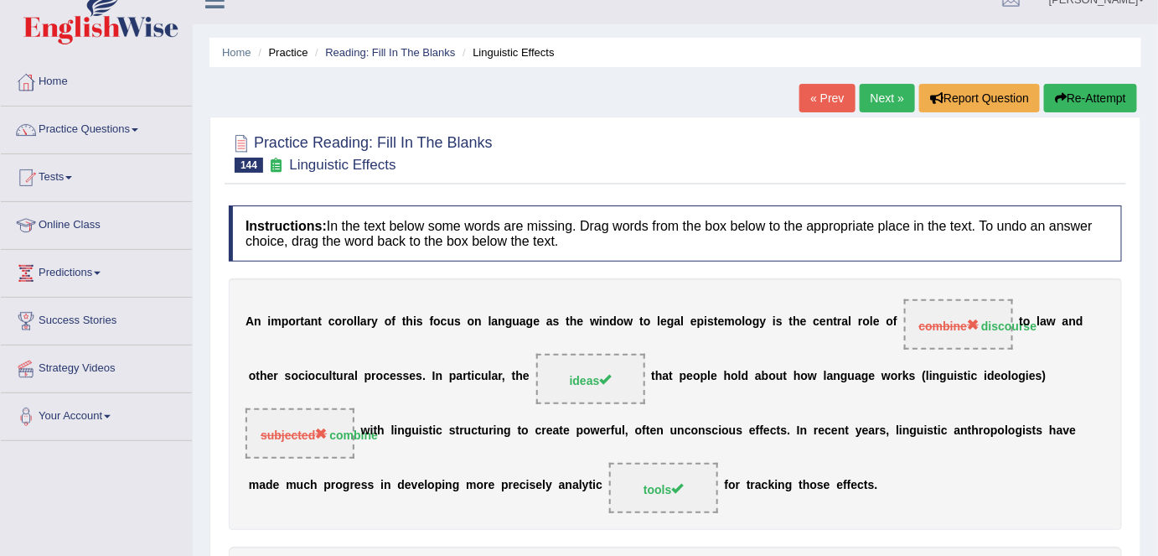
scroll to position [8, 0]
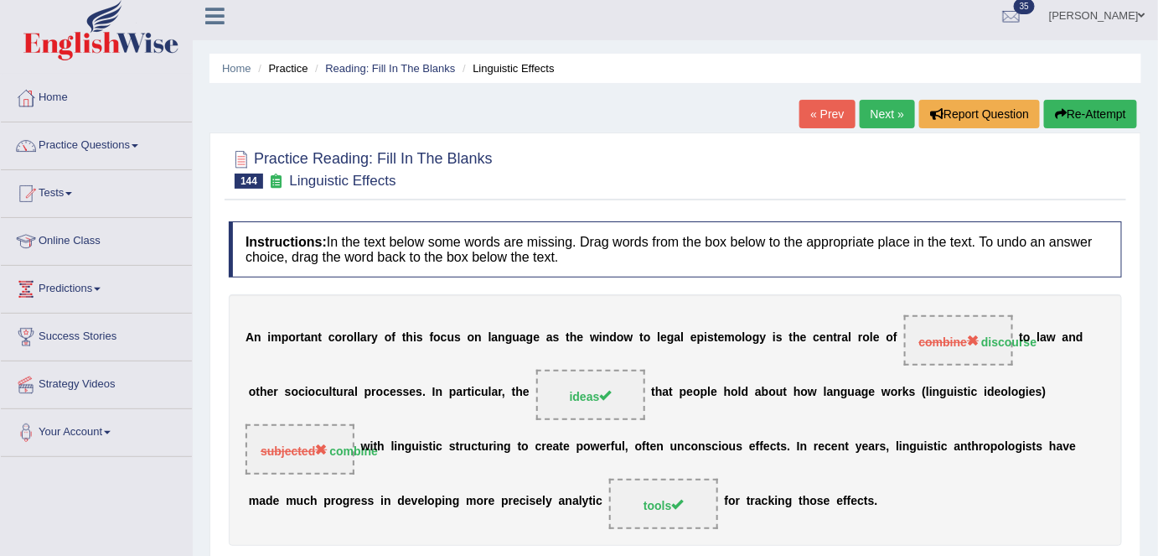
click at [54, 99] on link "Home" at bounding box center [96, 96] width 191 height 42
